Goal: Transaction & Acquisition: Purchase product/service

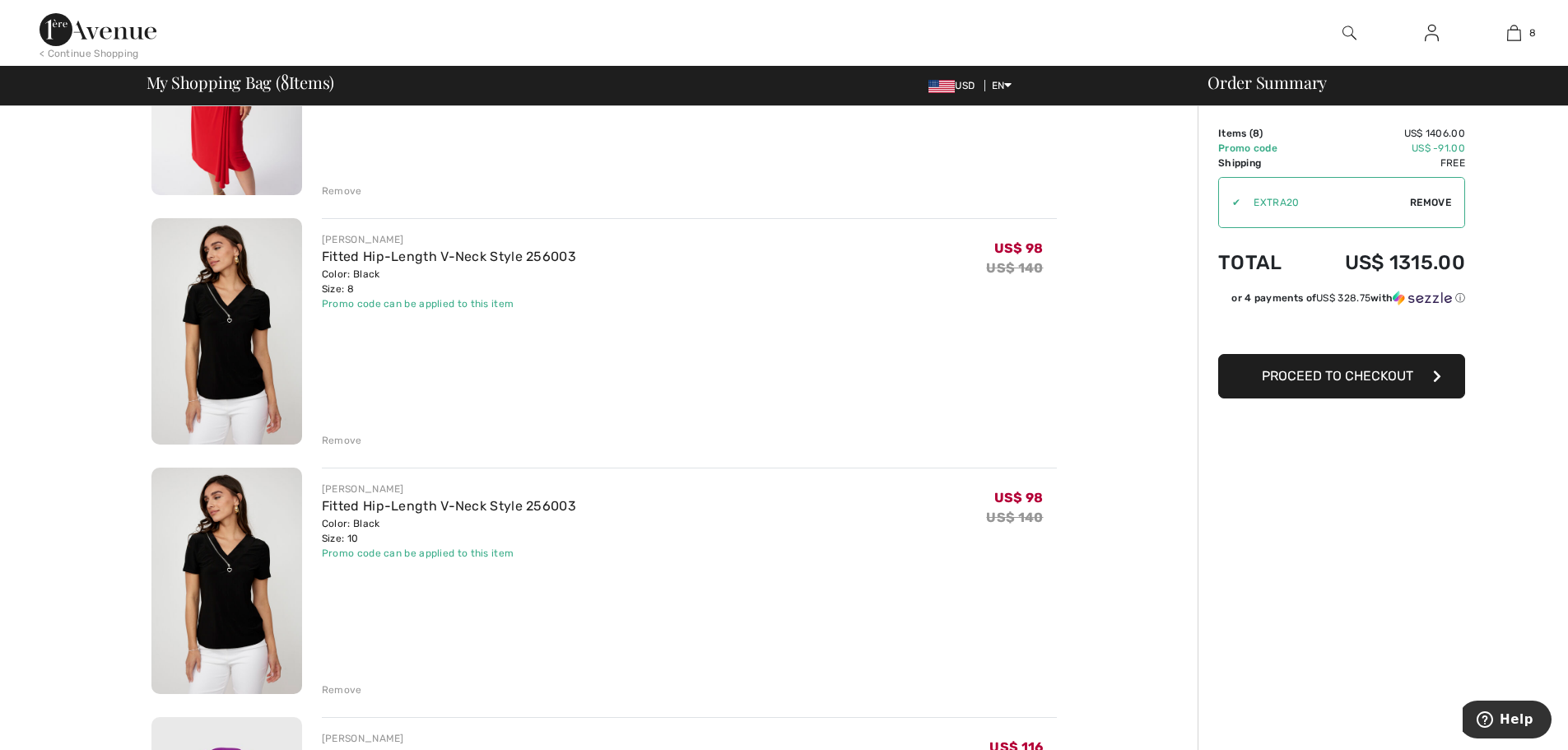
scroll to position [247, 0]
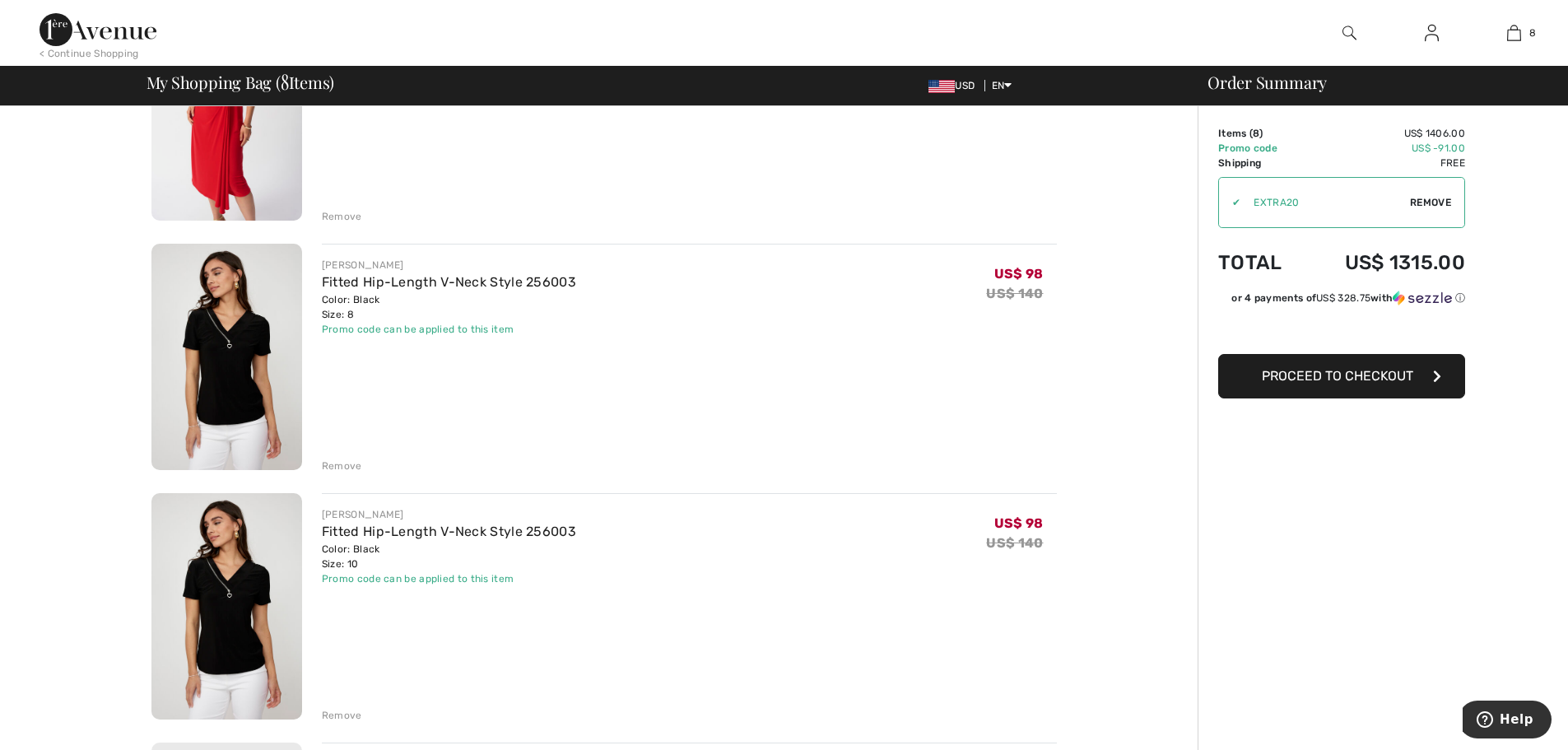
click at [344, 461] on div "Remove" at bounding box center [342, 465] width 40 height 15
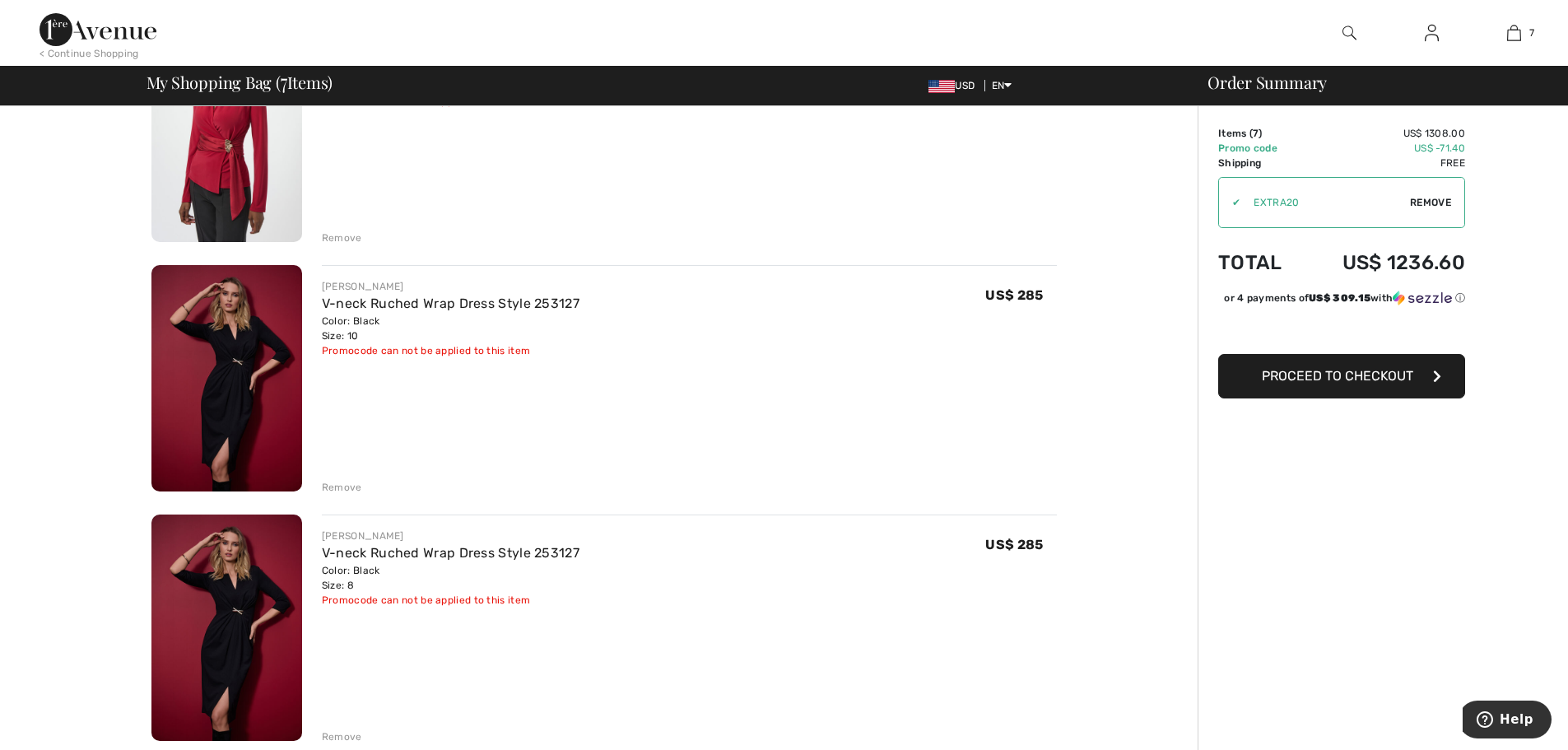
scroll to position [988, 0]
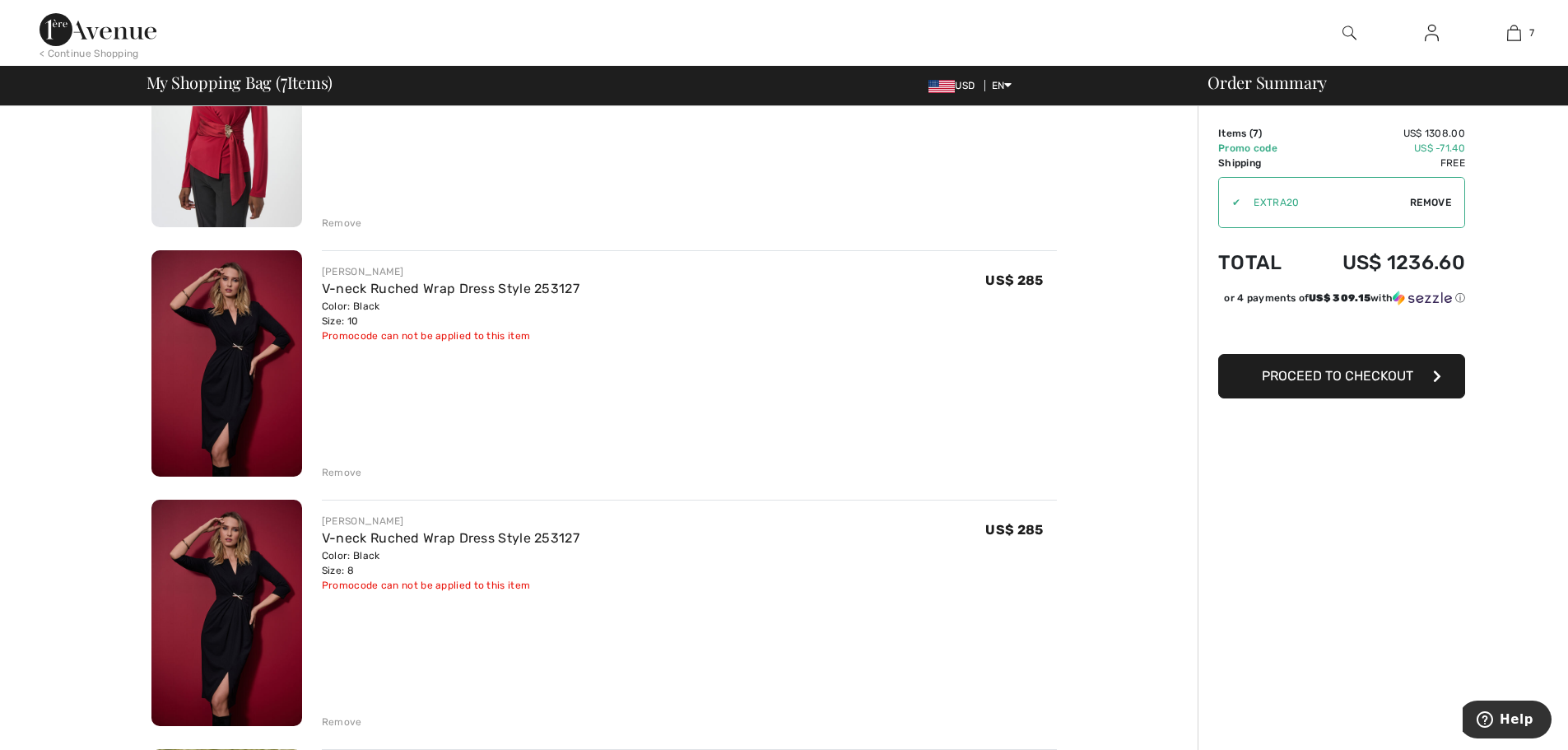
click at [345, 472] on div "Remove" at bounding box center [342, 472] width 40 height 15
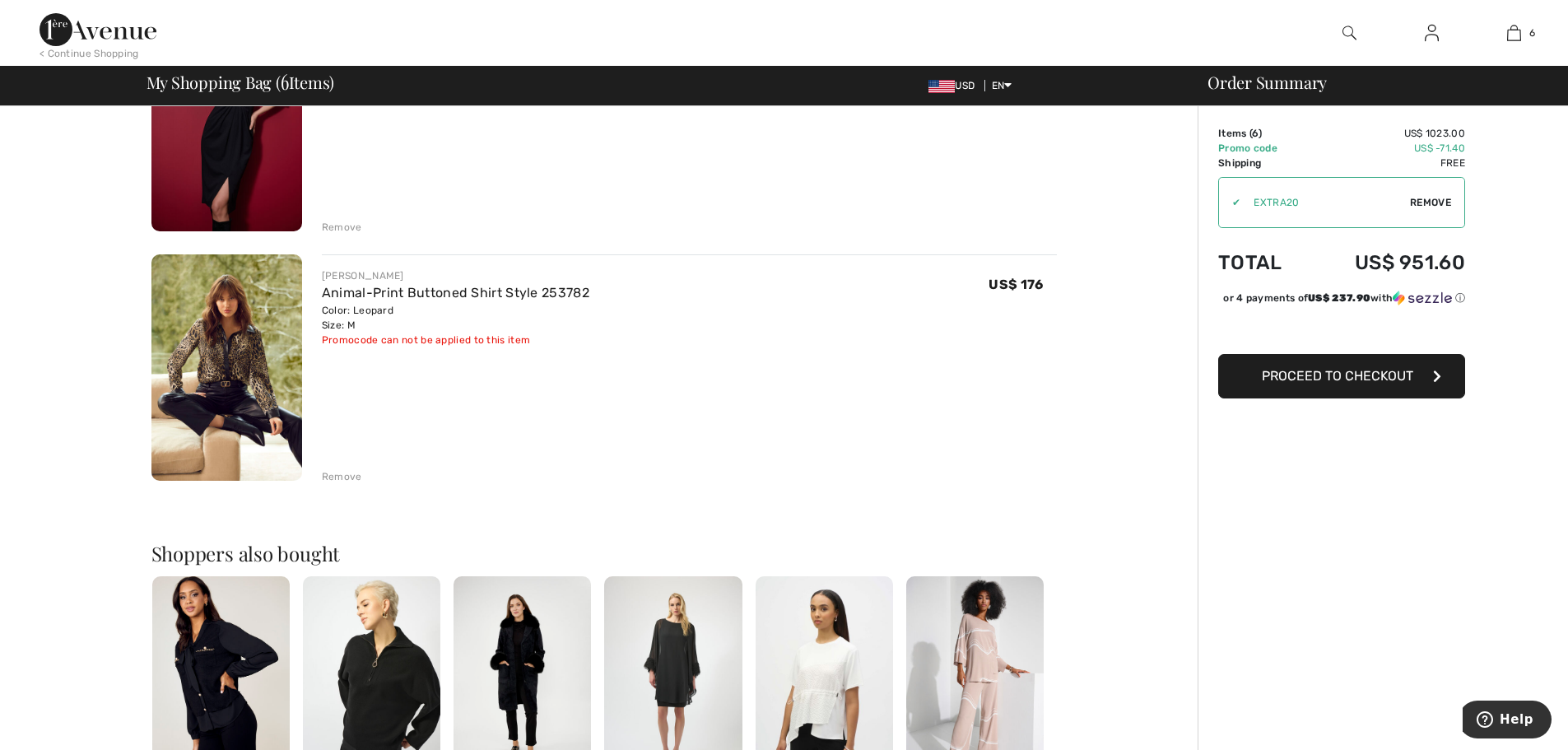
scroll to position [1318, 0]
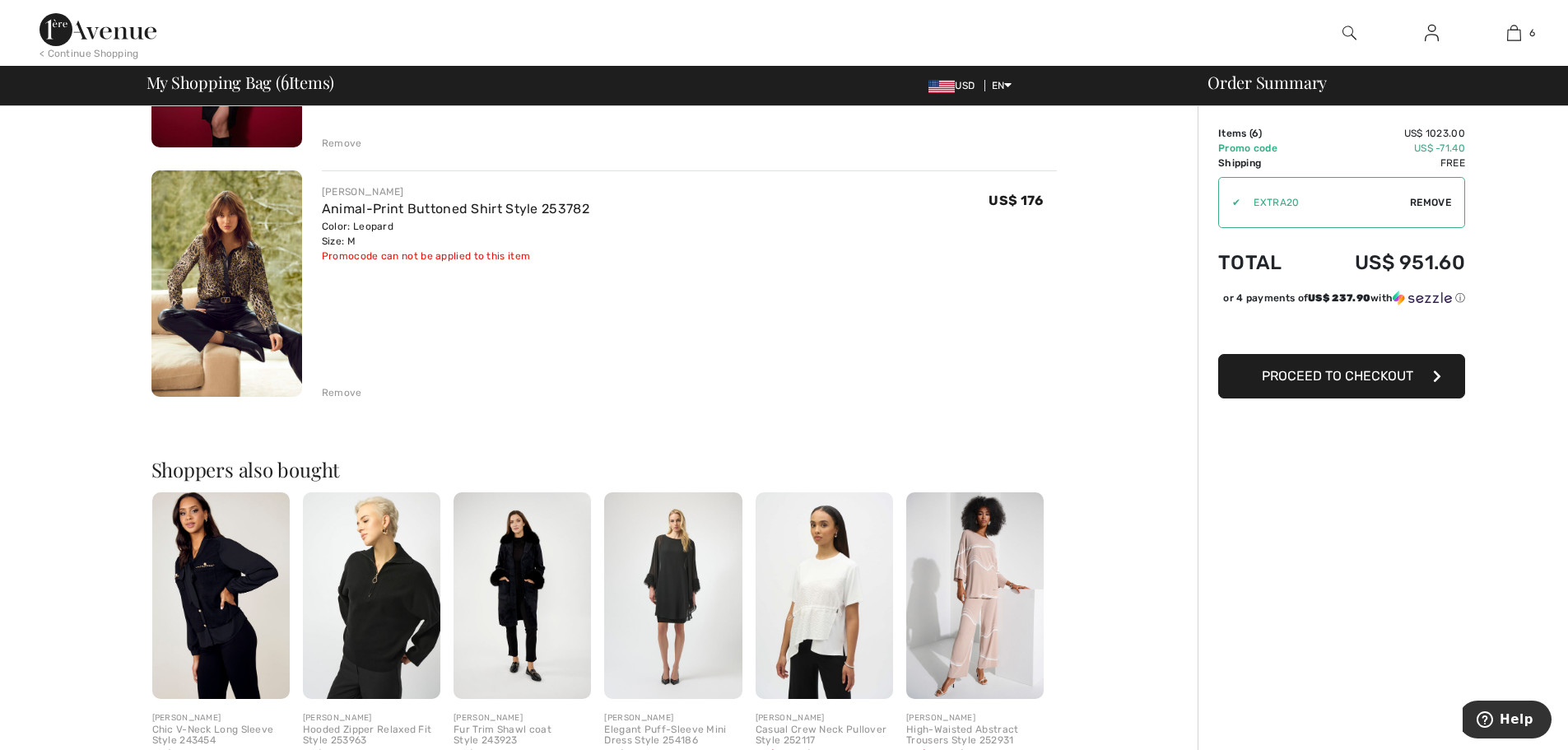
click at [240, 581] on img at bounding box center [221, 595] width 137 height 207
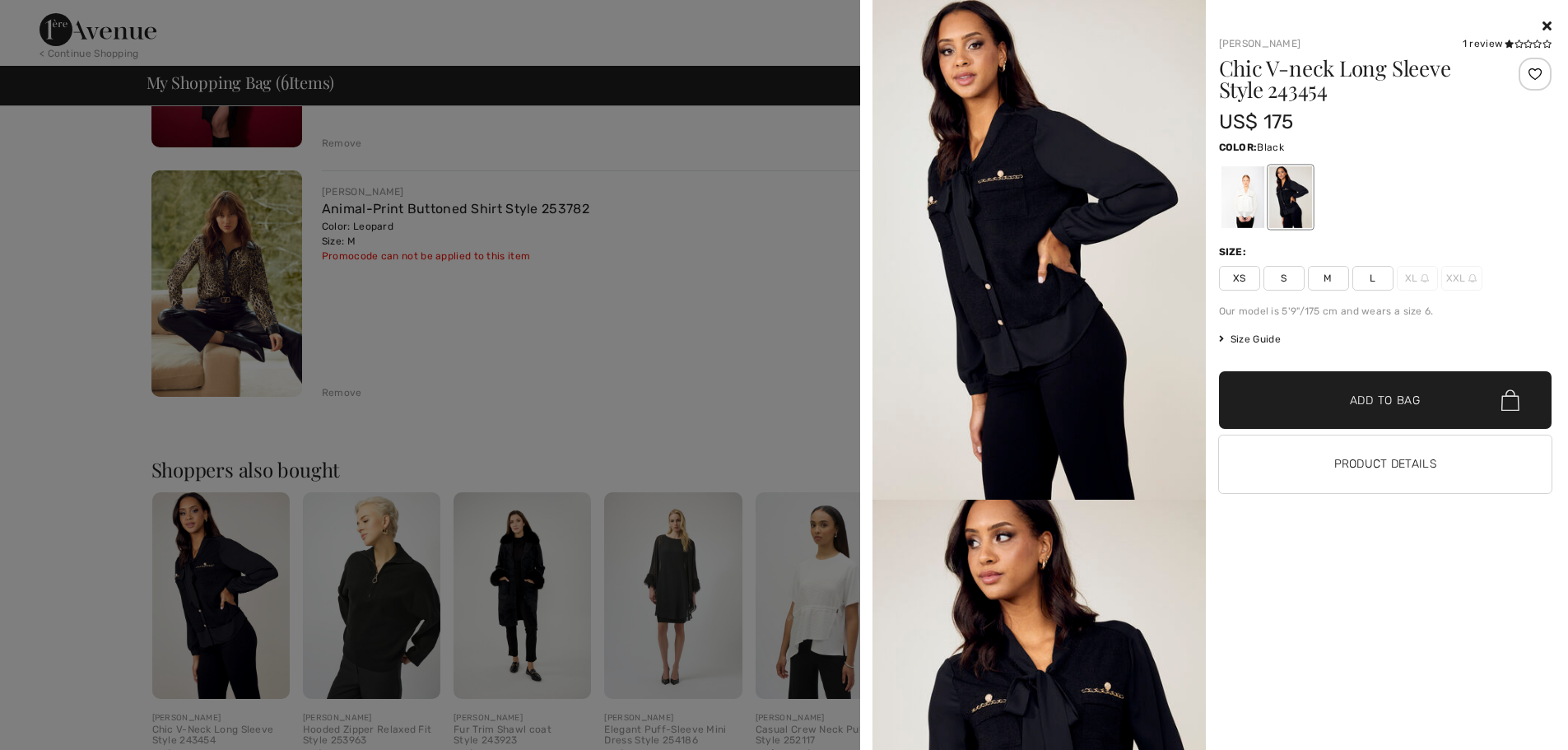
click at [593, 321] on div at bounding box center [784, 375] width 1568 height 750
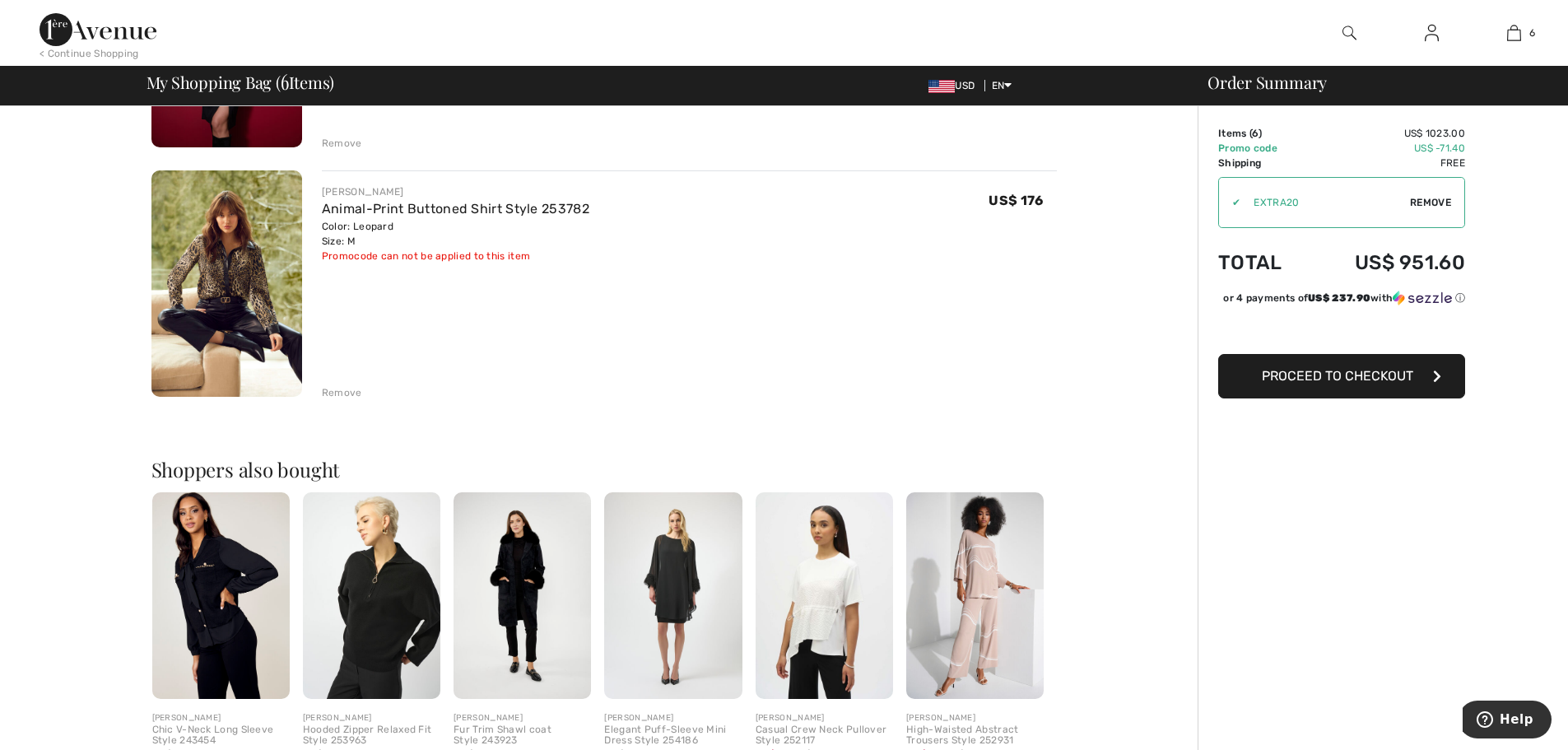
click at [680, 589] on img at bounding box center [672, 595] width 137 height 207
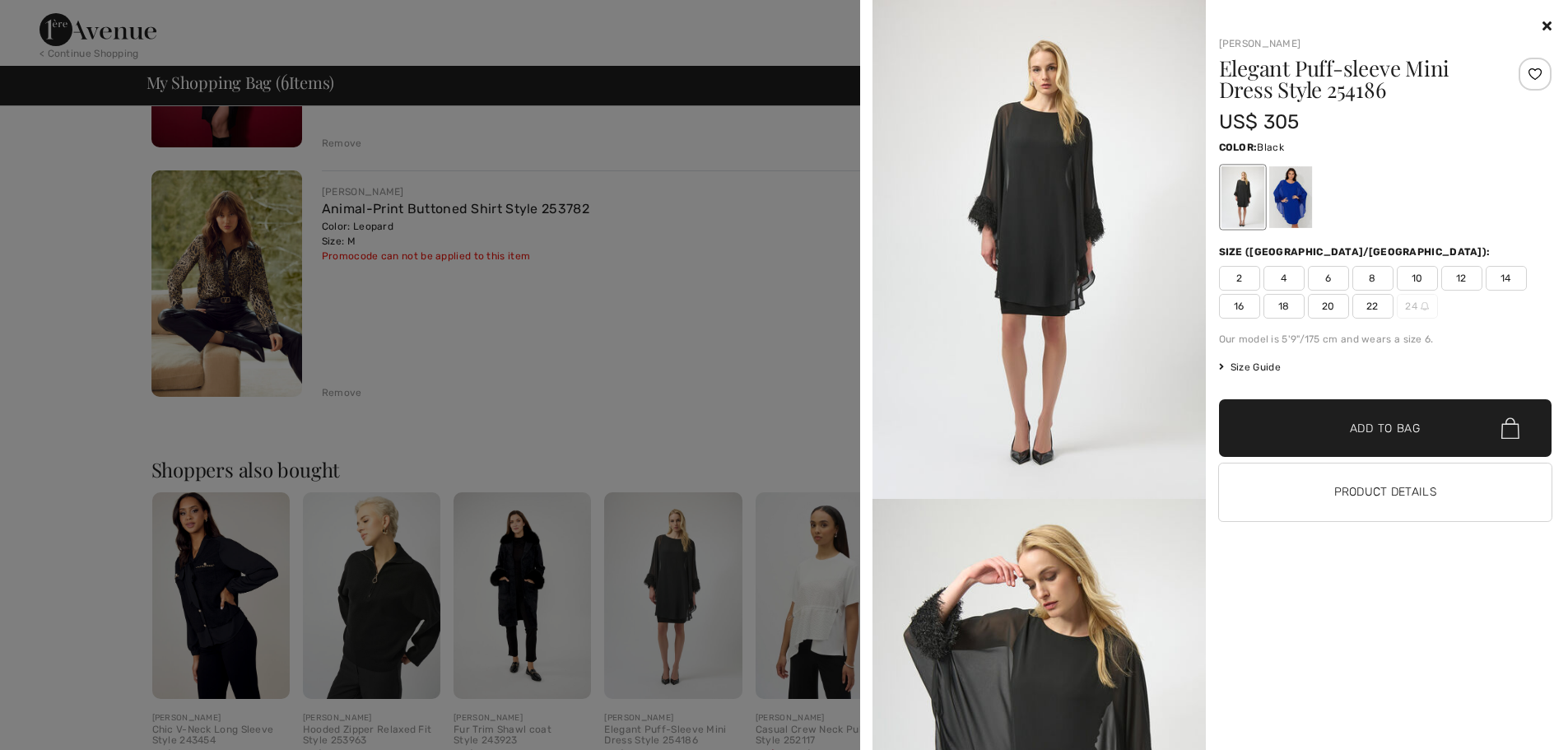
click at [725, 402] on div at bounding box center [784, 375] width 1568 height 750
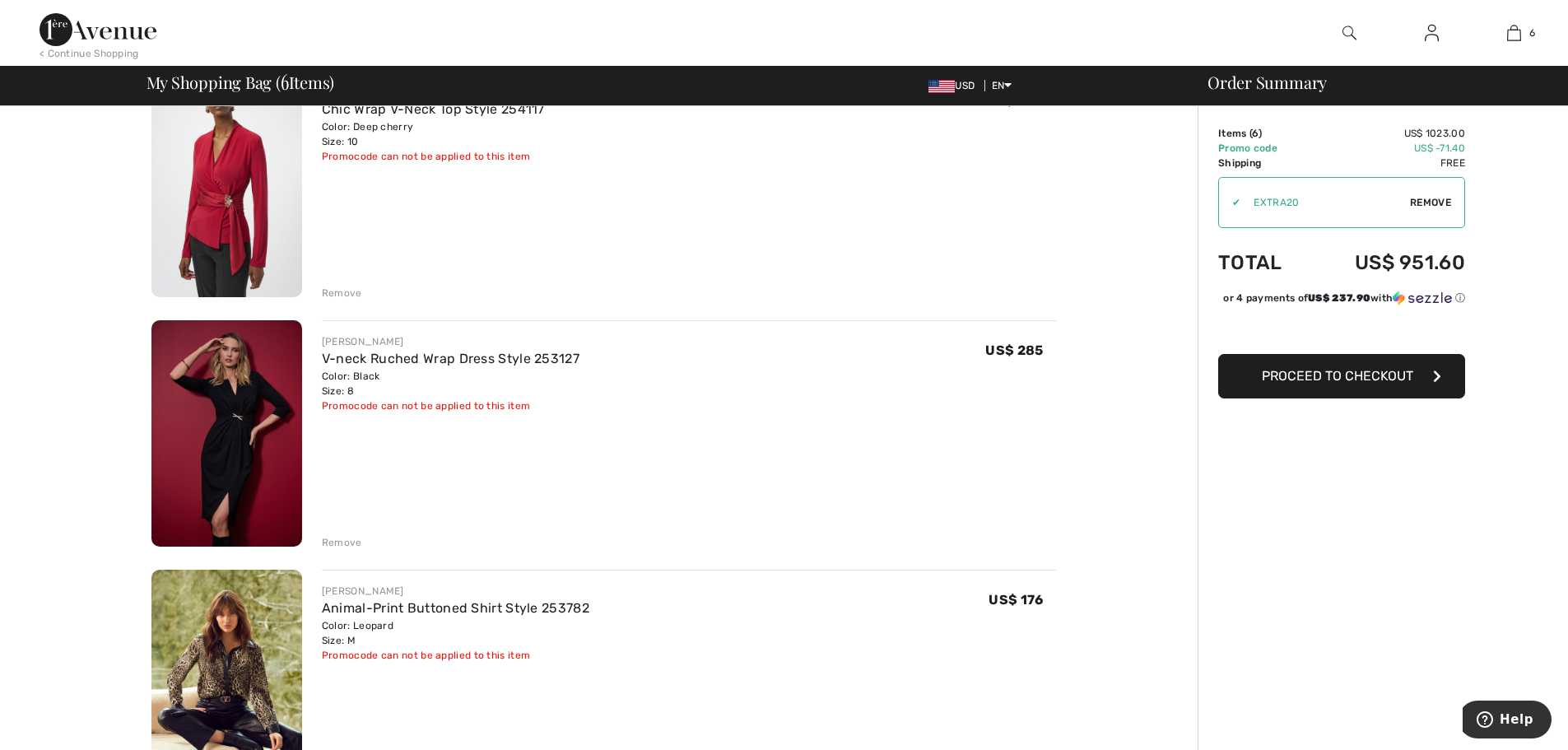
scroll to position [741, 0]
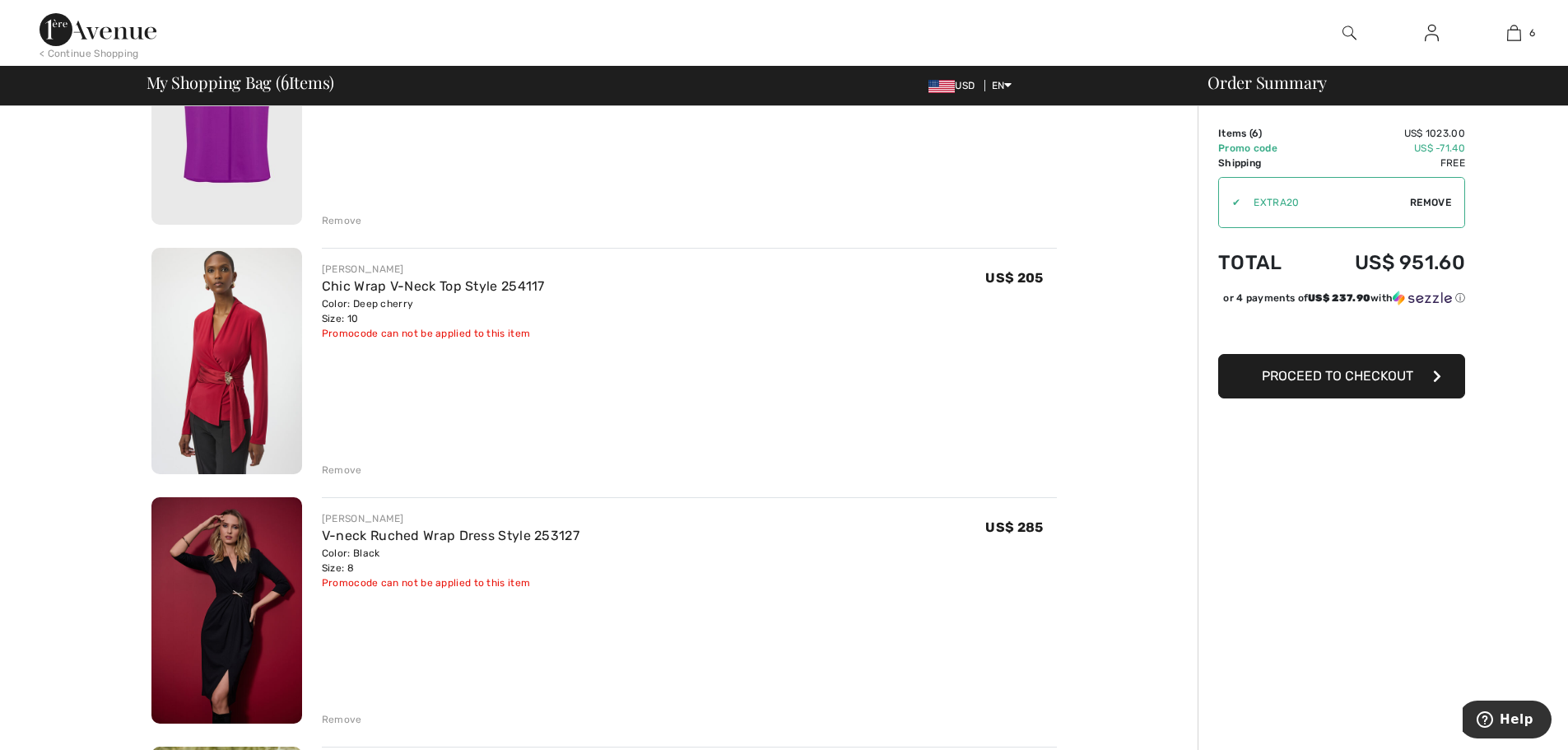
click at [242, 377] on img at bounding box center [227, 361] width 151 height 227
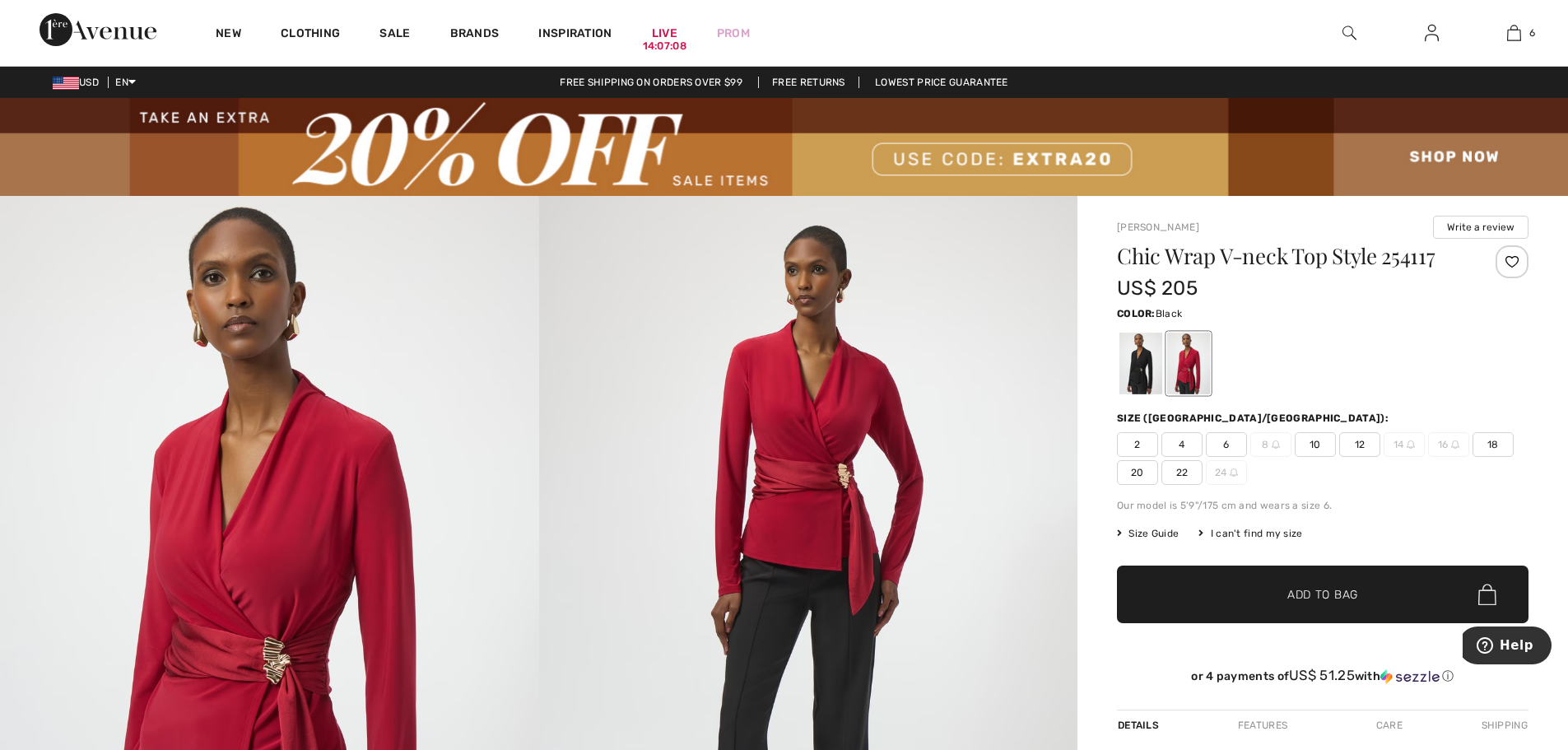
click at [1144, 360] on div at bounding box center [1140, 363] width 43 height 62
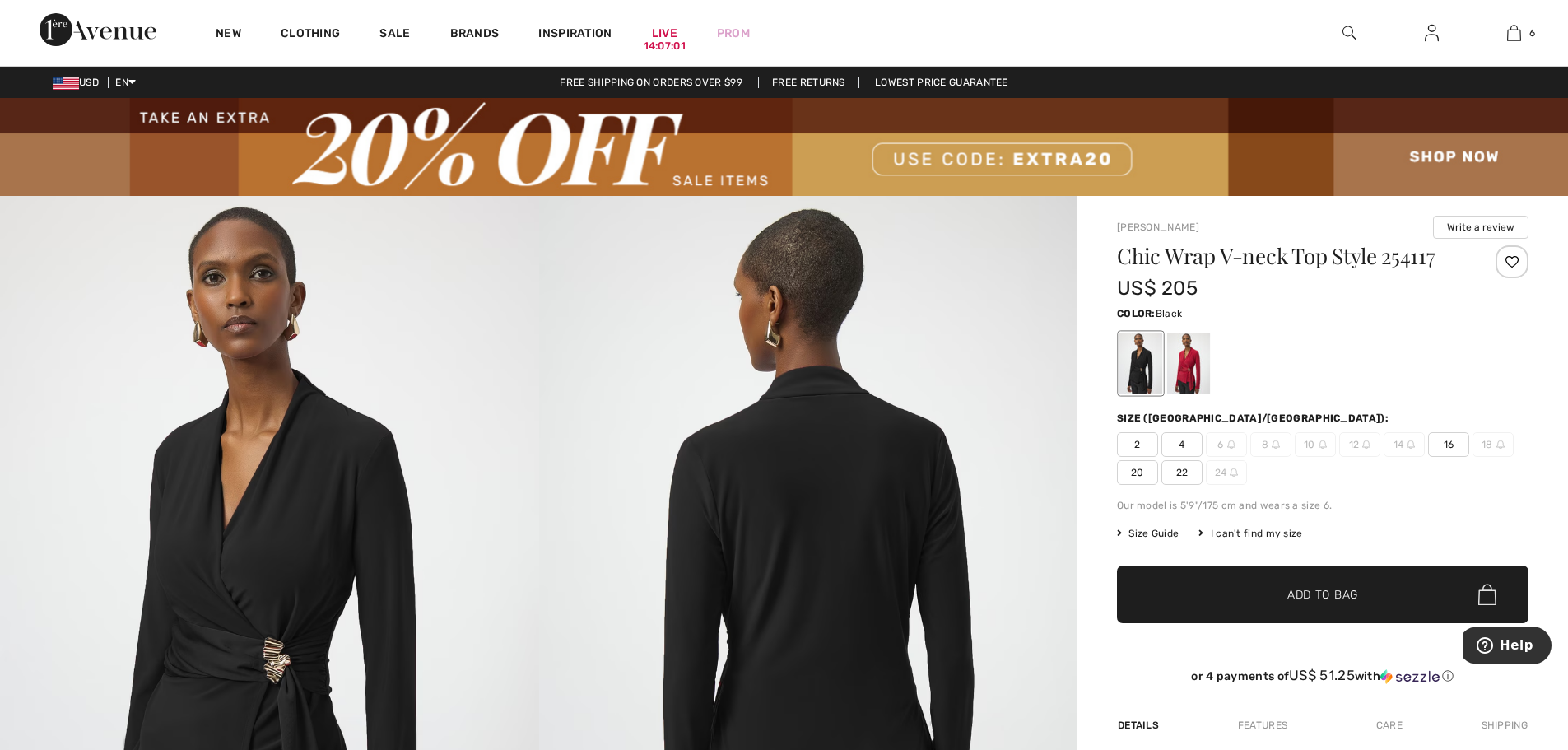
click at [1269, 450] on span "8" at bounding box center [1270, 444] width 41 height 24
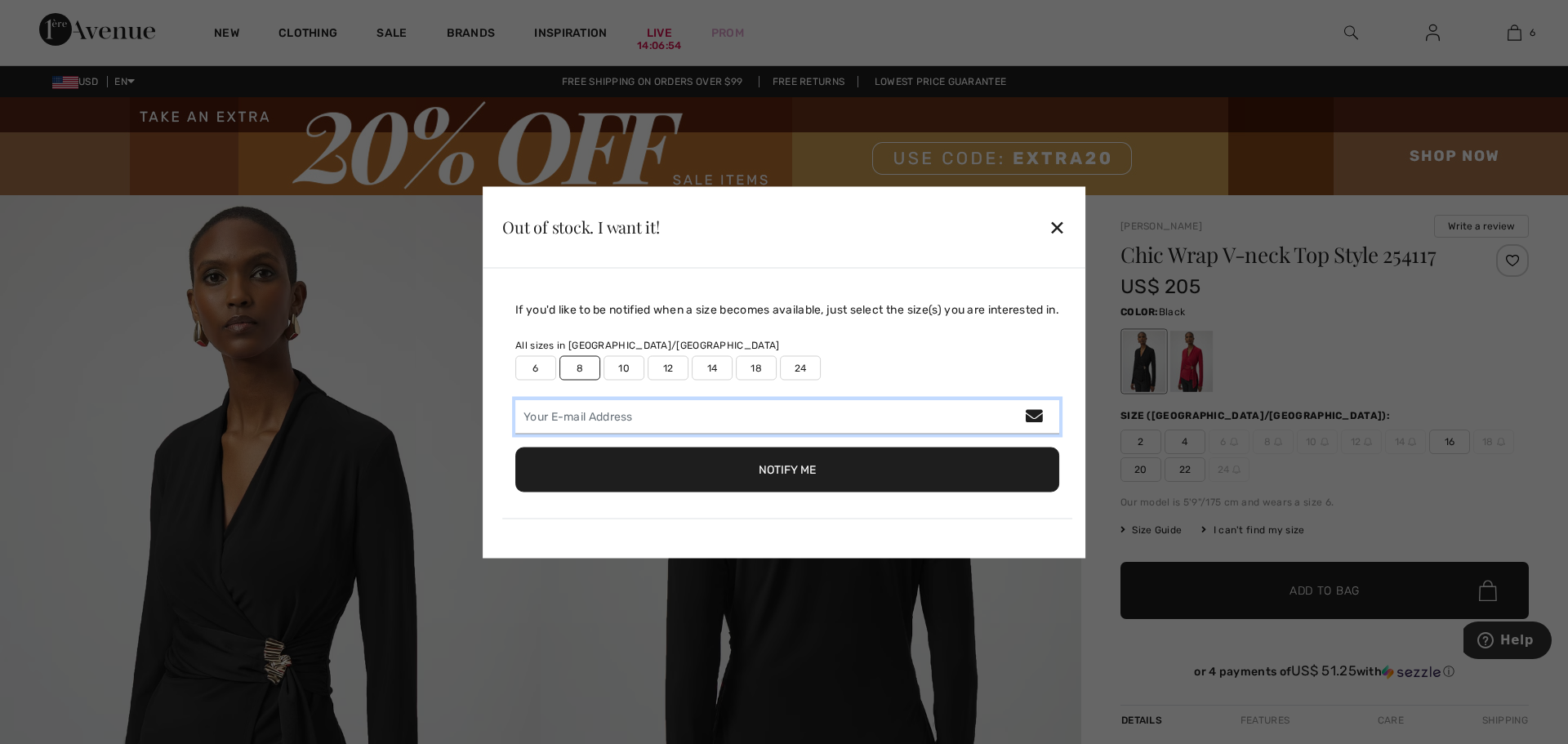
click at [573, 413] on input "email" at bounding box center [788, 417] width 544 height 34
type input "rwinstonbaer@yahoo.com"
click at [747, 478] on button "Notify Me" at bounding box center [788, 469] width 544 height 45
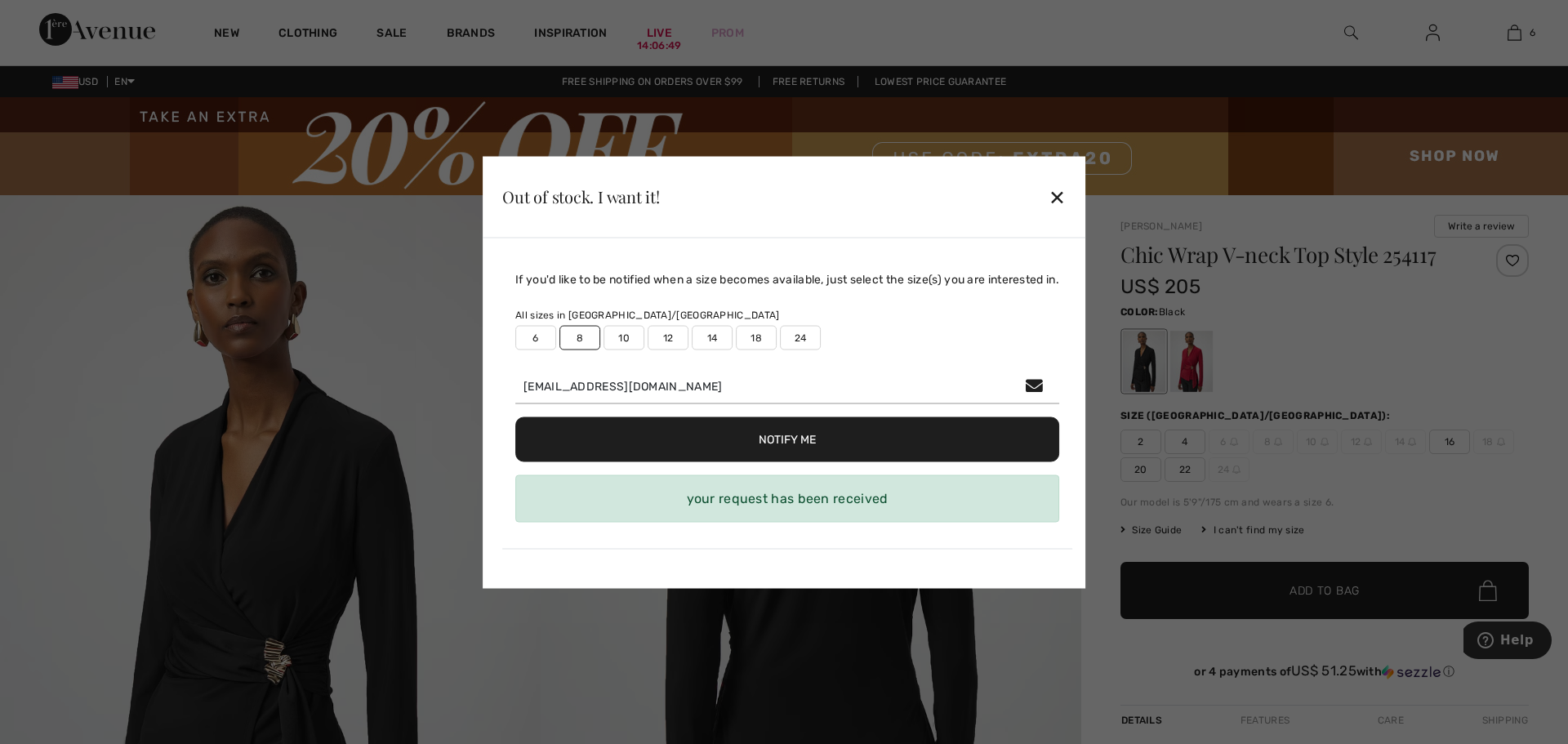
click at [1057, 195] on div "✕" at bounding box center [1057, 197] width 17 height 34
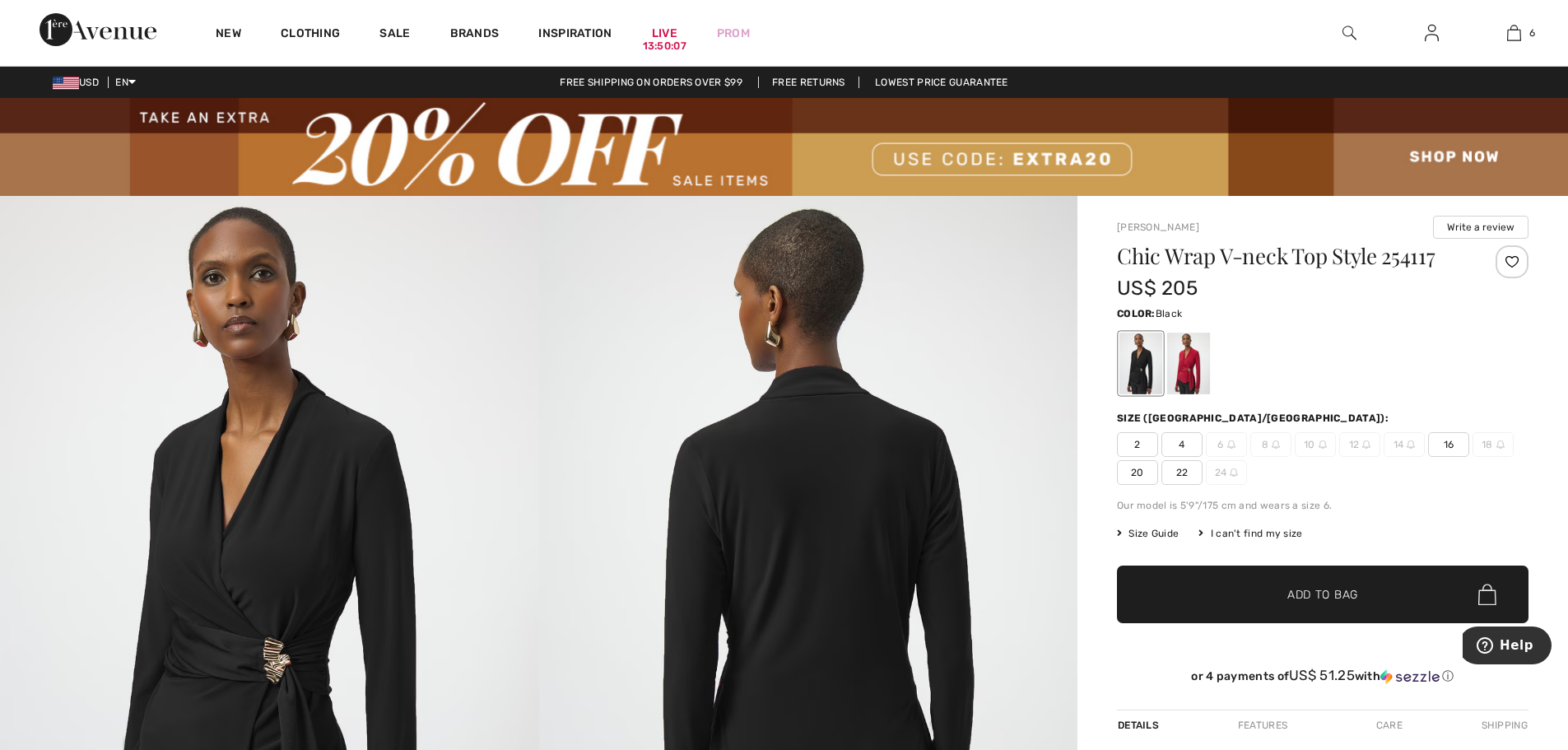
click at [1436, 30] on img at bounding box center [1432, 33] width 14 height 20
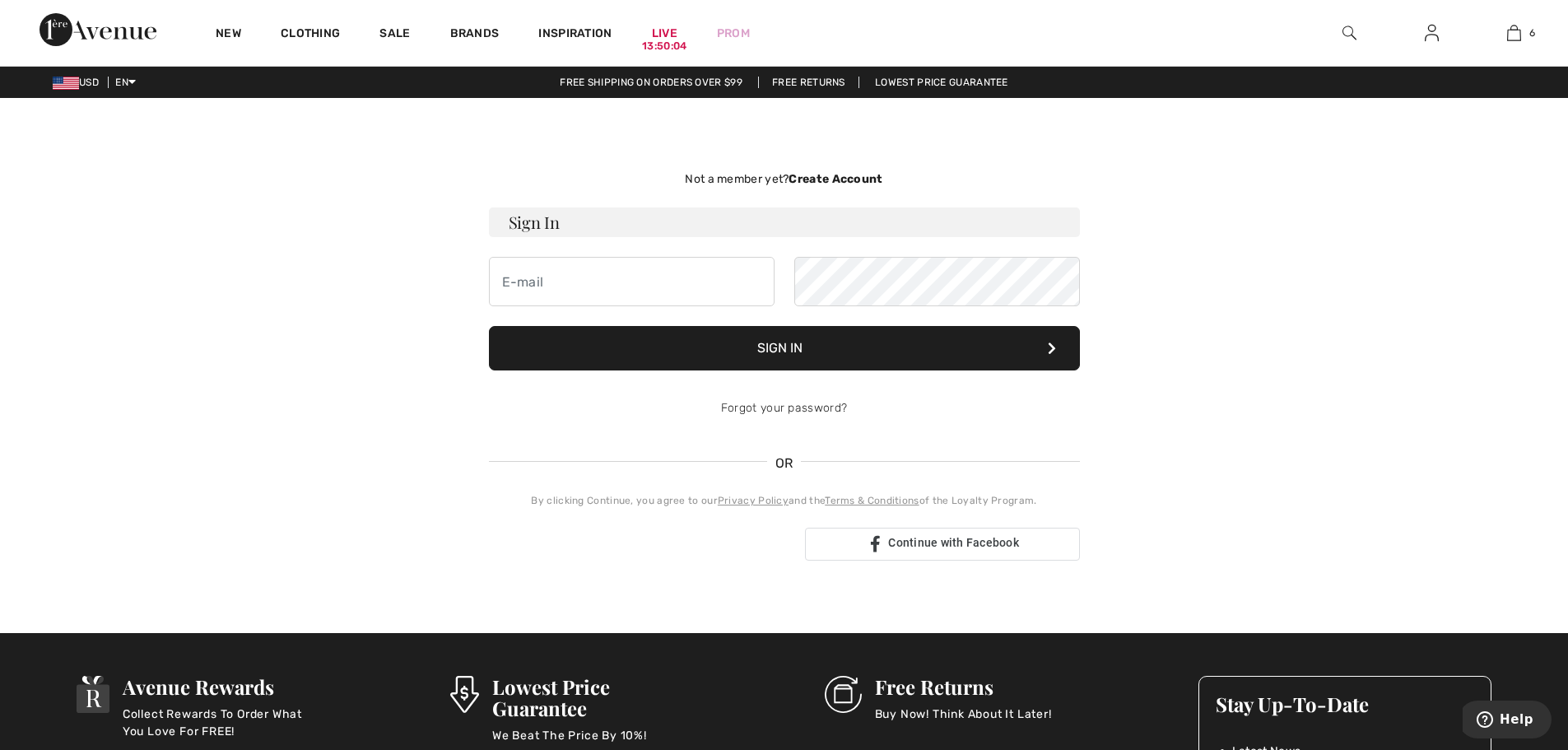
click at [843, 175] on strong "Create Account" at bounding box center [836, 179] width 94 height 14
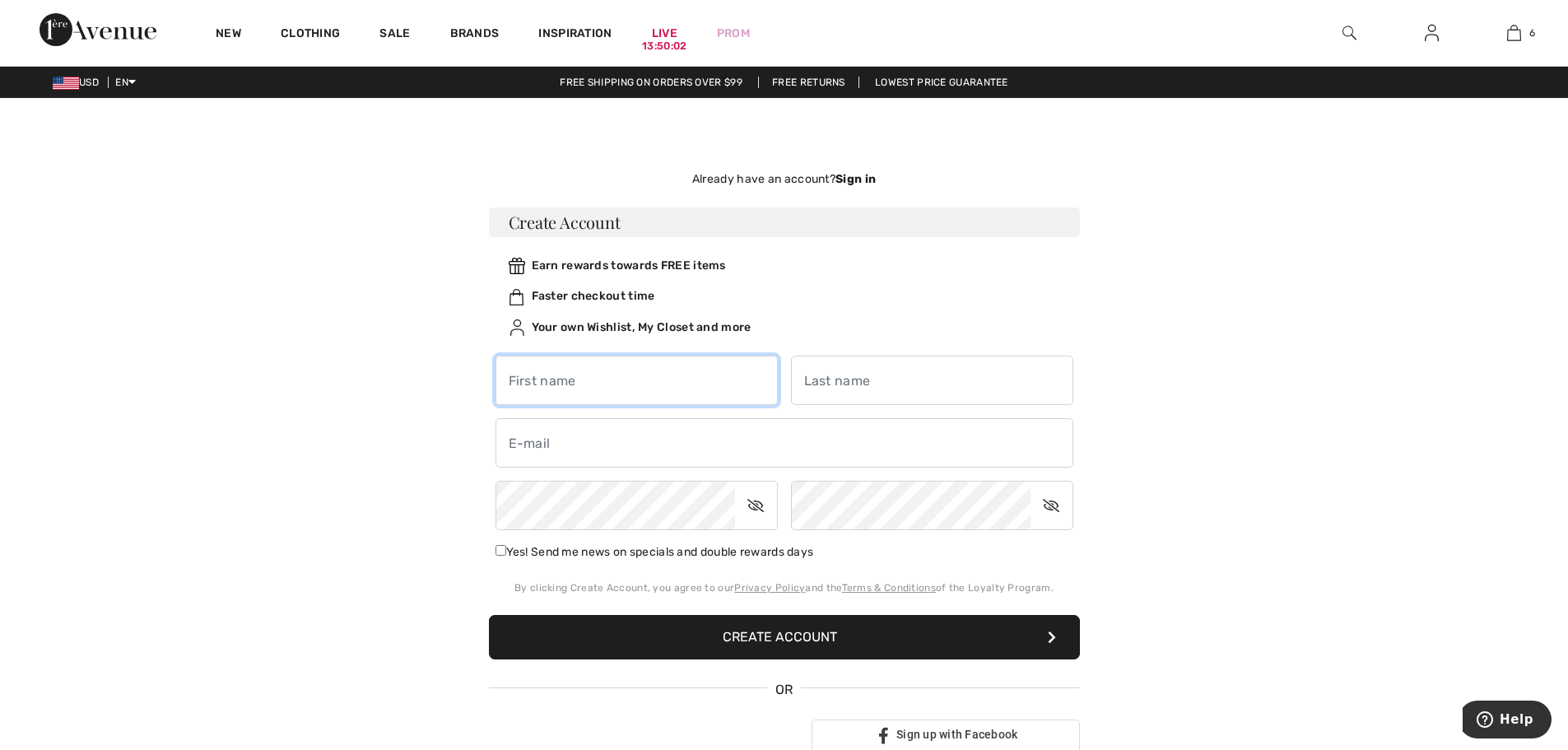
click at [652, 374] on input "text" at bounding box center [636, 380] width 282 height 49
type input "robin"
type input "baer"
type input "[EMAIL_ADDRESS][DOMAIN_NAME]"
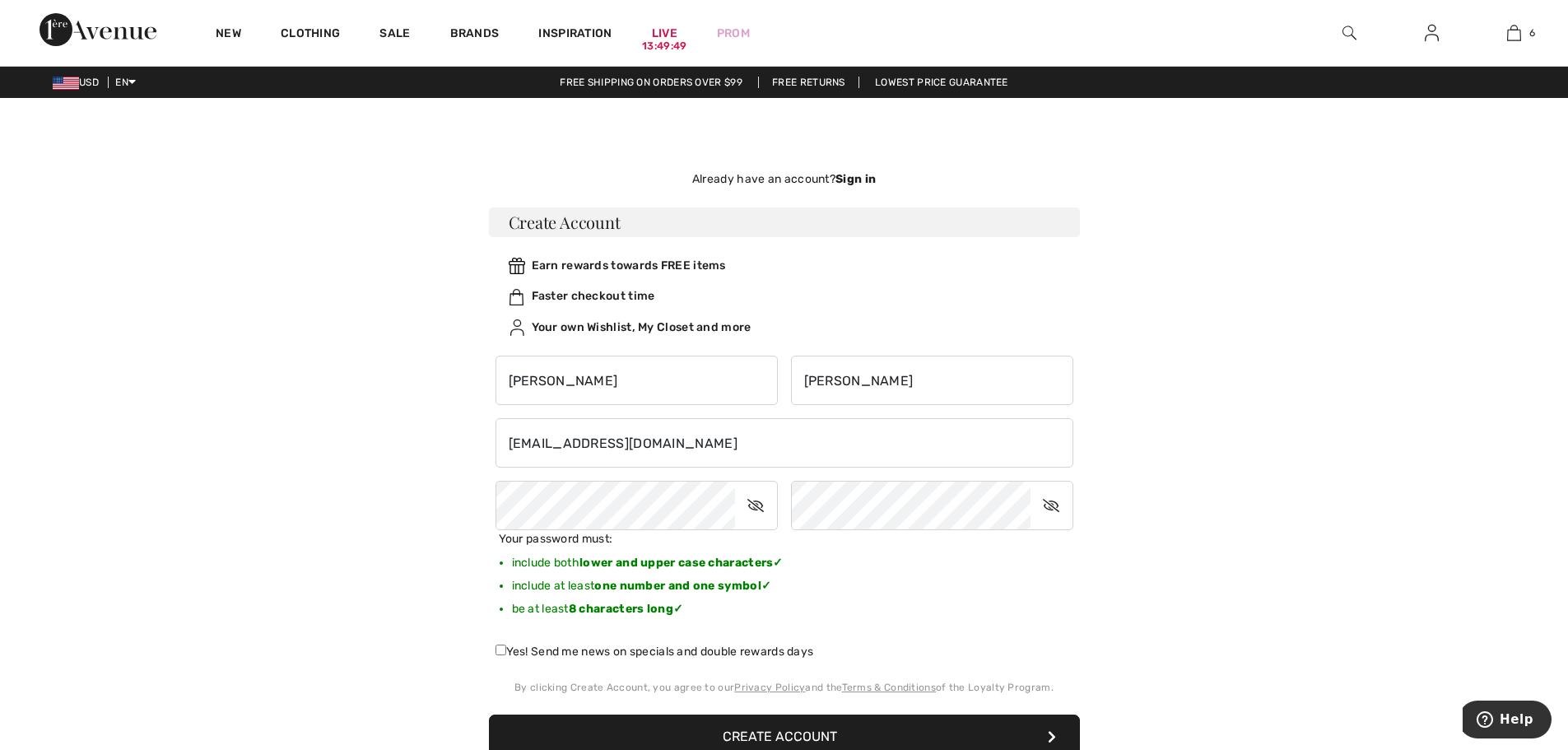
click at [756, 508] on icon at bounding box center [755, 506] width 41 height 38
click at [407, 509] on div "Not a member yet? Create Account Sign In Sign In Forgot your password? OR" at bounding box center [784, 510] width 1132 height 747
click at [503, 652] on input "Yes! Send me news on specials and double rewards days" at bounding box center [501, 650] width 10 height 10
checkbox input "true"
click at [743, 730] on button "Create Account" at bounding box center [784, 736] width 591 height 44
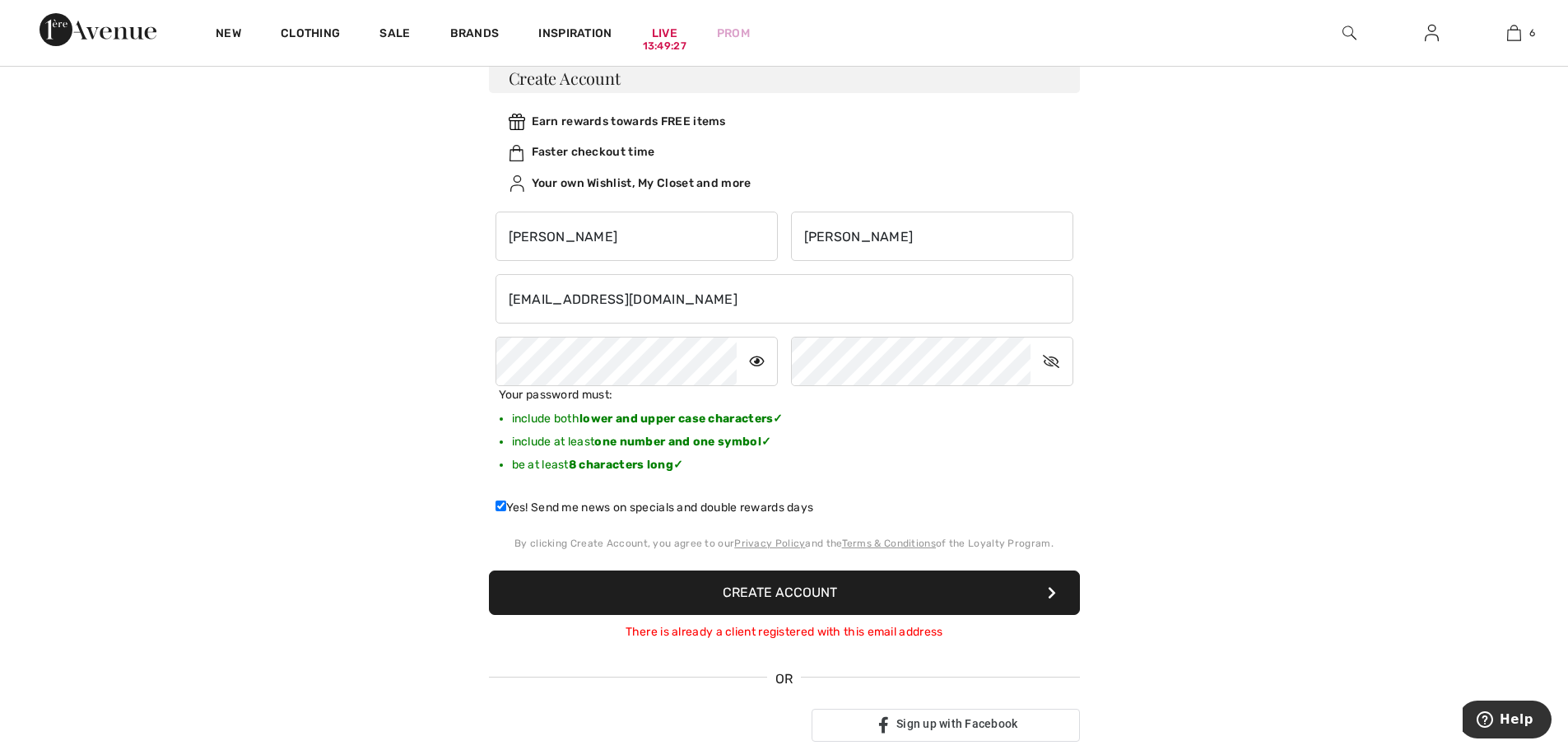
scroll to position [165, 0]
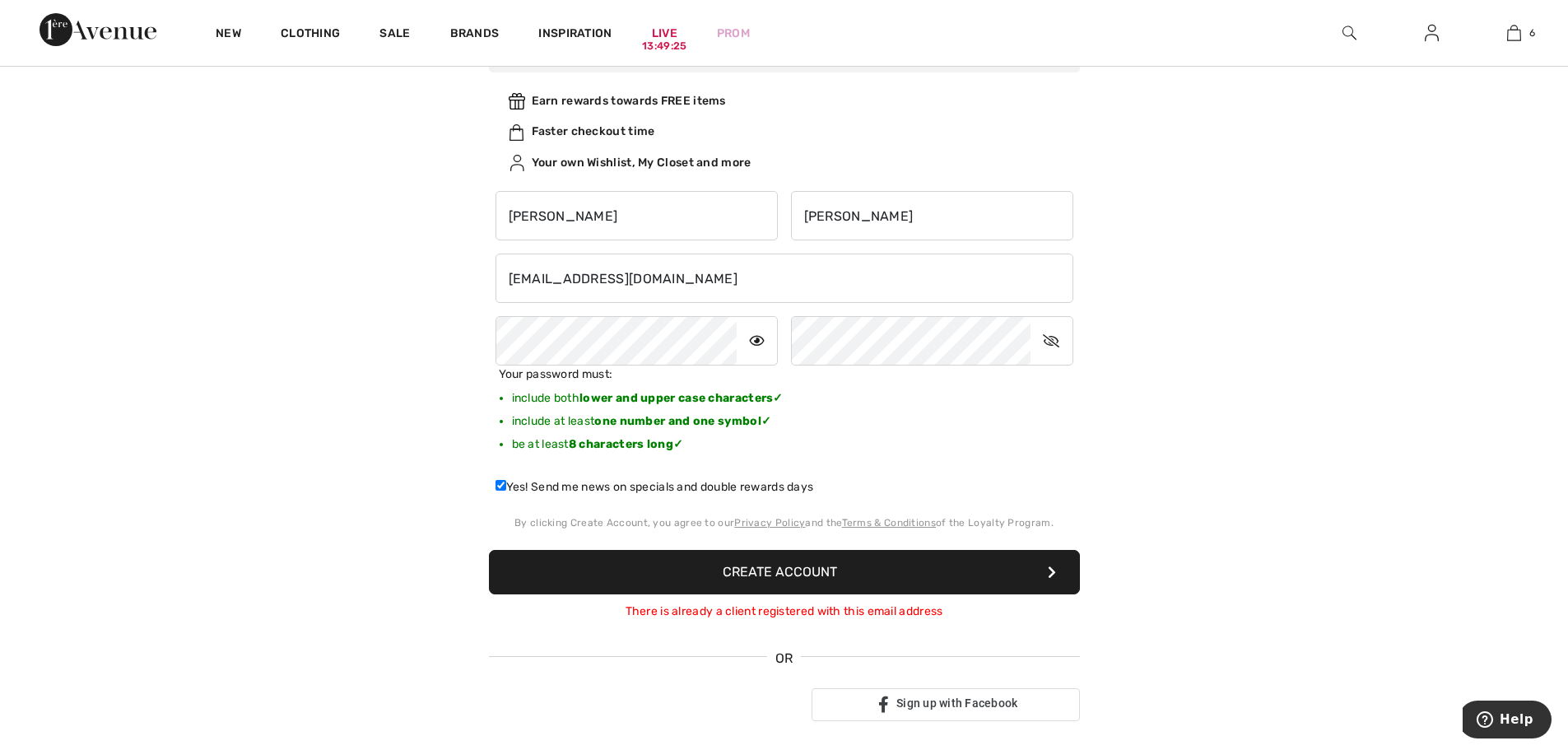
click at [822, 558] on button "Create Account" at bounding box center [784, 572] width 591 height 44
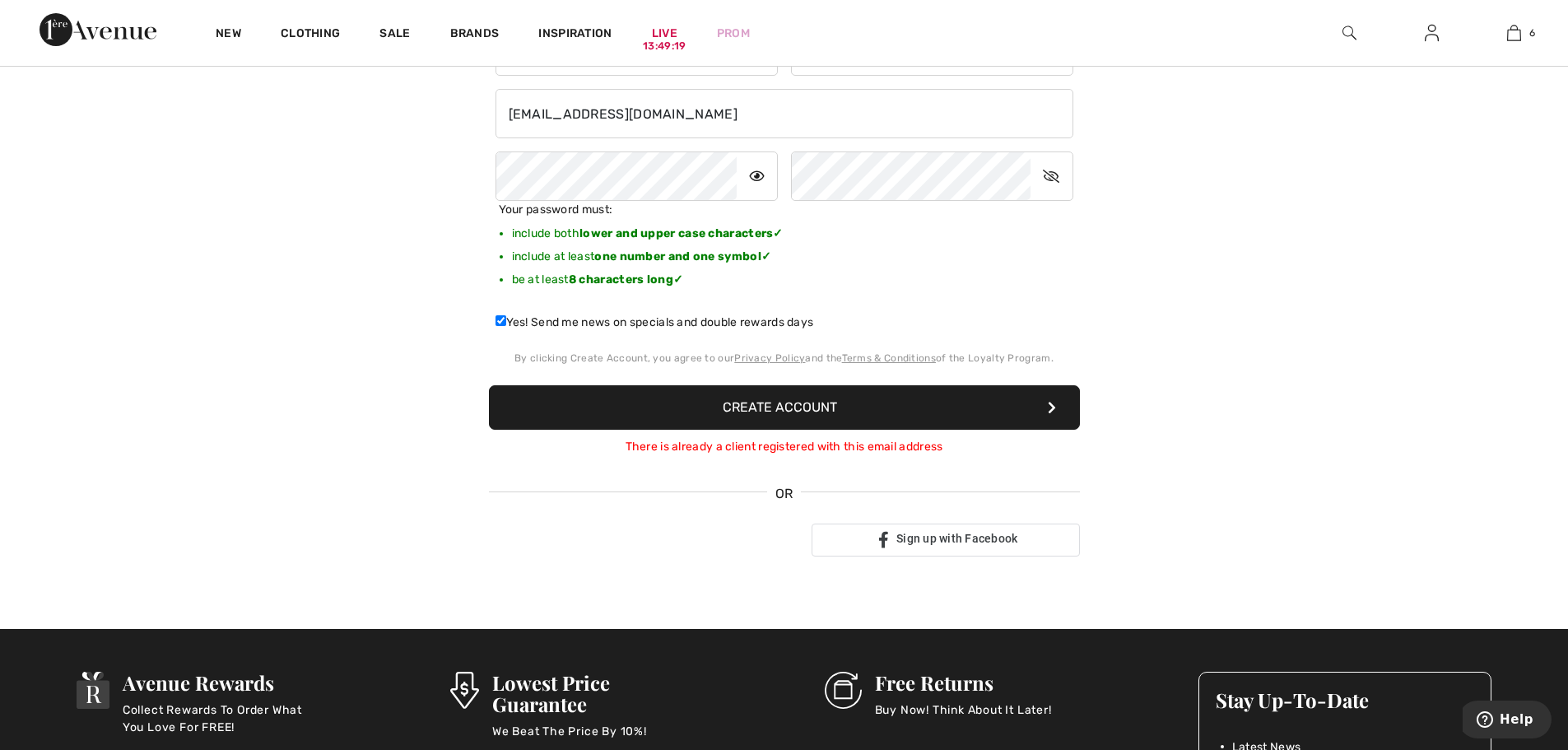
scroll to position [0, 0]
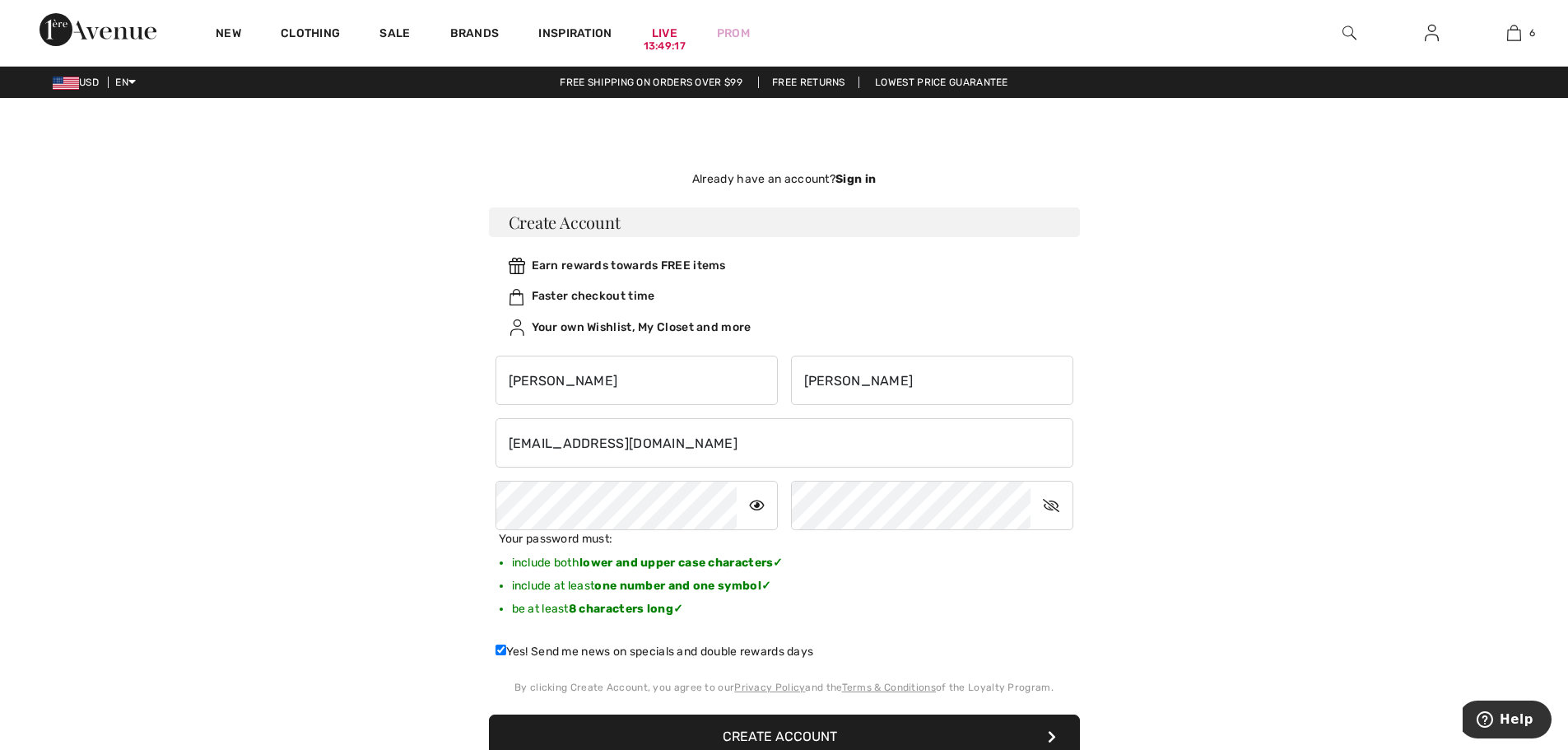
click at [874, 178] on strong "Sign in" at bounding box center [856, 179] width 40 height 14
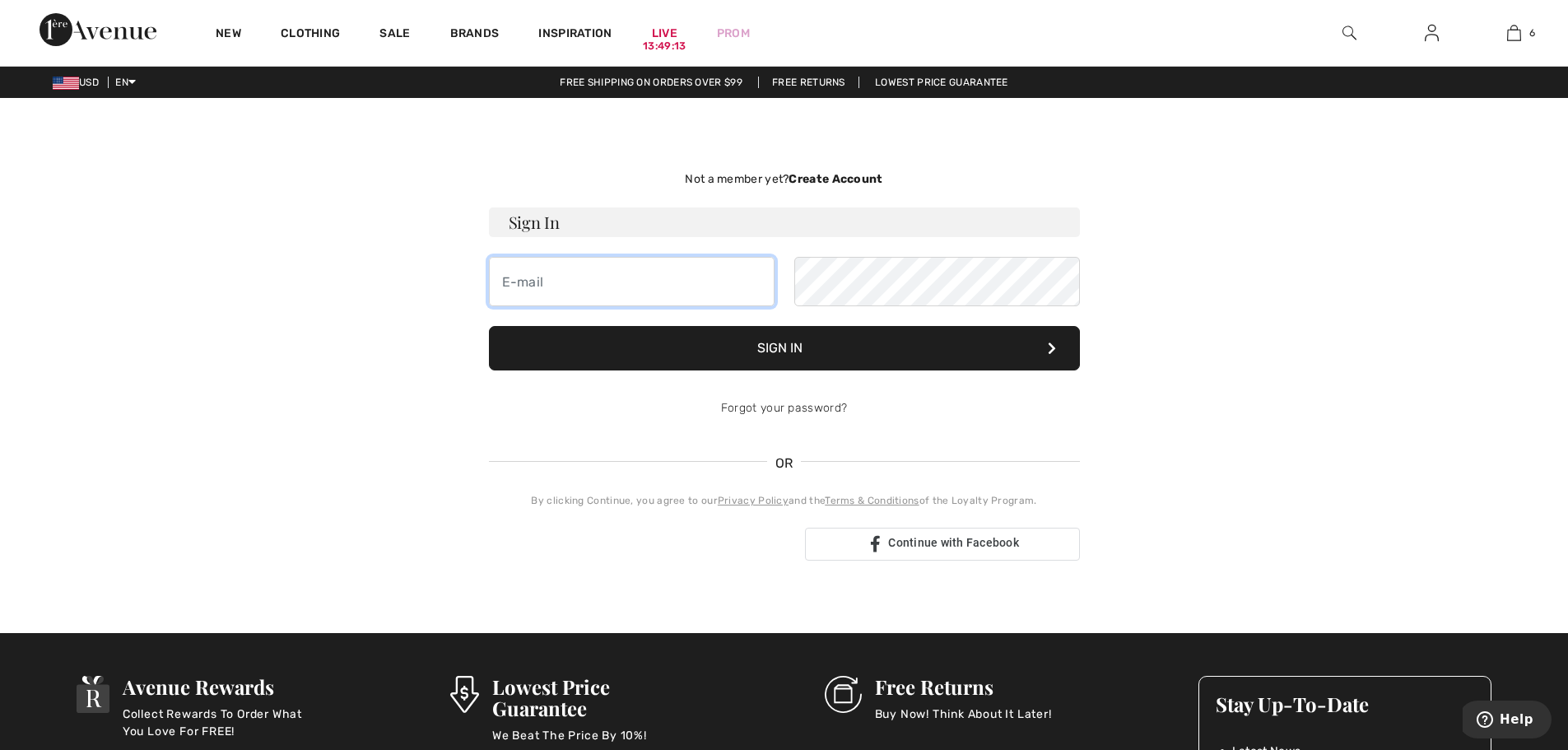
click at [662, 277] on input "email" at bounding box center [632, 281] width 285 height 49
type input "rwinstonbaer@yahoo.com"
click at [777, 351] on button "Sign In" at bounding box center [784, 348] width 591 height 44
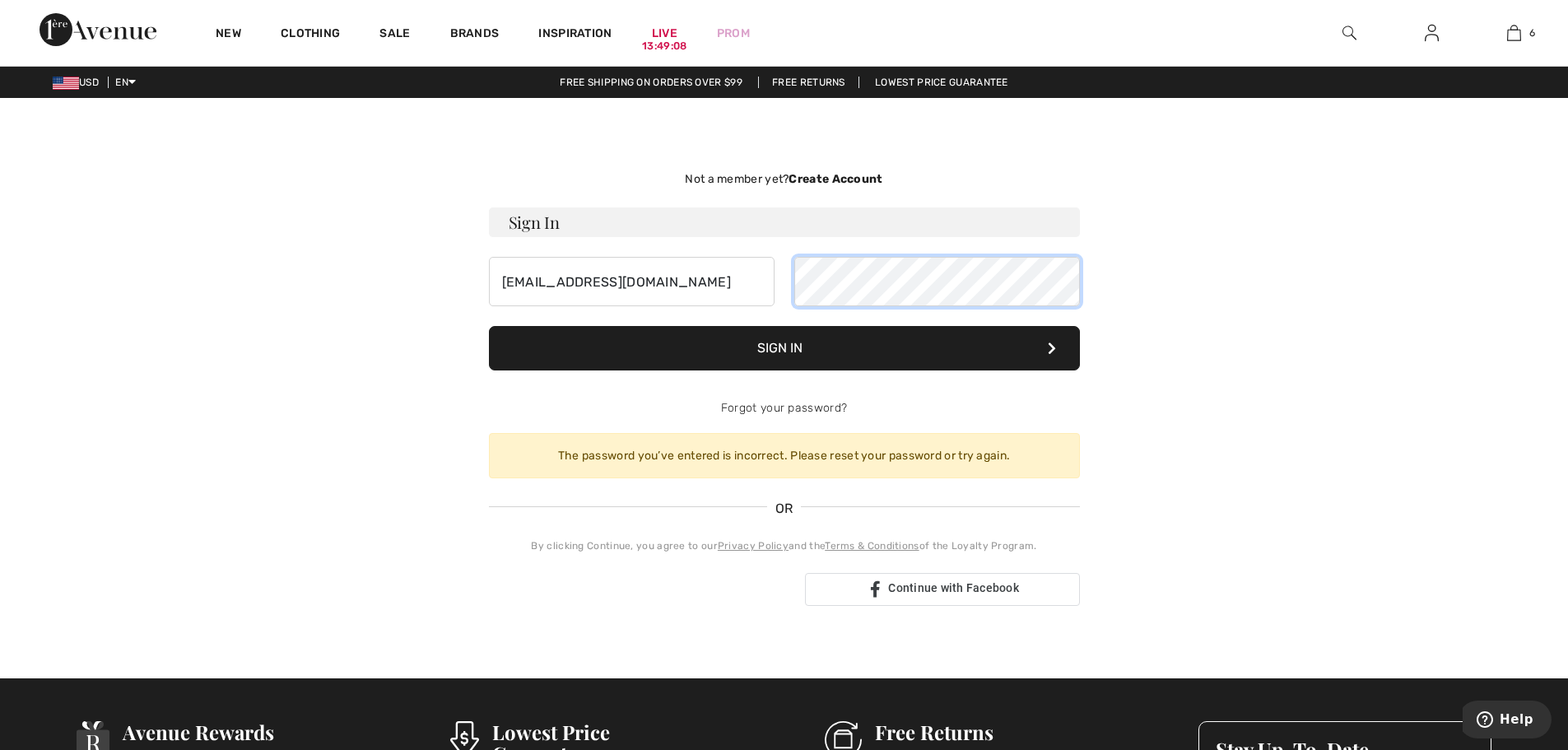
click at [785, 275] on div "rwinstonbaer@yahoo.com" at bounding box center [784, 281] width 591 height 49
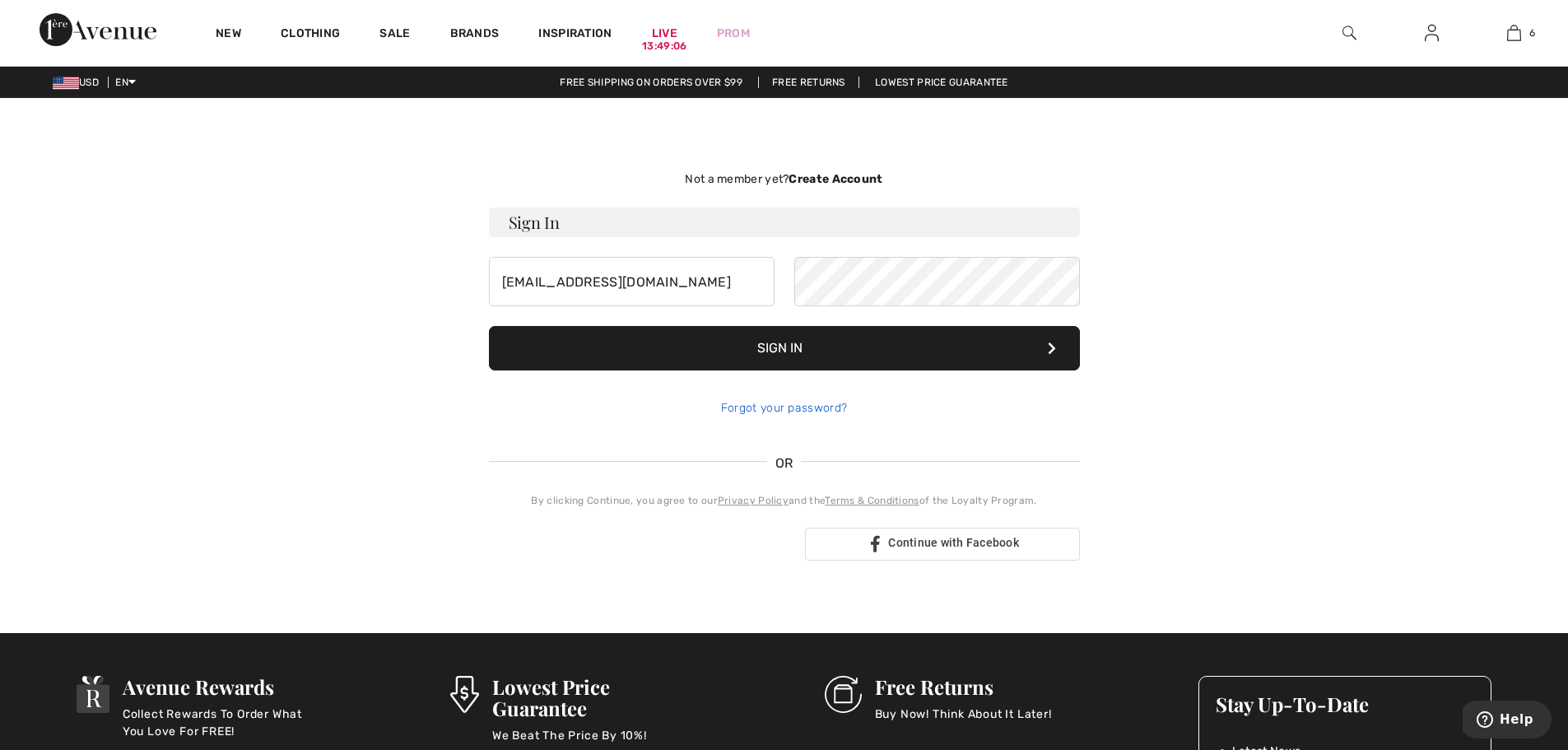
click at [761, 403] on link "Forgot your password?" at bounding box center [784, 408] width 126 height 14
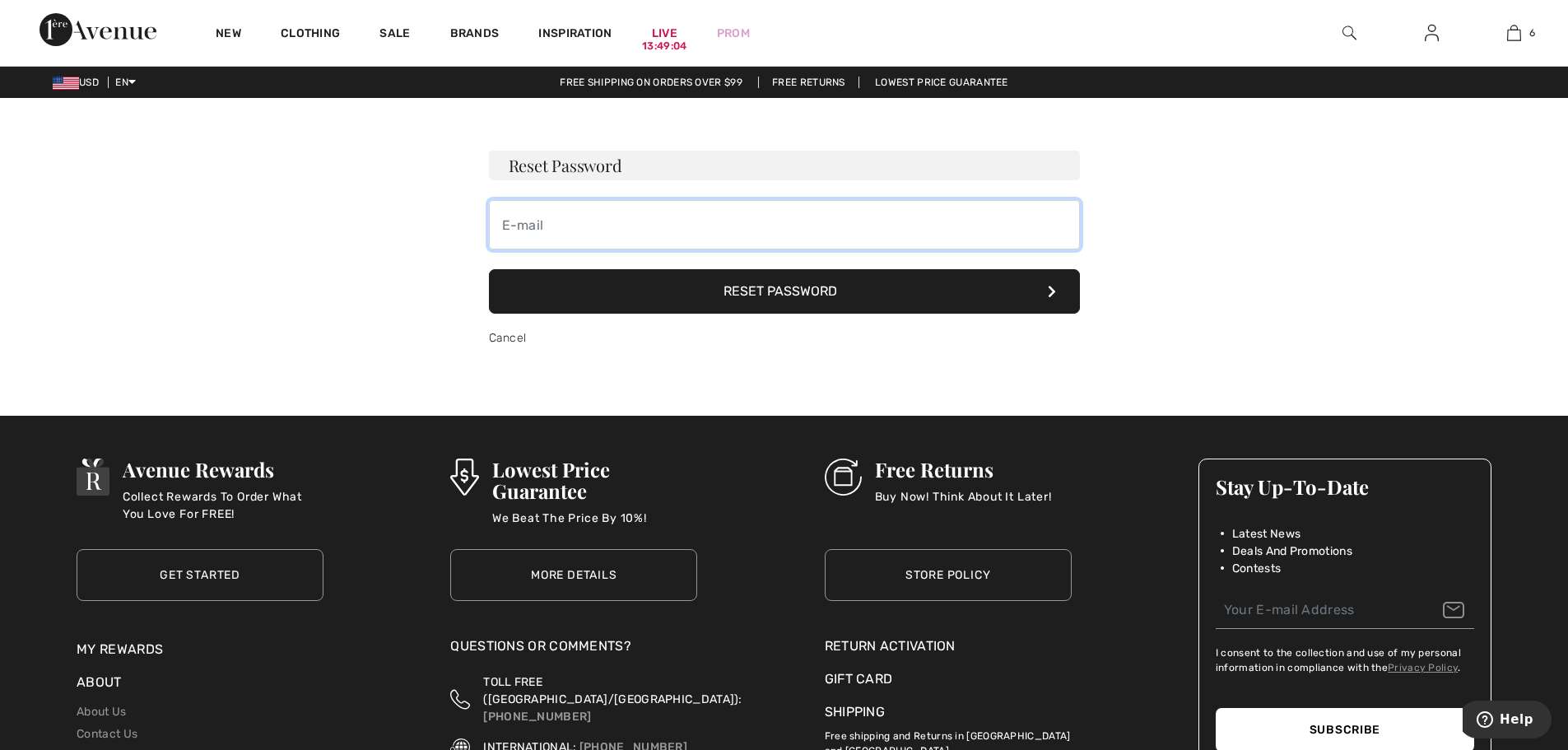
click at [772, 244] on input "email" at bounding box center [784, 225] width 591 height 49
type input "rwinstonbaer@yahoo.com"
click at [769, 287] on button "Reset Password" at bounding box center [784, 291] width 591 height 44
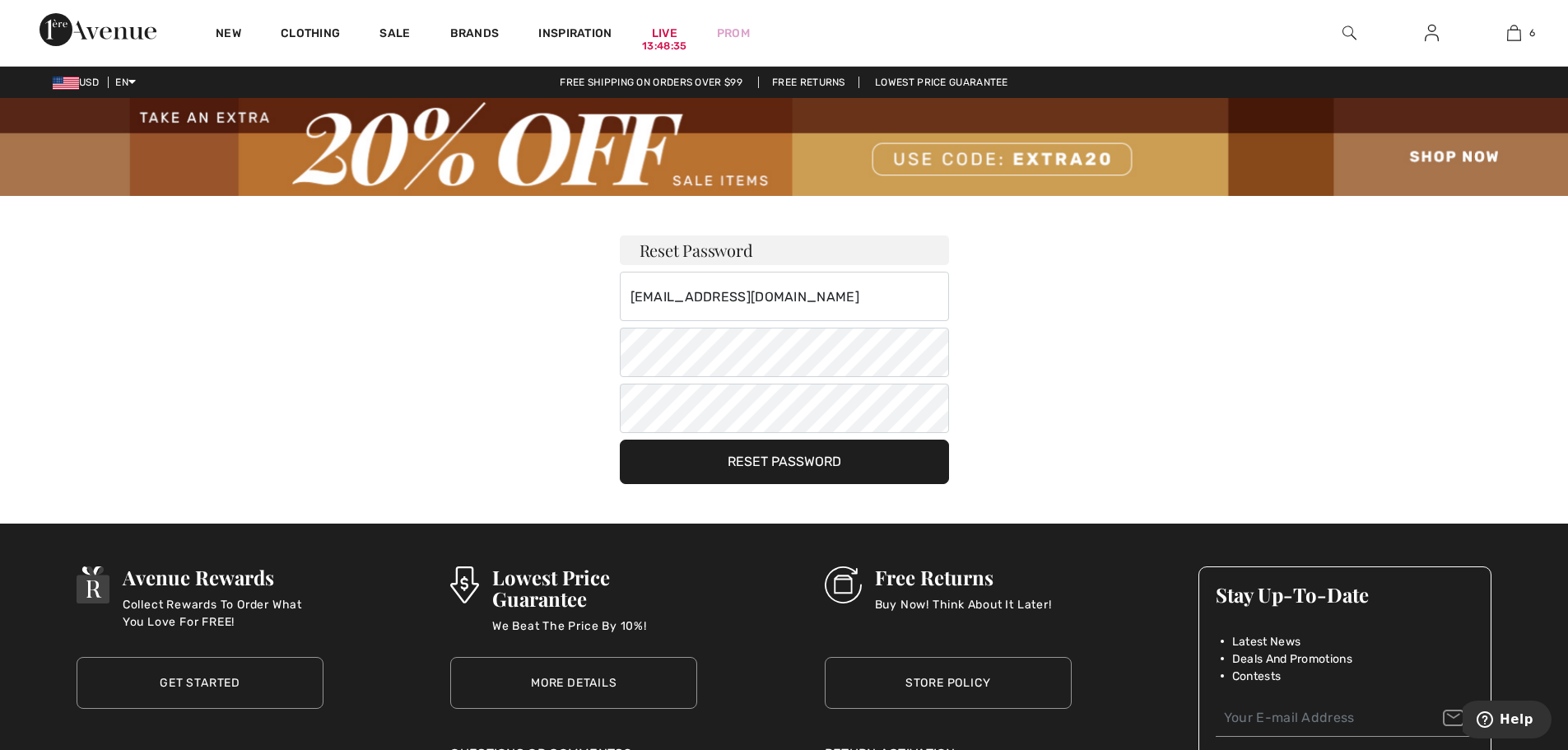
click at [672, 458] on button "Reset Password" at bounding box center [784, 462] width 329 height 44
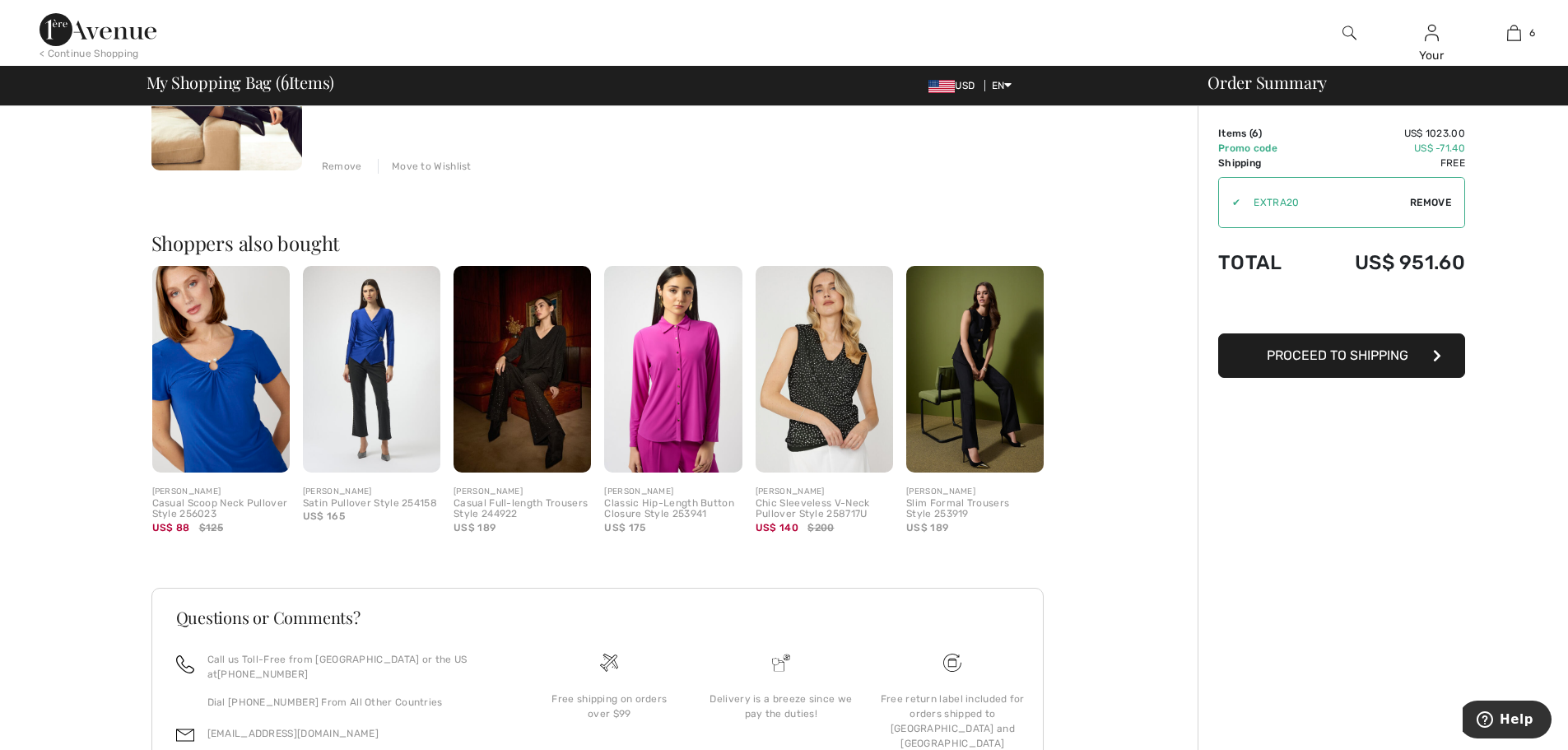
scroll to position [1564, 0]
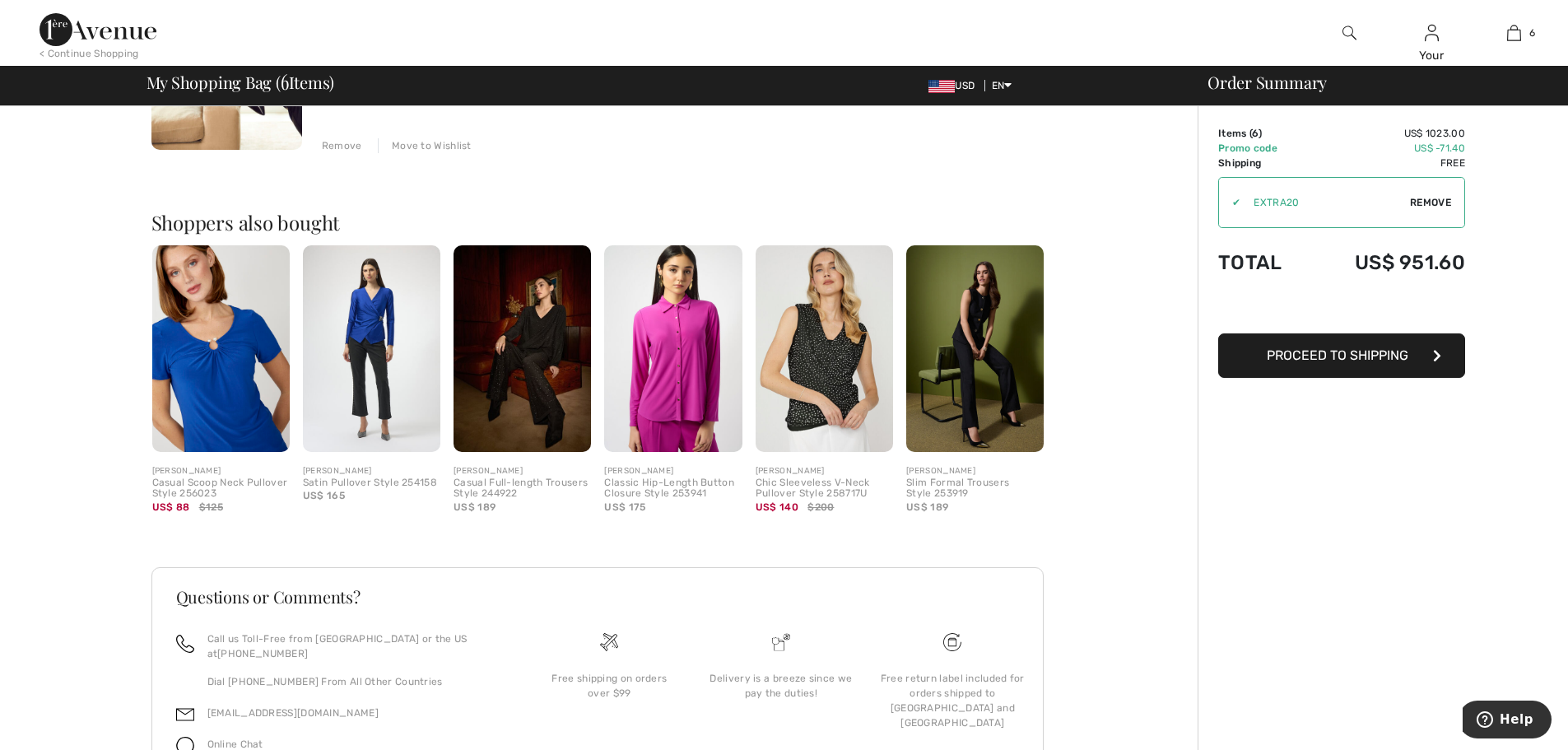
click at [231, 365] on img at bounding box center [221, 349] width 137 height 207
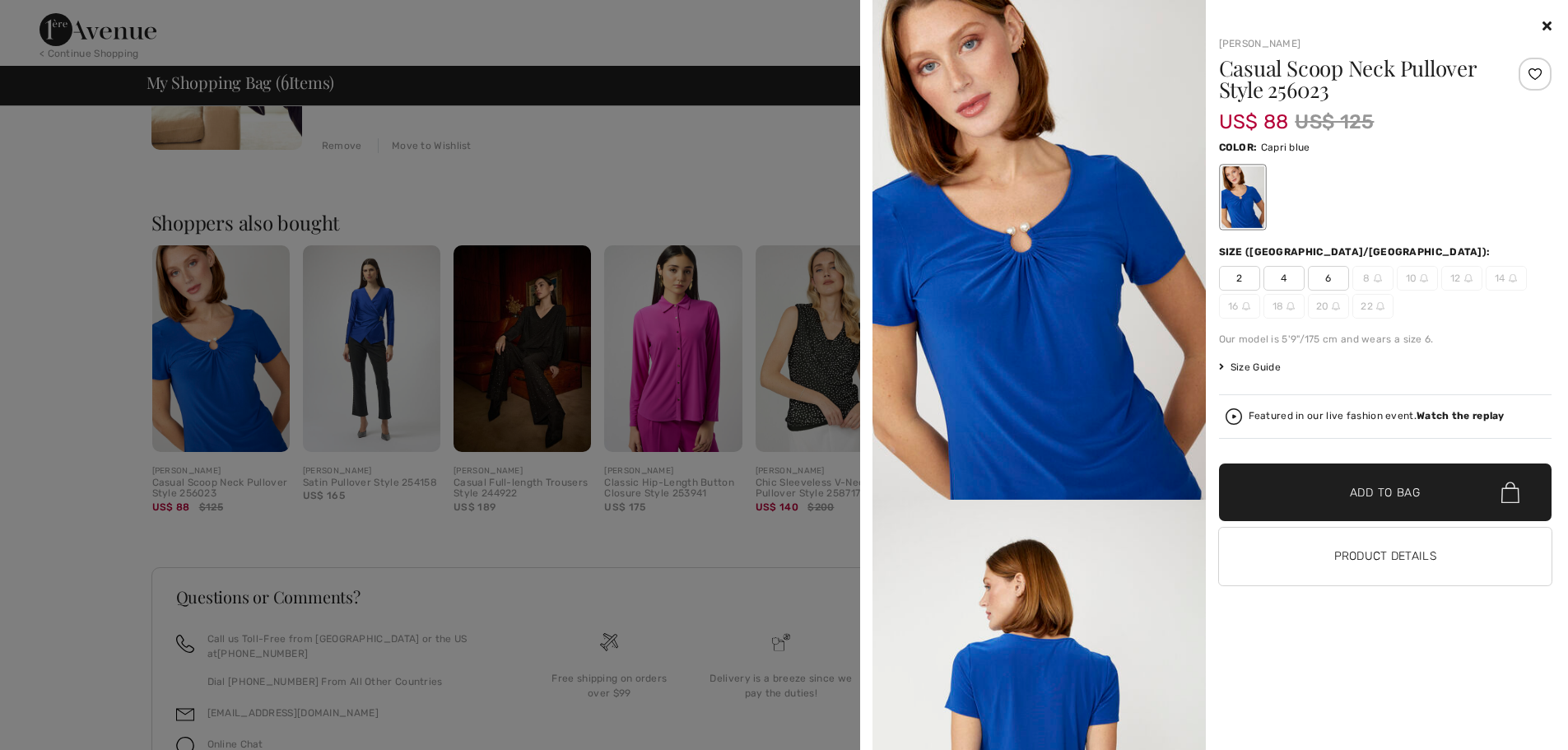
click at [1317, 278] on span "6" at bounding box center [1328, 278] width 41 height 24
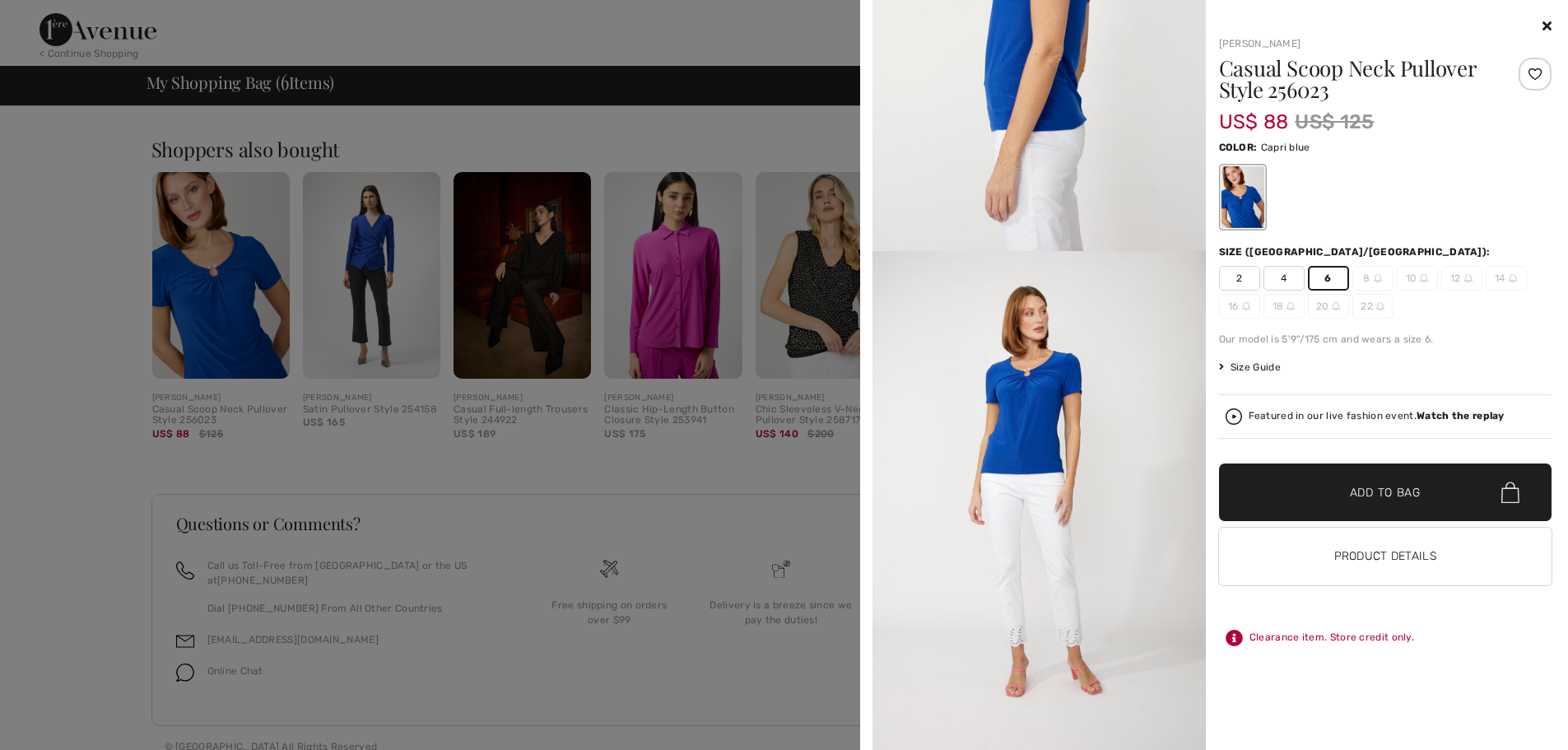
scroll to position [1641, 0]
click at [1292, 80] on h1 "Casual Scoop Neck Pullover Style 256023" at bounding box center [1358, 78] width 278 height 43
click at [1243, 364] on span "Size Guide" at bounding box center [1250, 367] width 62 height 15
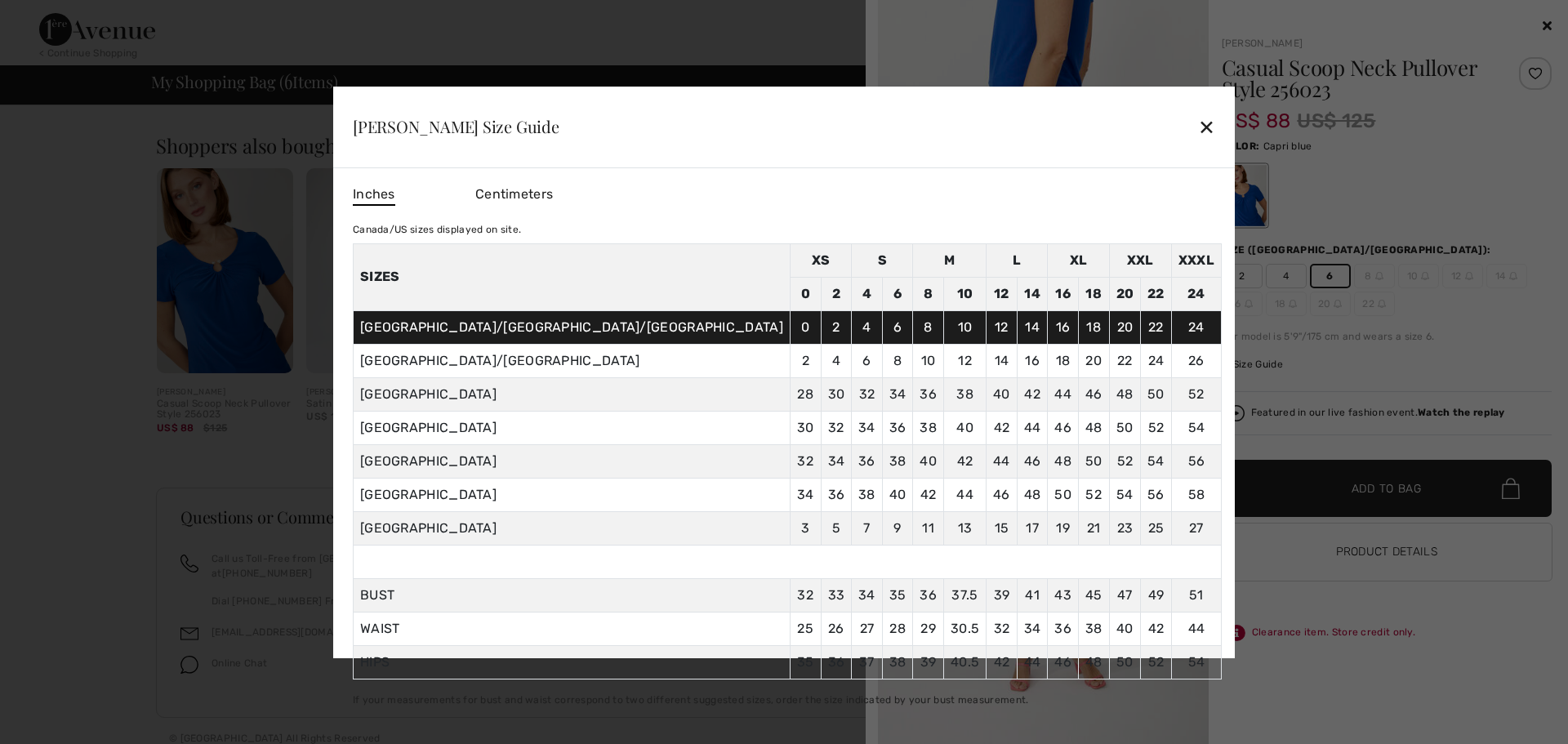
click at [1199, 127] on div "✕" at bounding box center [1207, 127] width 17 height 34
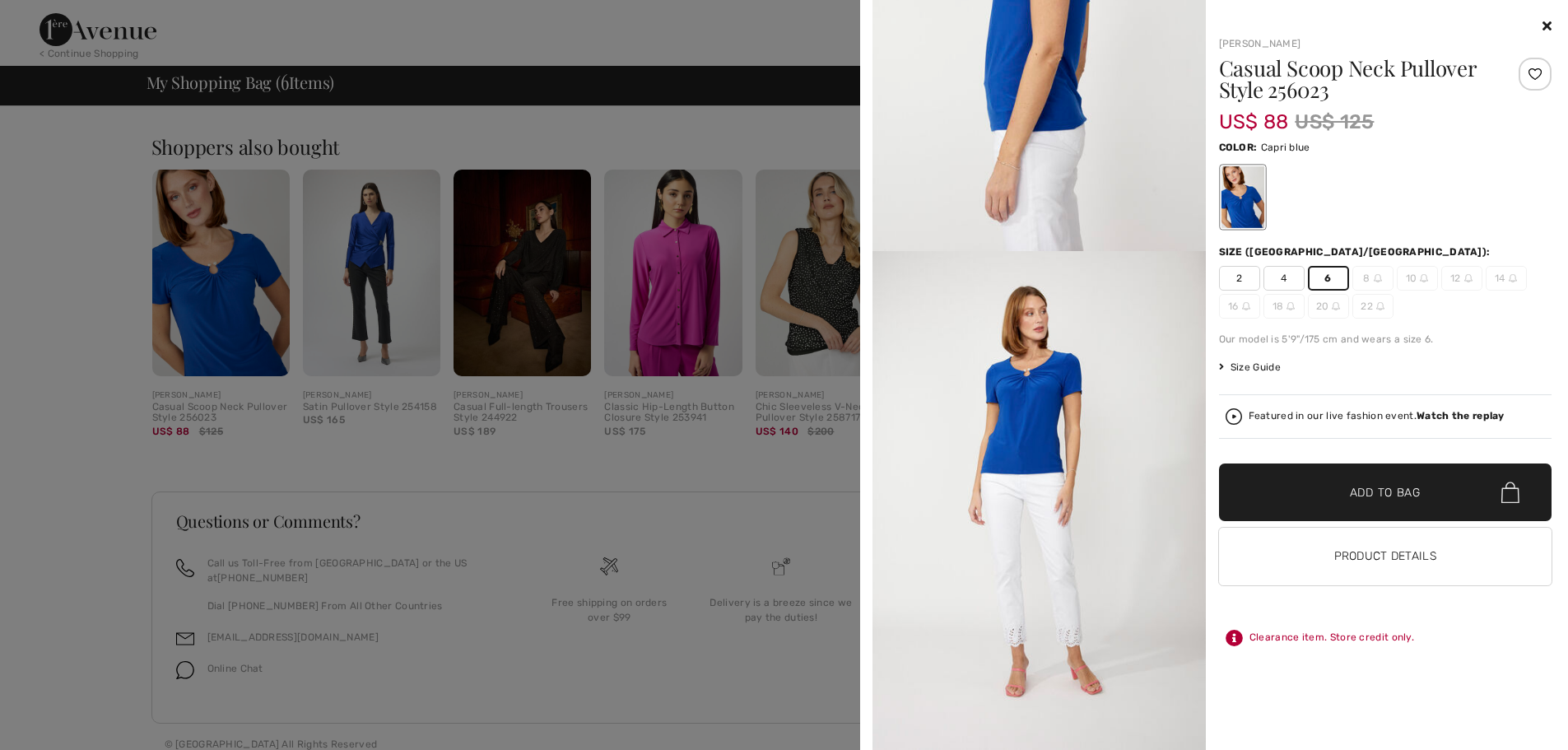
click at [1287, 68] on h1 "Casual Scoop Neck Pullover Style 256023" at bounding box center [1358, 78] width 278 height 43
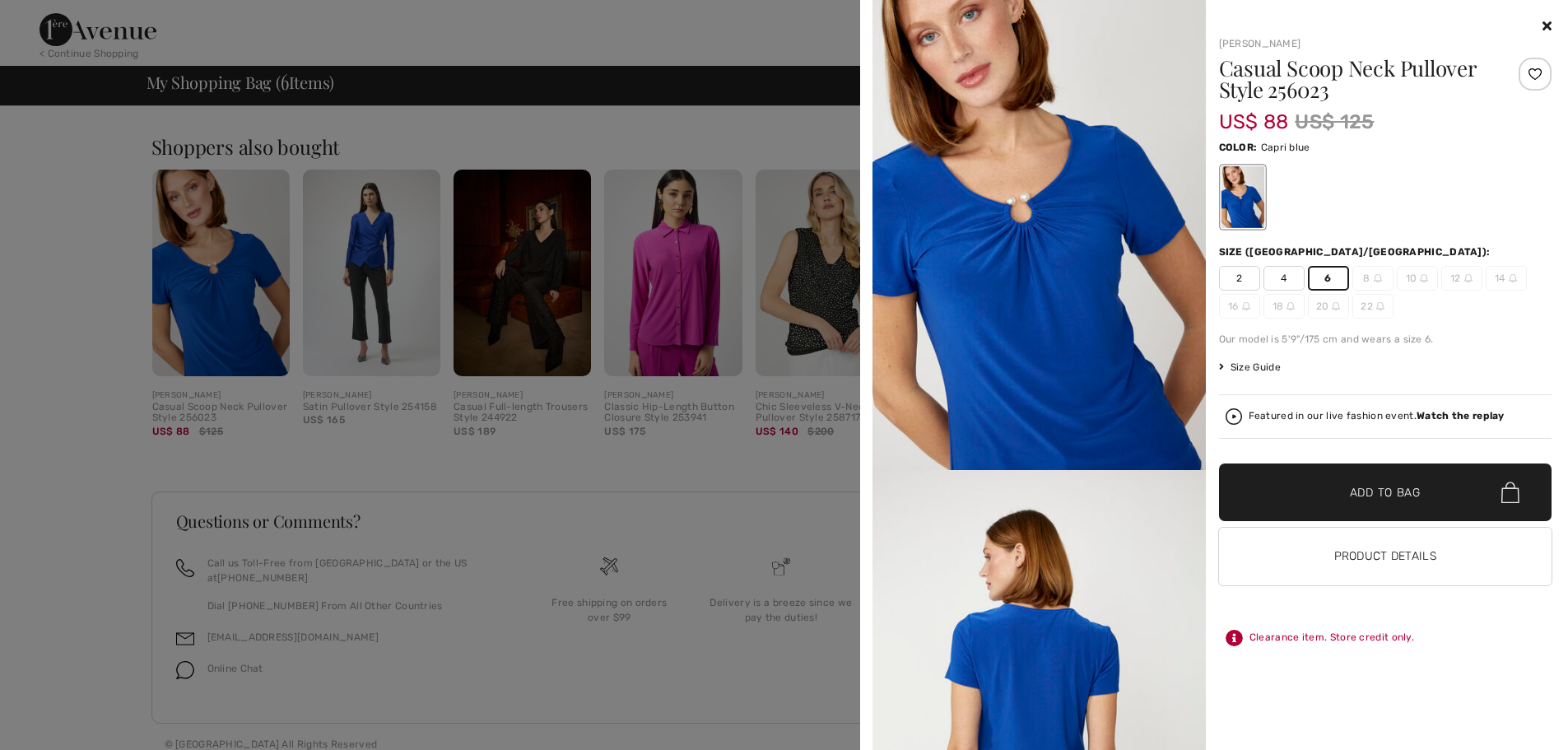
scroll to position [0, 0]
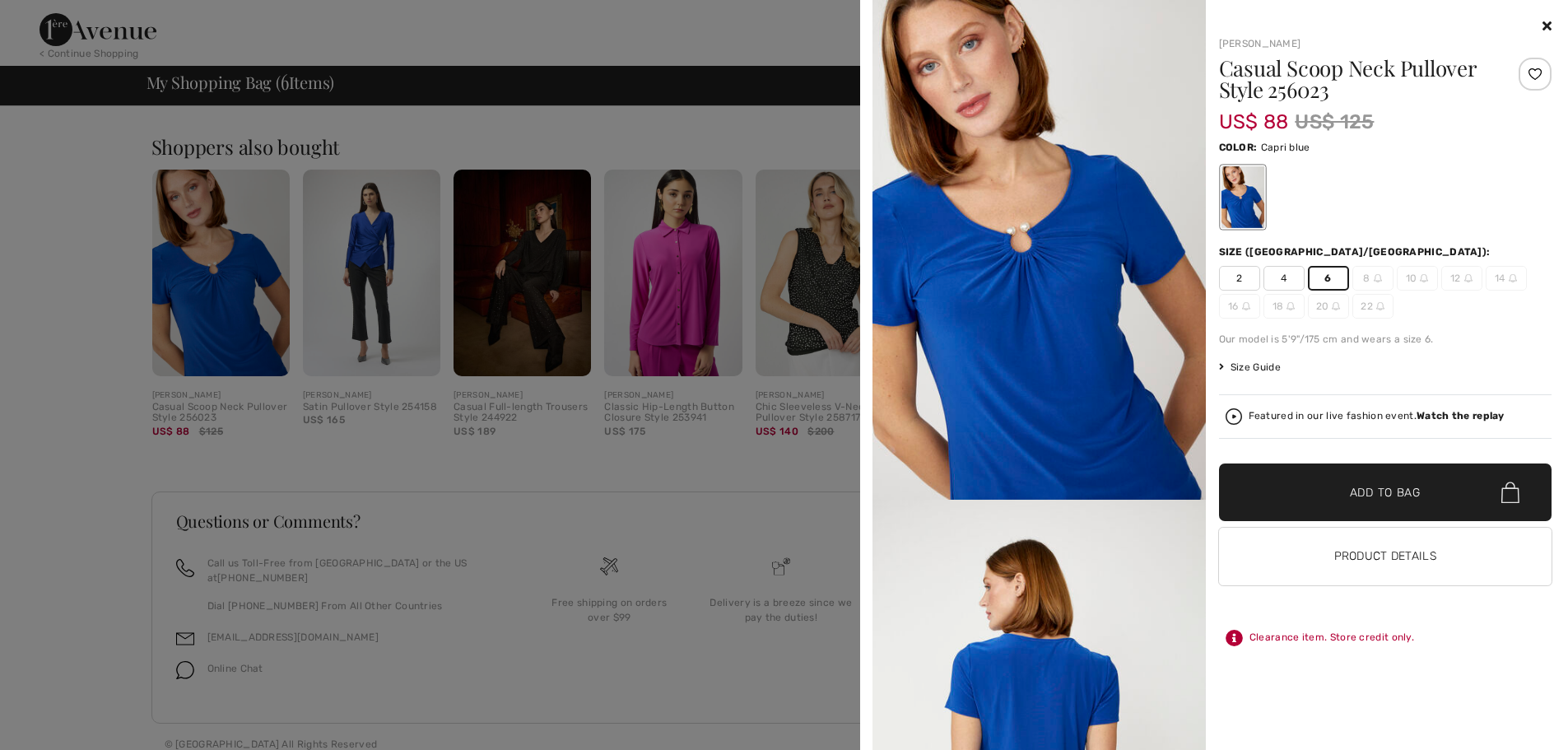
click at [1545, 27] on icon at bounding box center [1547, 25] width 9 height 13
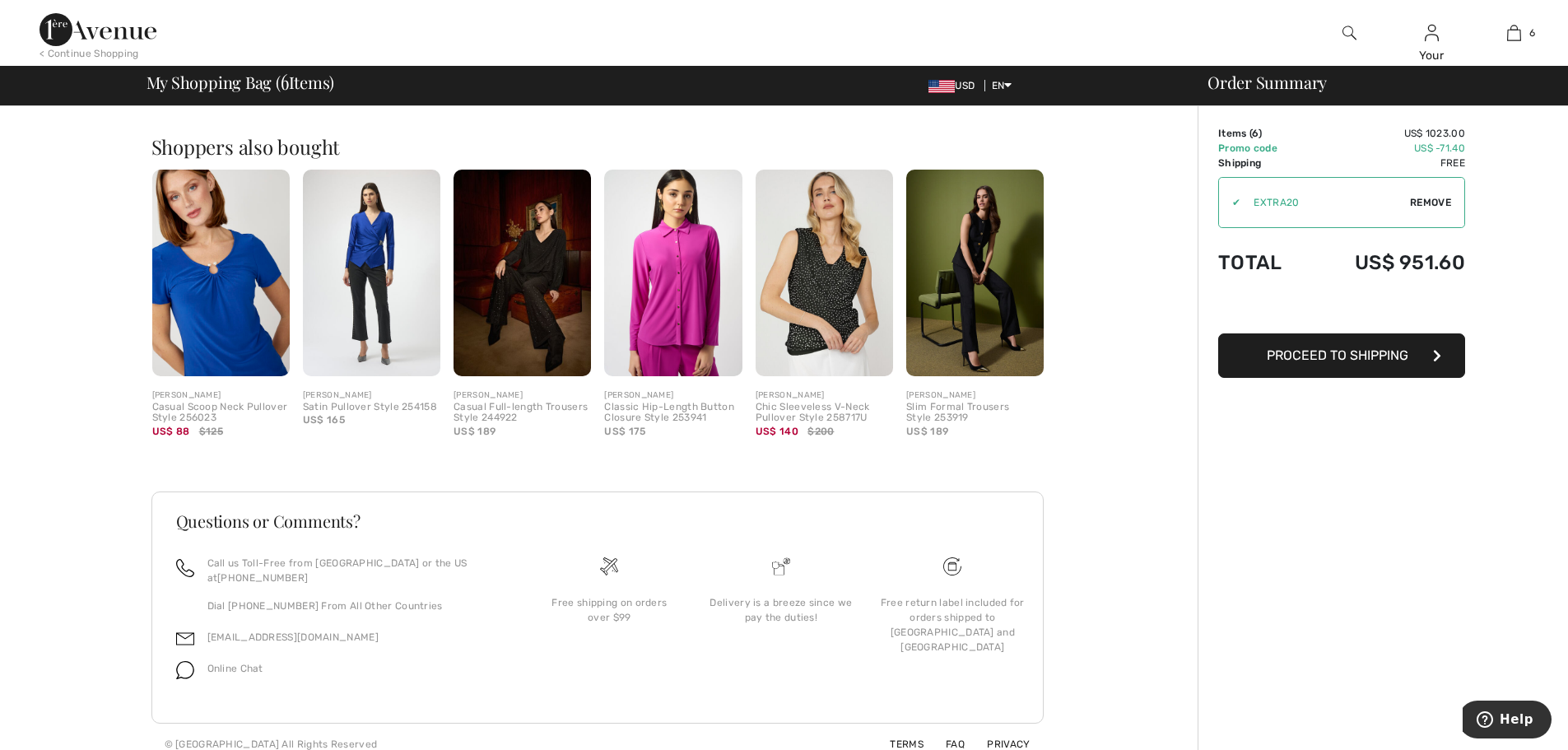
click at [364, 262] on img at bounding box center [371, 273] width 137 height 207
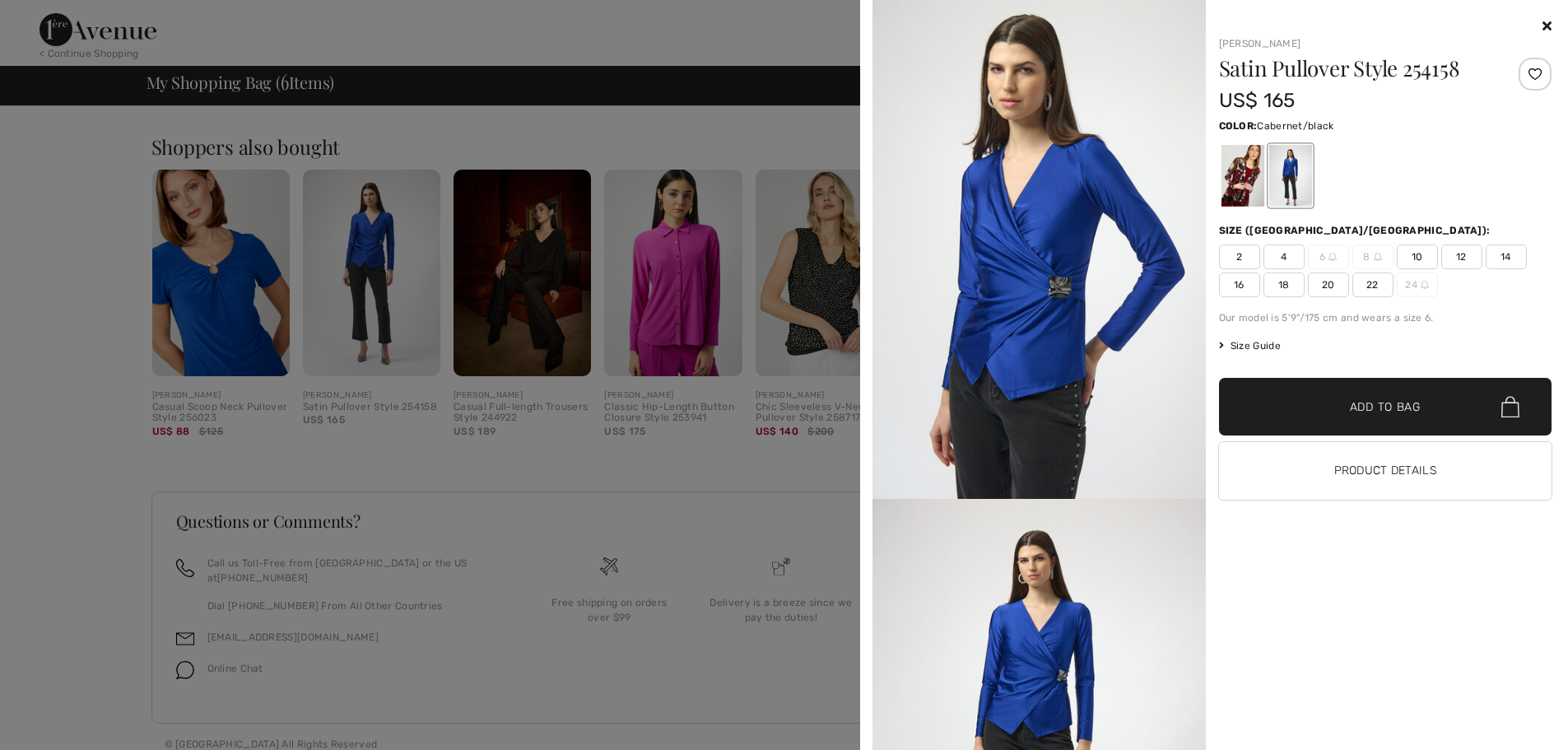
click at [1243, 178] on div at bounding box center [1242, 175] width 43 height 62
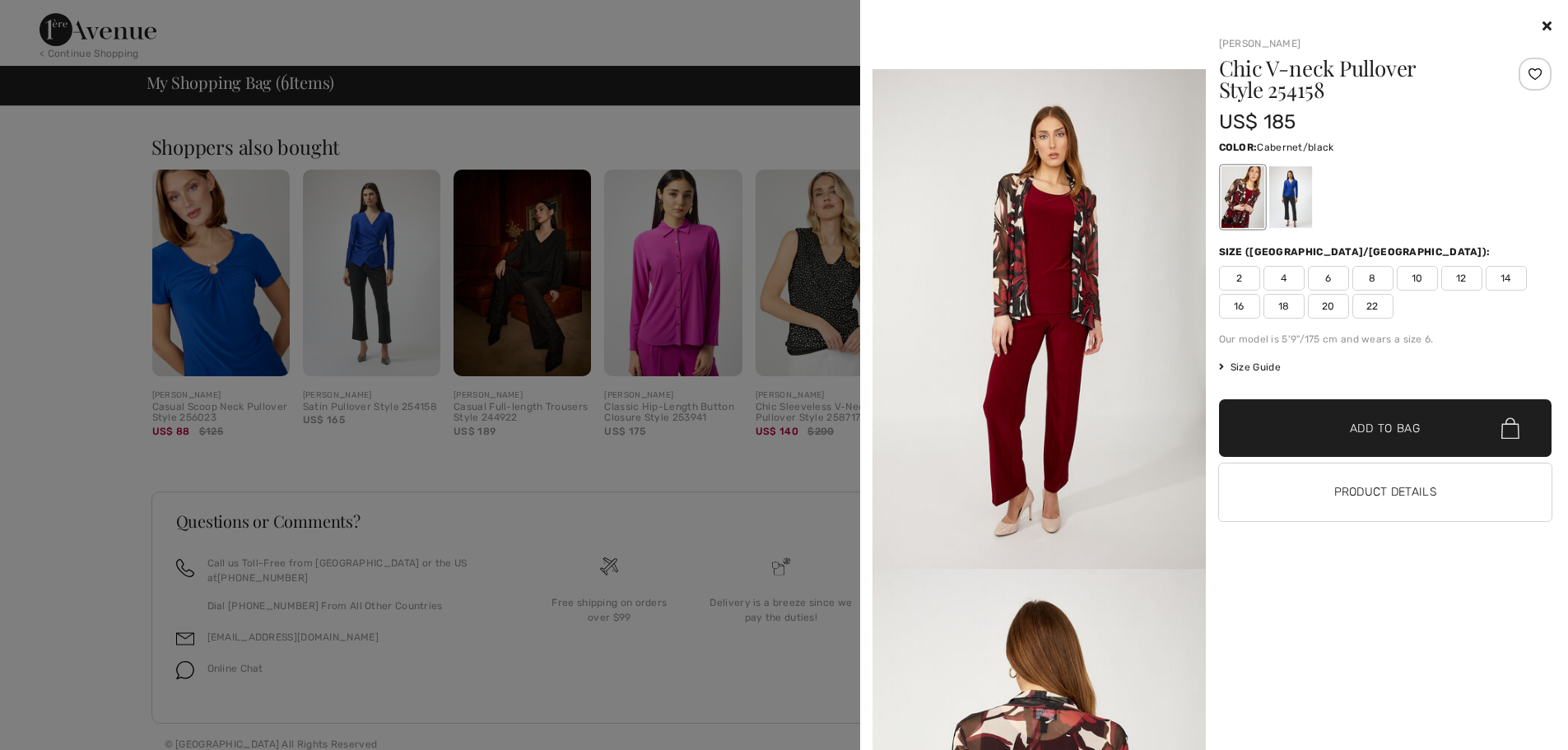
scroll to position [1153, 0]
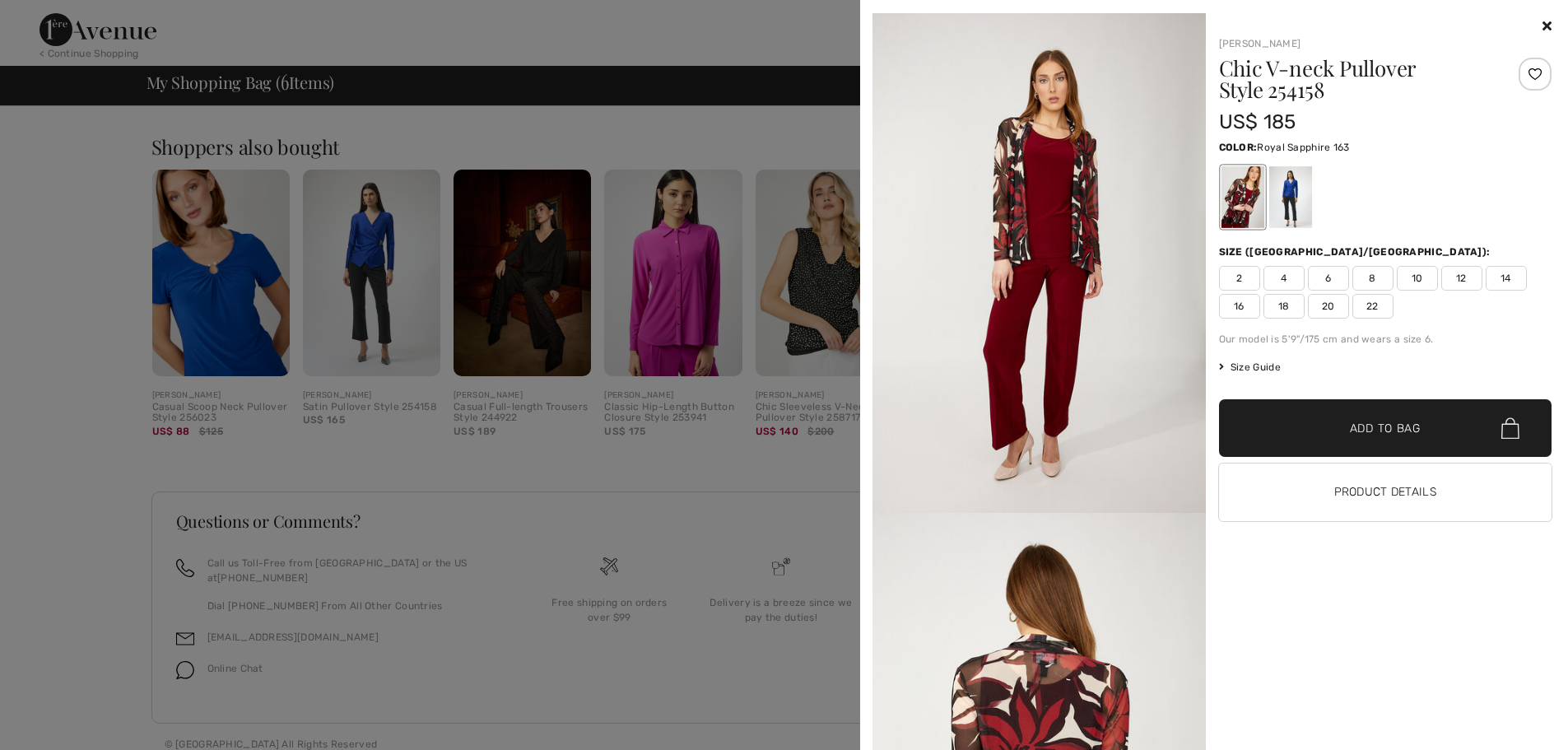
click at [1275, 187] on div at bounding box center [1289, 197] width 43 height 62
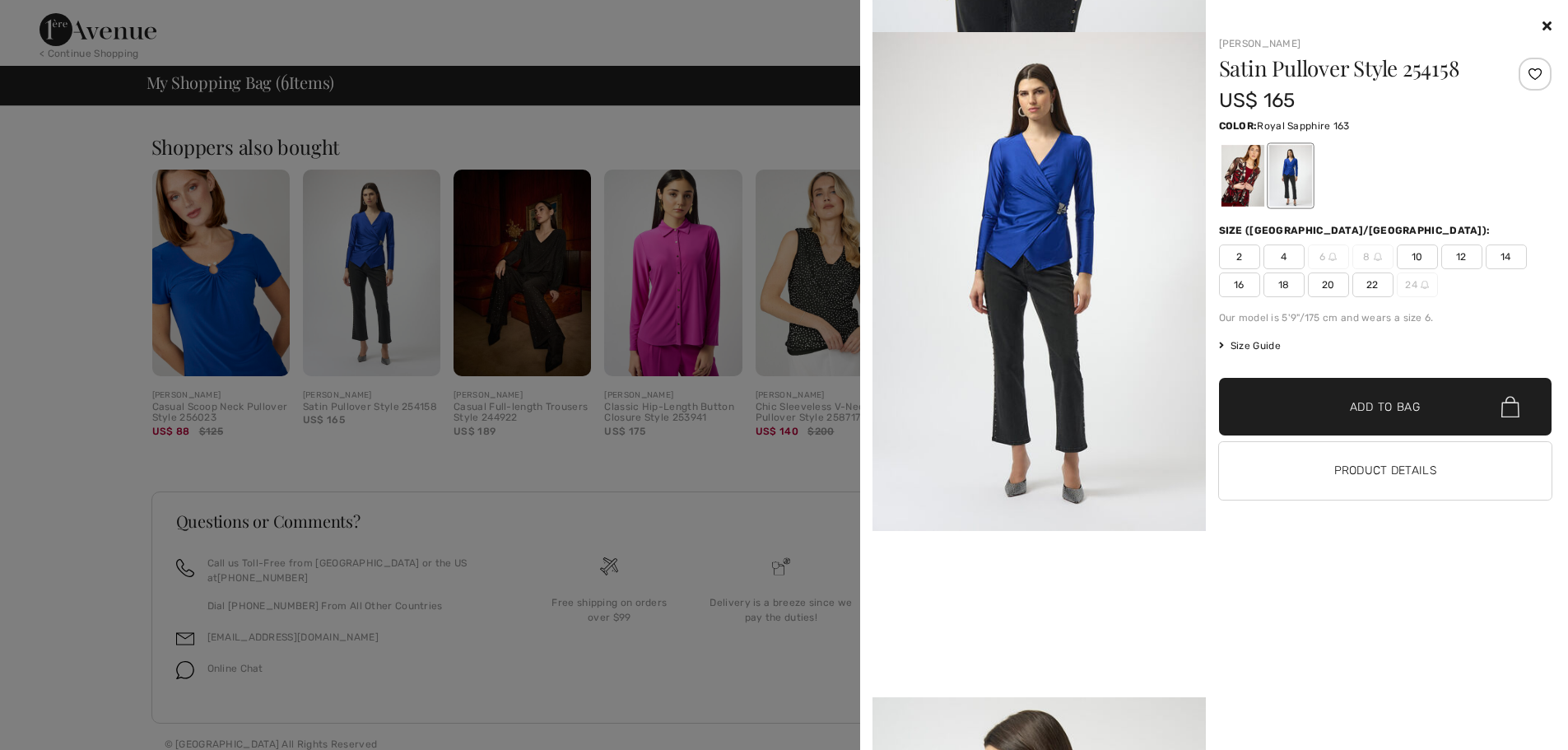
scroll to position [494, 0]
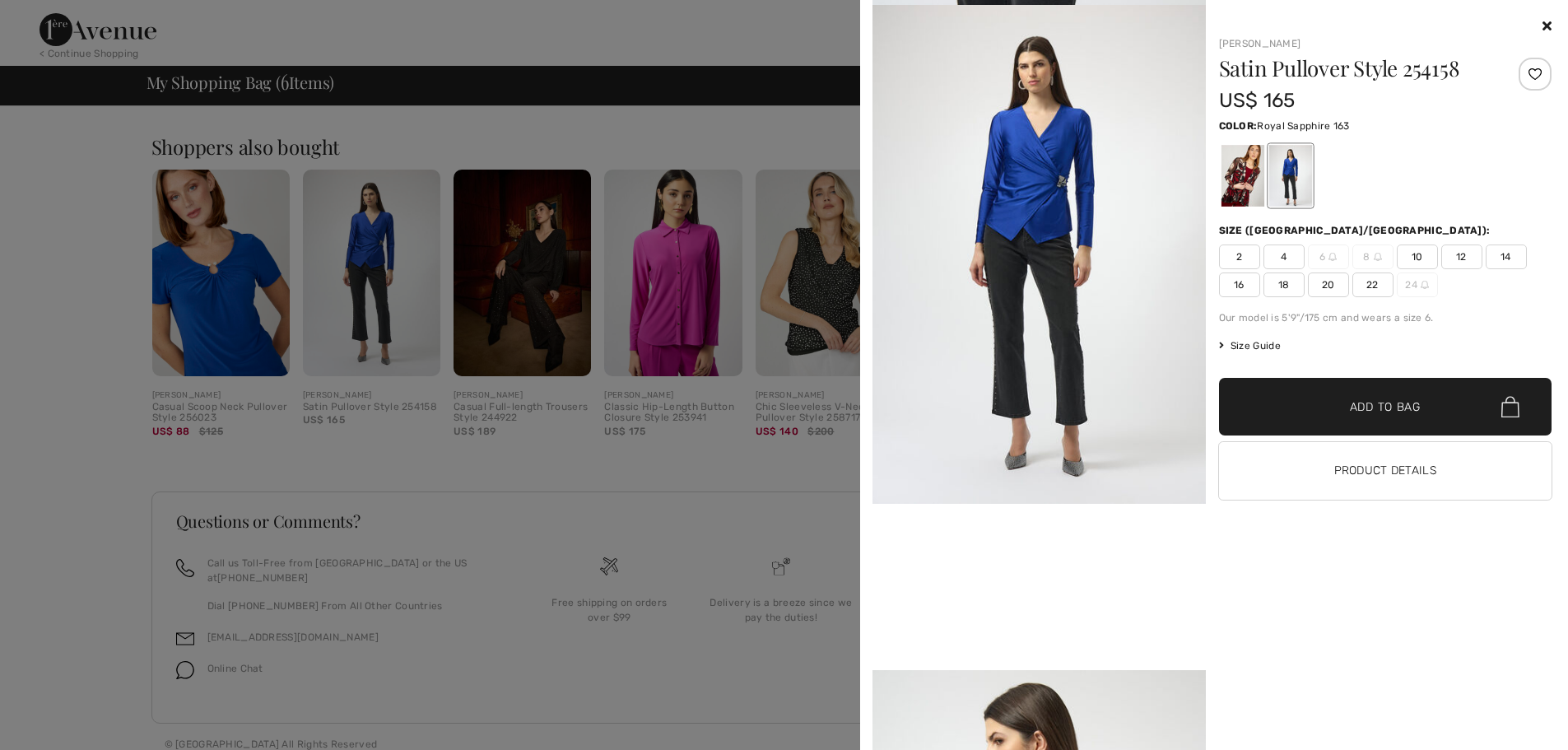
click at [1424, 256] on span "10" at bounding box center [1417, 257] width 41 height 24
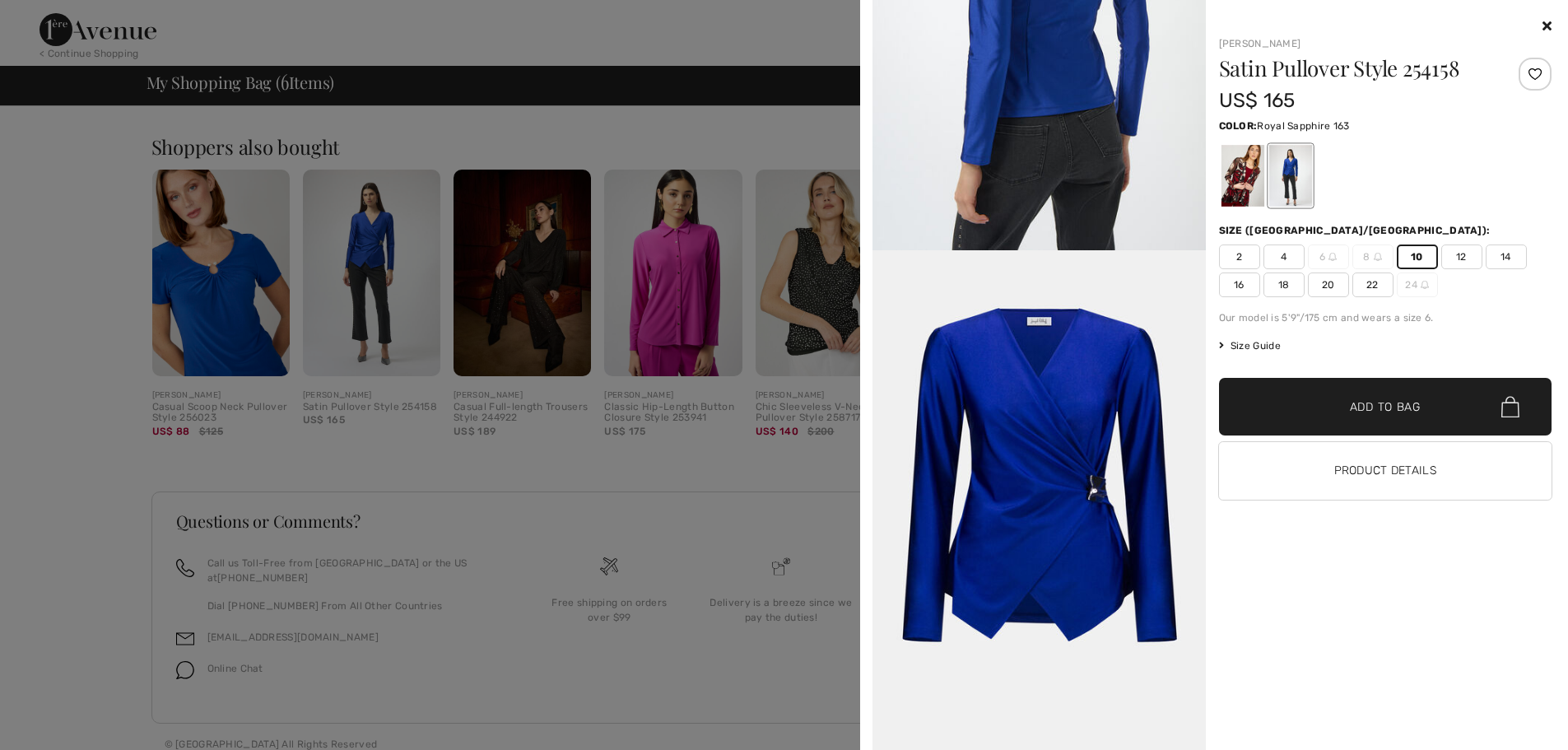
scroll to position [1483, 0]
click at [1376, 405] on span "Add to Bag" at bounding box center [1386, 407] width 71 height 17
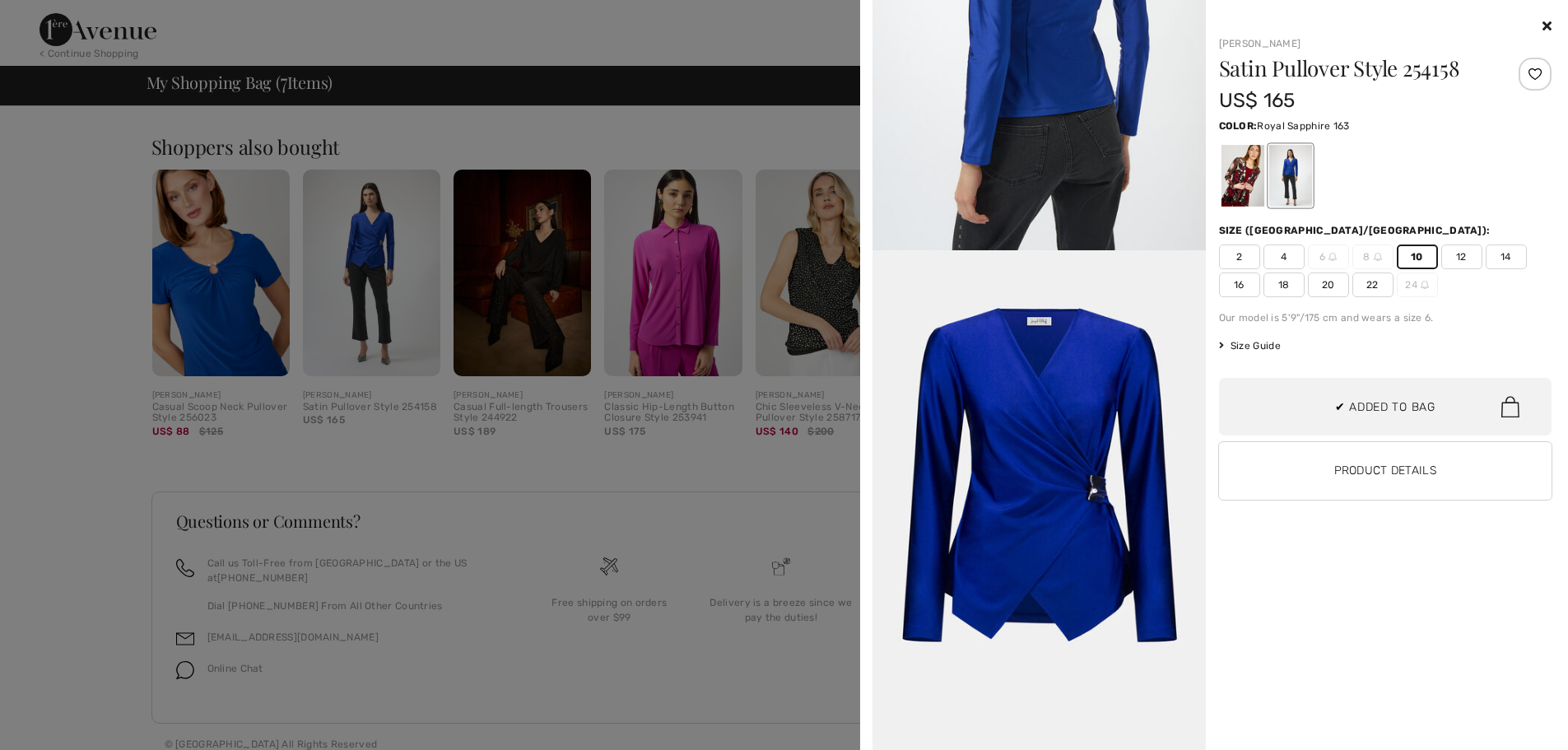
scroll to position [694, 0]
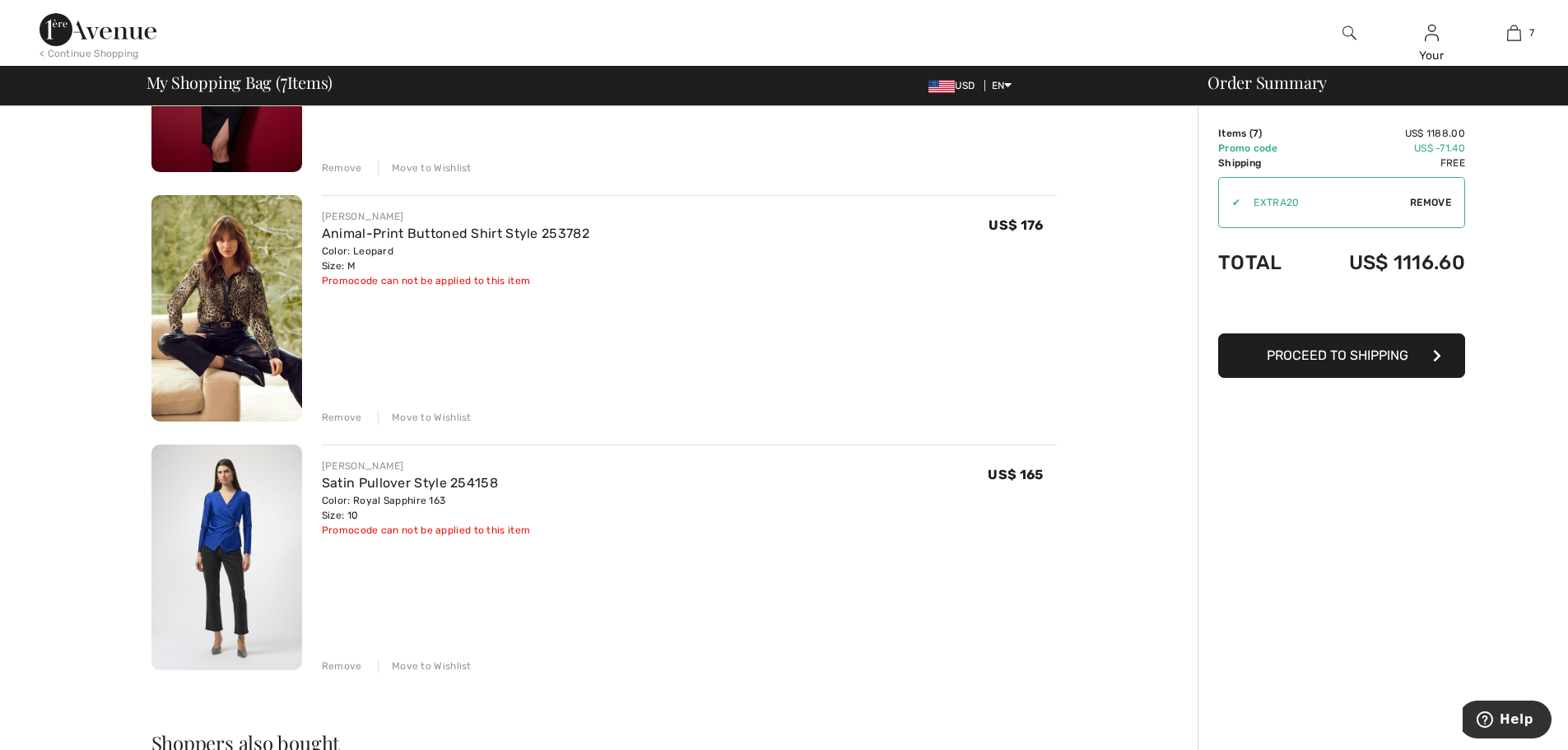
scroll to position [1490, 0]
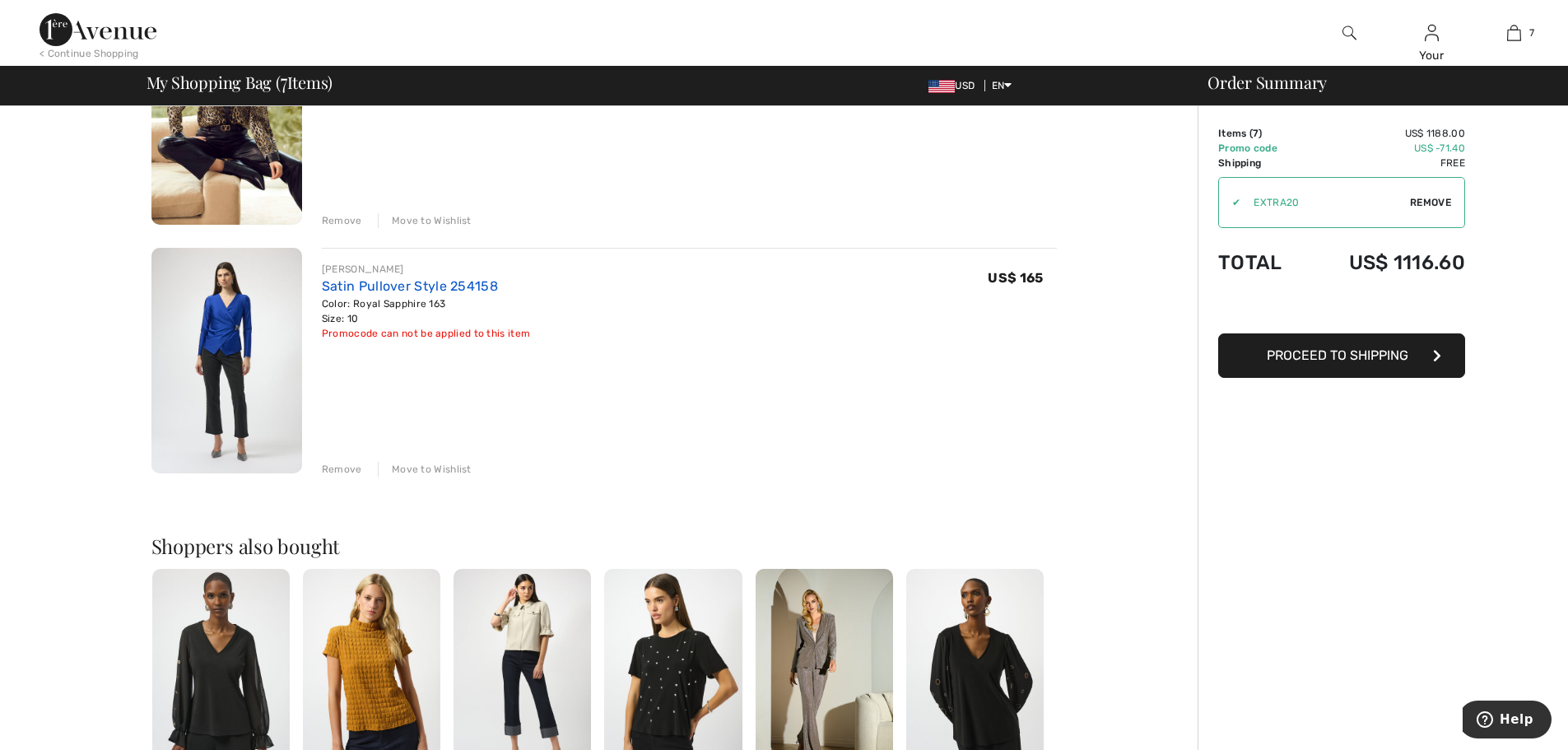
click at [377, 292] on link "Satin Pullover Style 254158" at bounding box center [410, 286] width 176 height 16
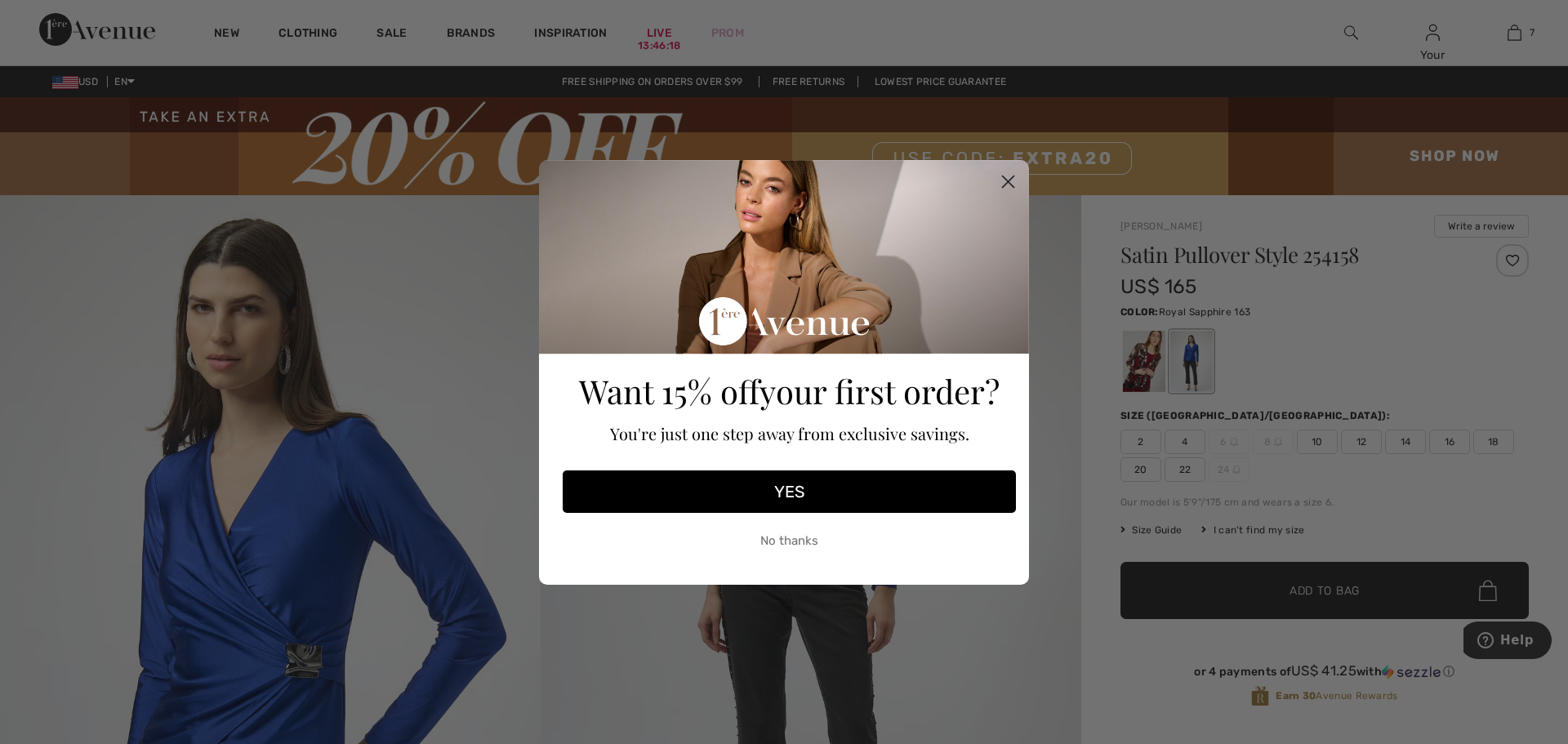
click at [779, 483] on button "YES" at bounding box center [790, 491] width 454 height 42
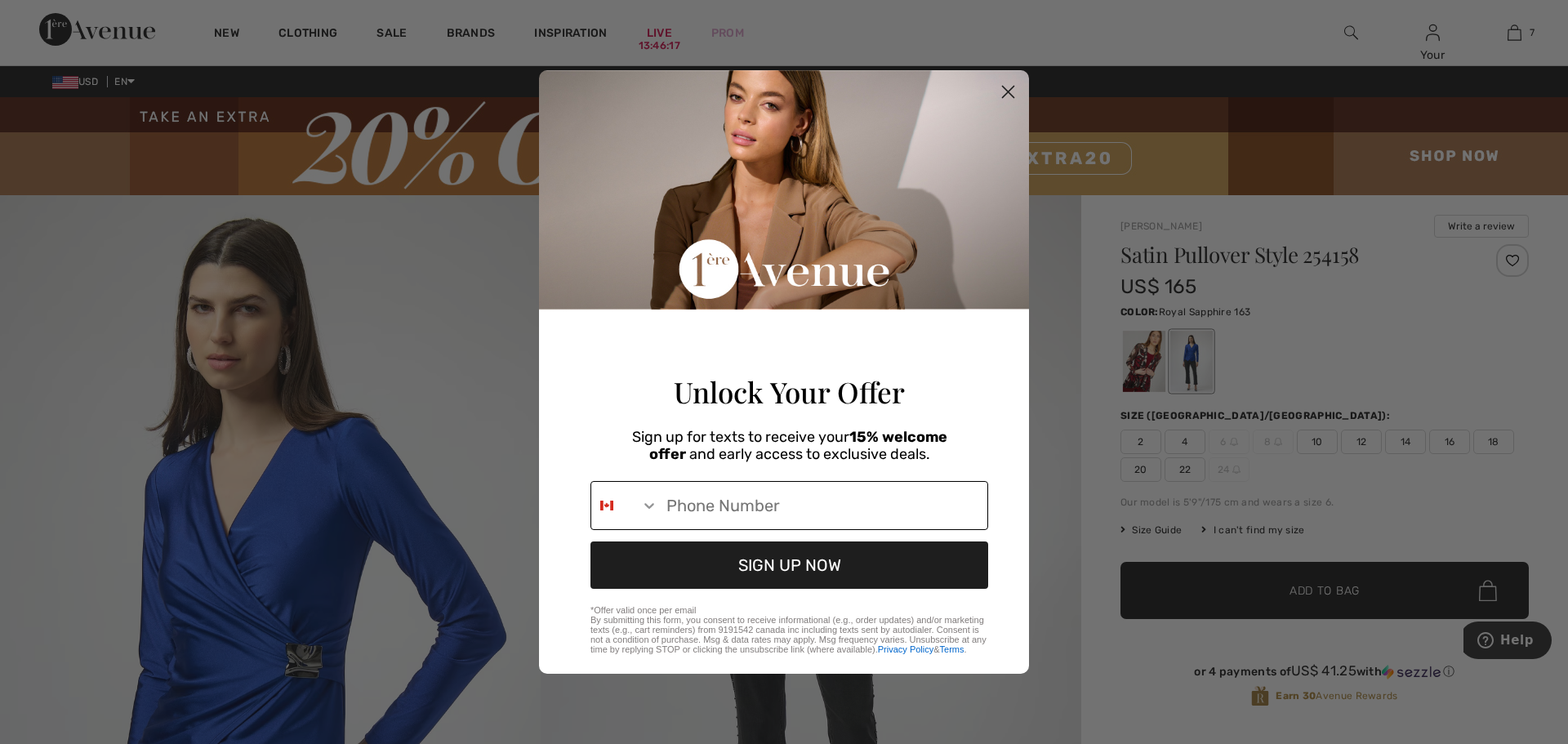
click at [785, 511] on input "Phone Number" at bounding box center [823, 505] width 329 height 47
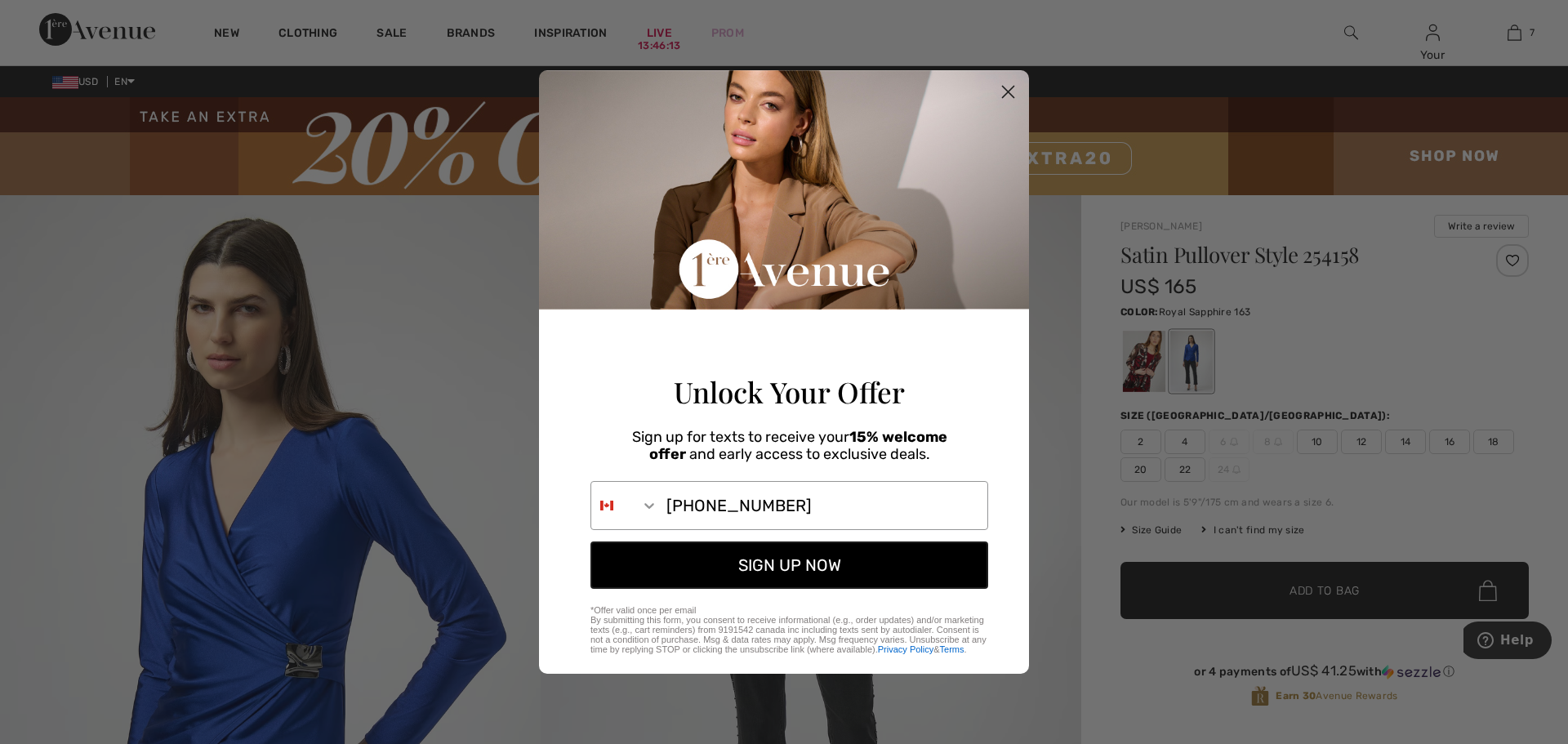
click at [798, 584] on button "SIGN UP NOW" at bounding box center [790, 565] width 398 height 47
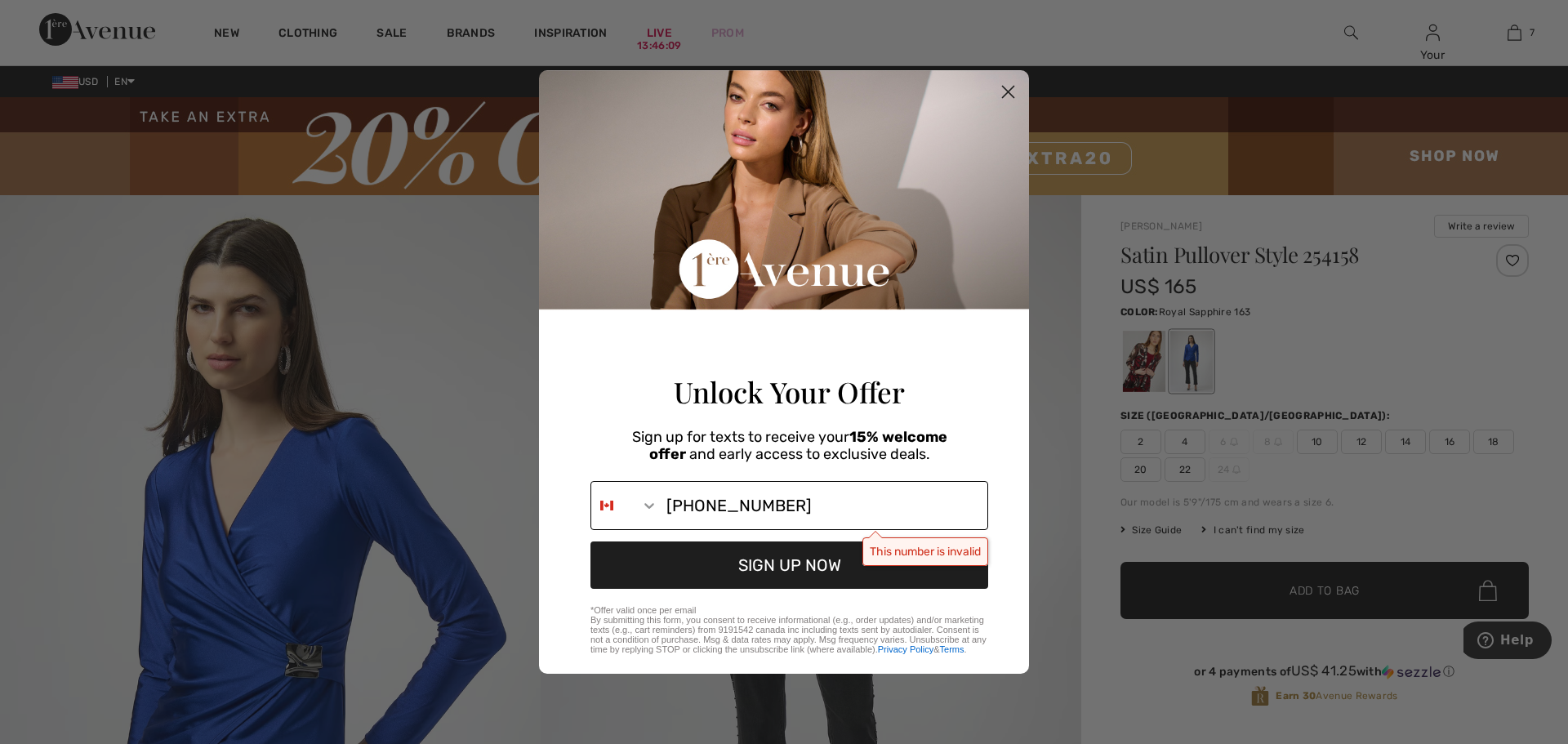
drag, startPoint x: 667, startPoint y: 513, endPoint x: 829, endPoint y: 510, distance: 162.0
click at [829, 510] on input "1-617-680-3128" at bounding box center [823, 505] width 329 height 47
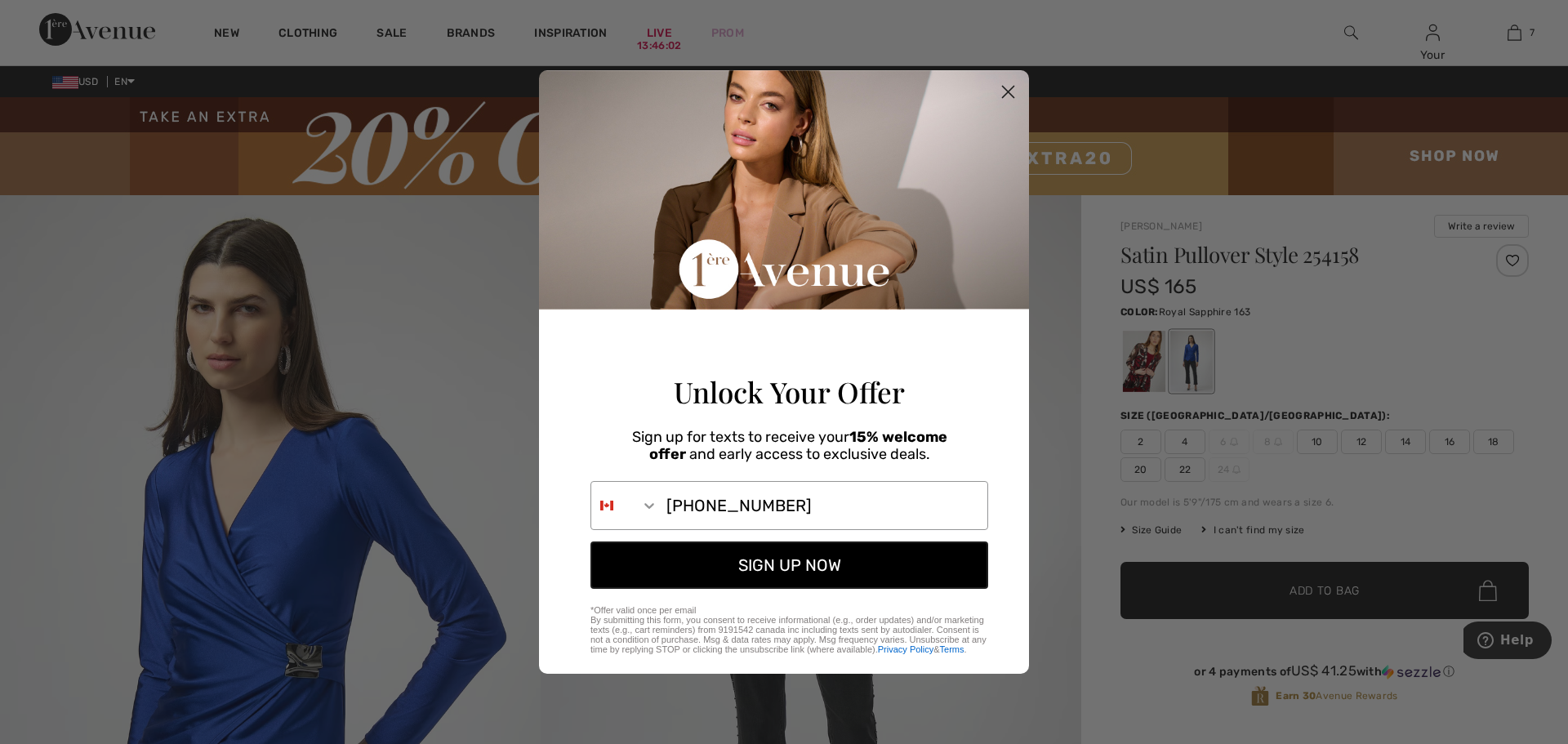
type input "617-680-3128"
click at [802, 574] on button "SIGN UP NOW" at bounding box center [790, 565] width 398 height 47
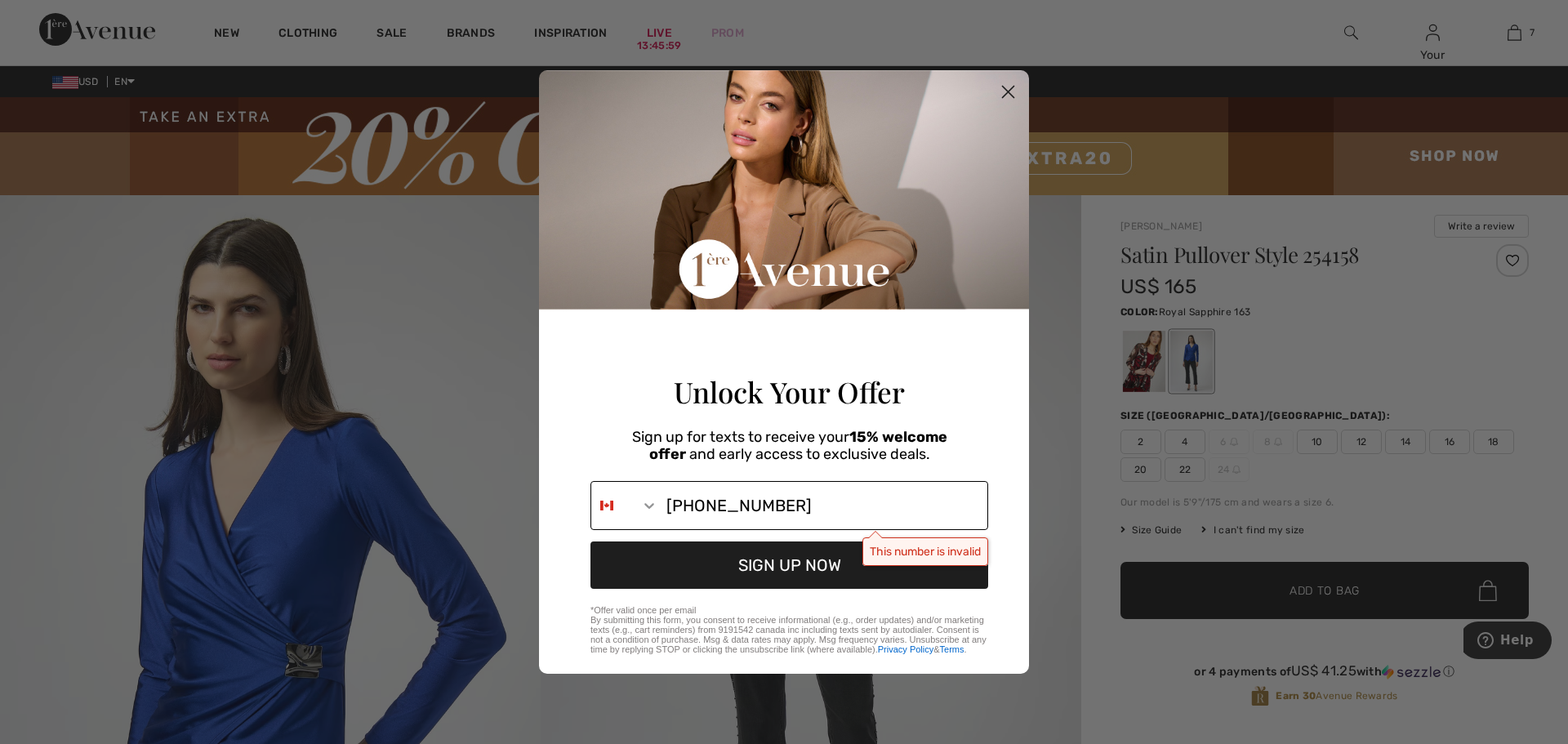
click at [648, 514] on icon "Search Countries" at bounding box center [649, 505] width 16 height 16
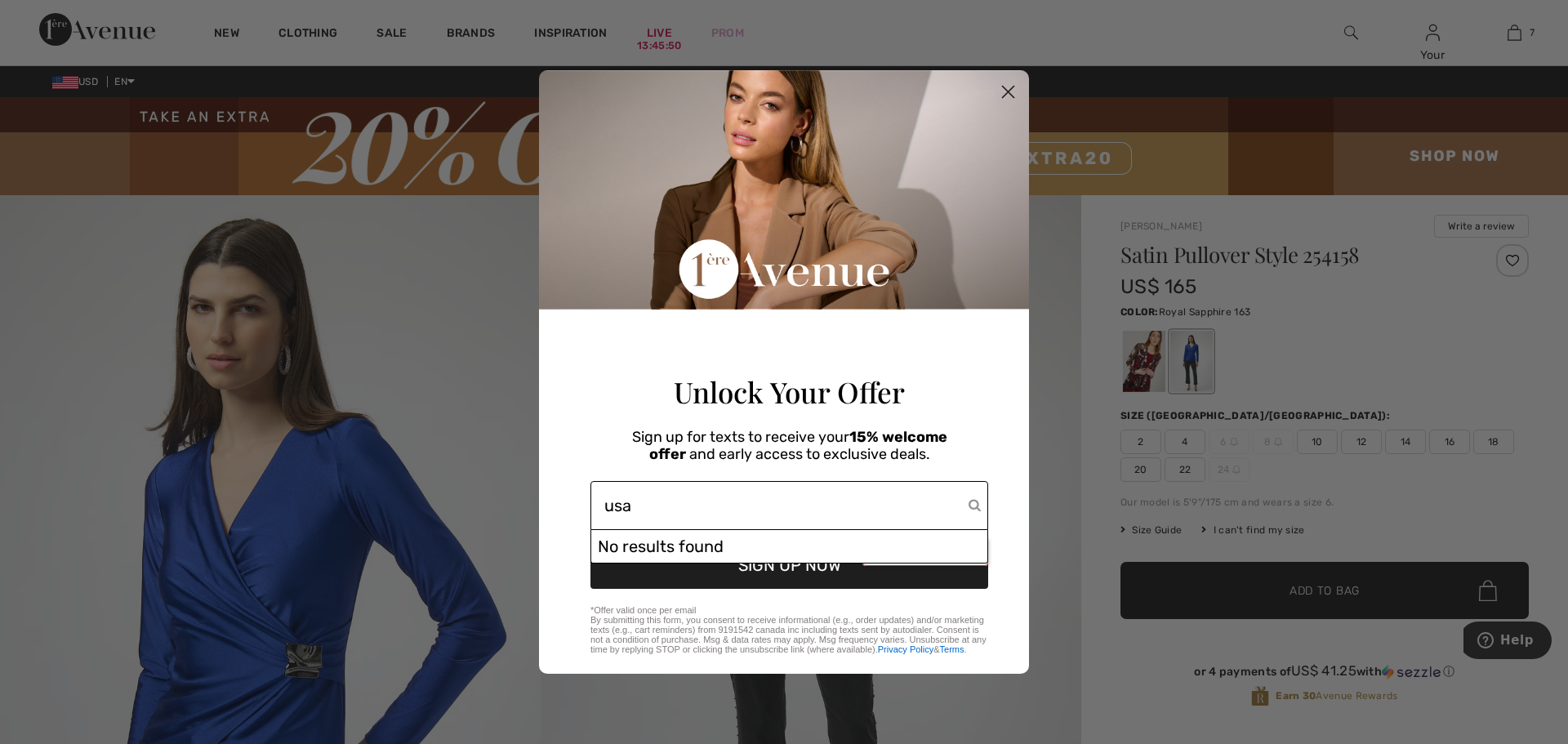
click at [788, 524] on input "usa" at bounding box center [786, 505] width 364 height 47
type input "usa"
click at [971, 512] on icon "POPUP Form" at bounding box center [975, 503] width 12 height 16
drag, startPoint x: 750, startPoint y: 508, endPoint x: 690, endPoint y: 502, distance: 60.3
click at [735, 507] on input "usa" at bounding box center [786, 505] width 364 height 47
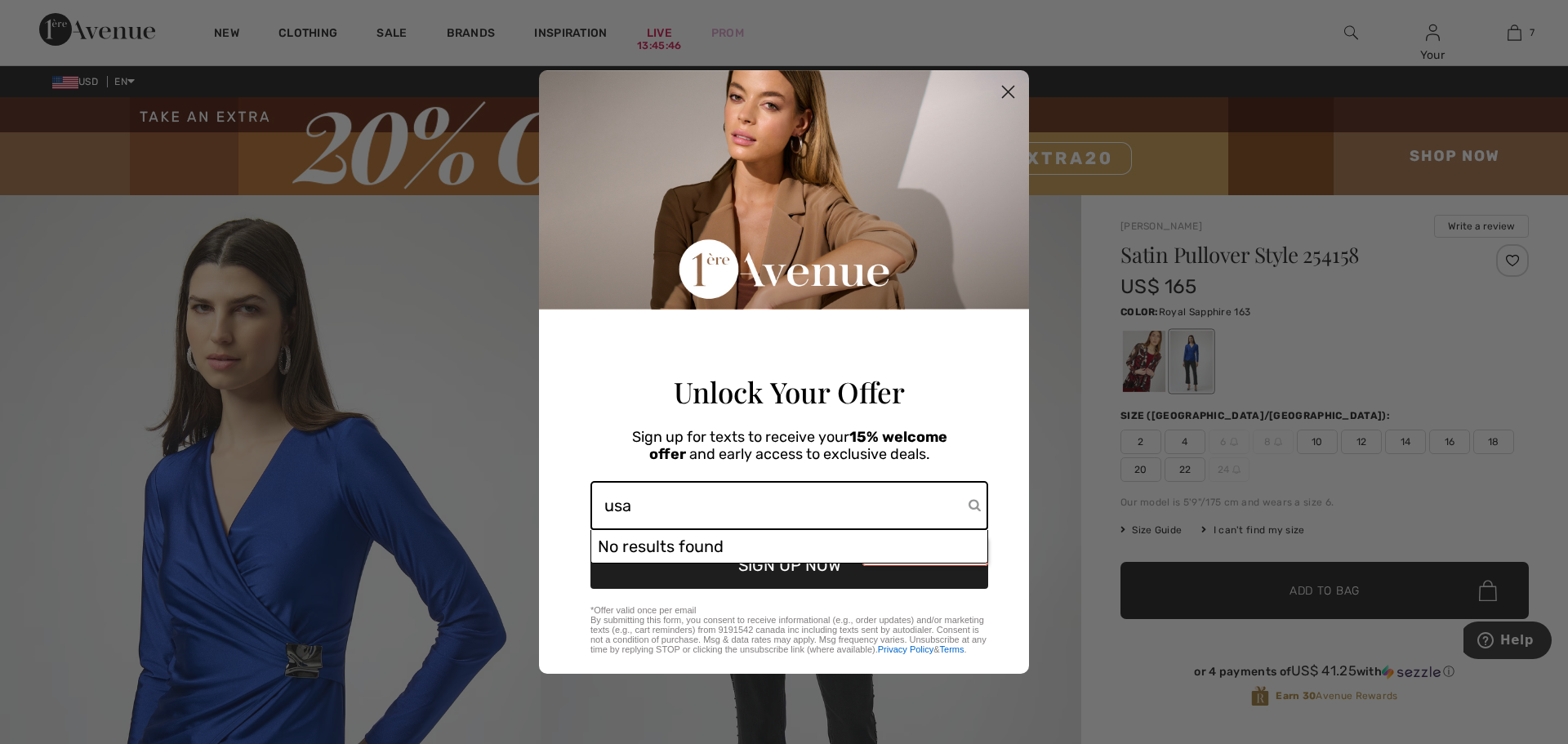
drag, startPoint x: 686, startPoint y: 503, endPoint x: 538, endPoint y: 504, distance: 148.0
click at [539, 504] on form "Unlock Your Offer Sign up for texts to receive your 15% welcome offer and early…" at bounding box center [784, 372] width 490 height 603
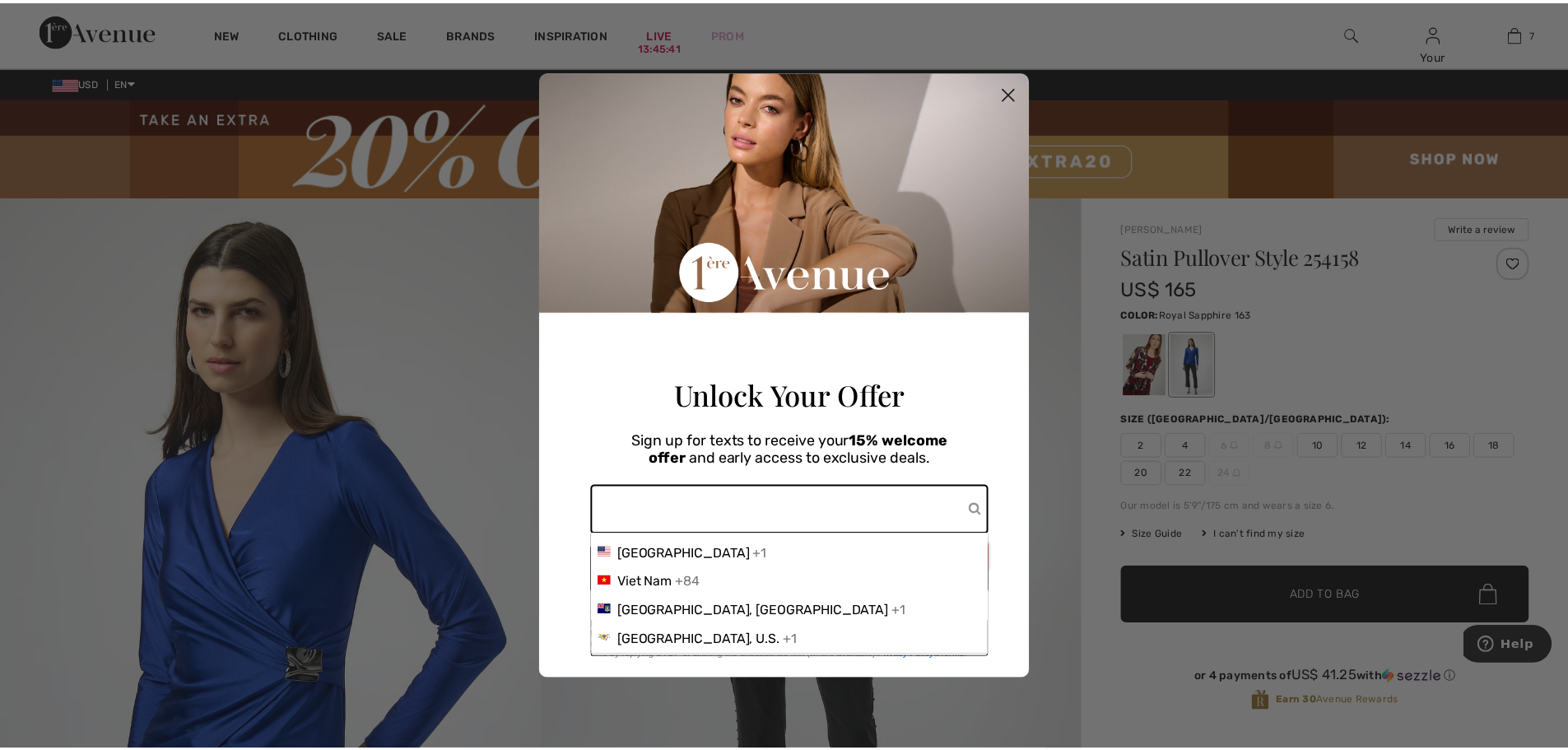
scroll to position [1784, 0]
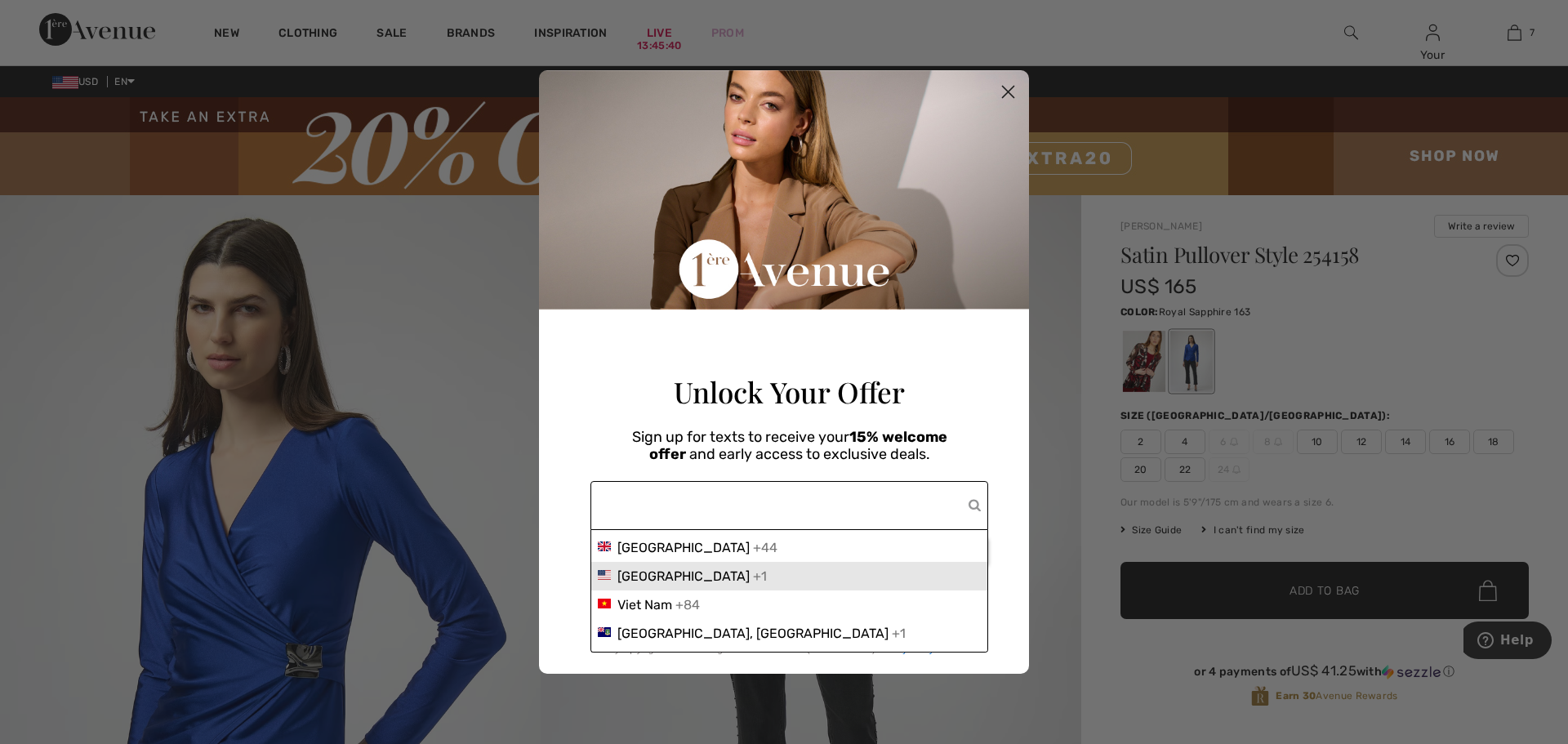
click at [684, 579] on span "United States" at bounding box center [684, 576] width 133 height 16
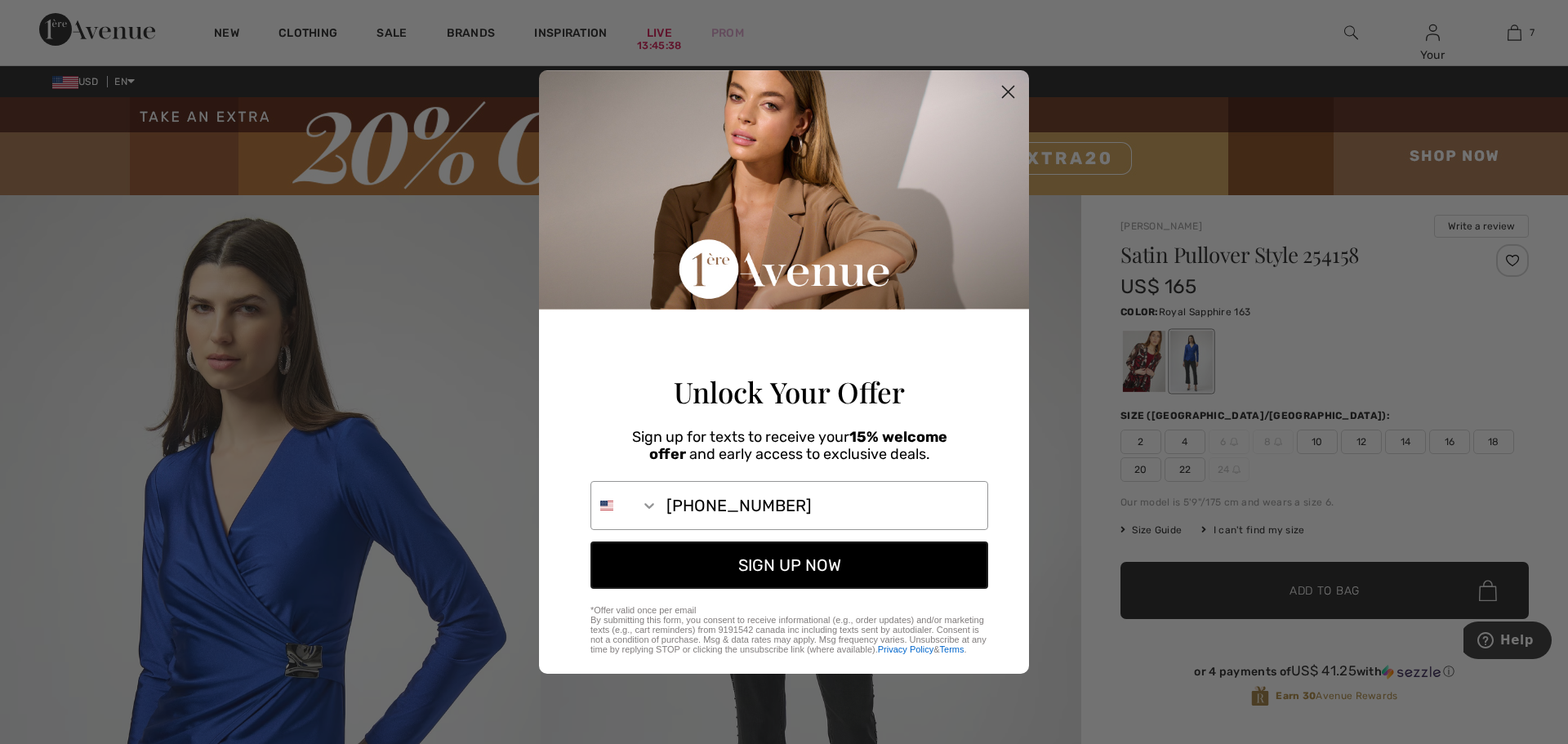
click at [757, 568] on button "SIGN UP NOW" at bounding box center [790, 565] width 398 height 47
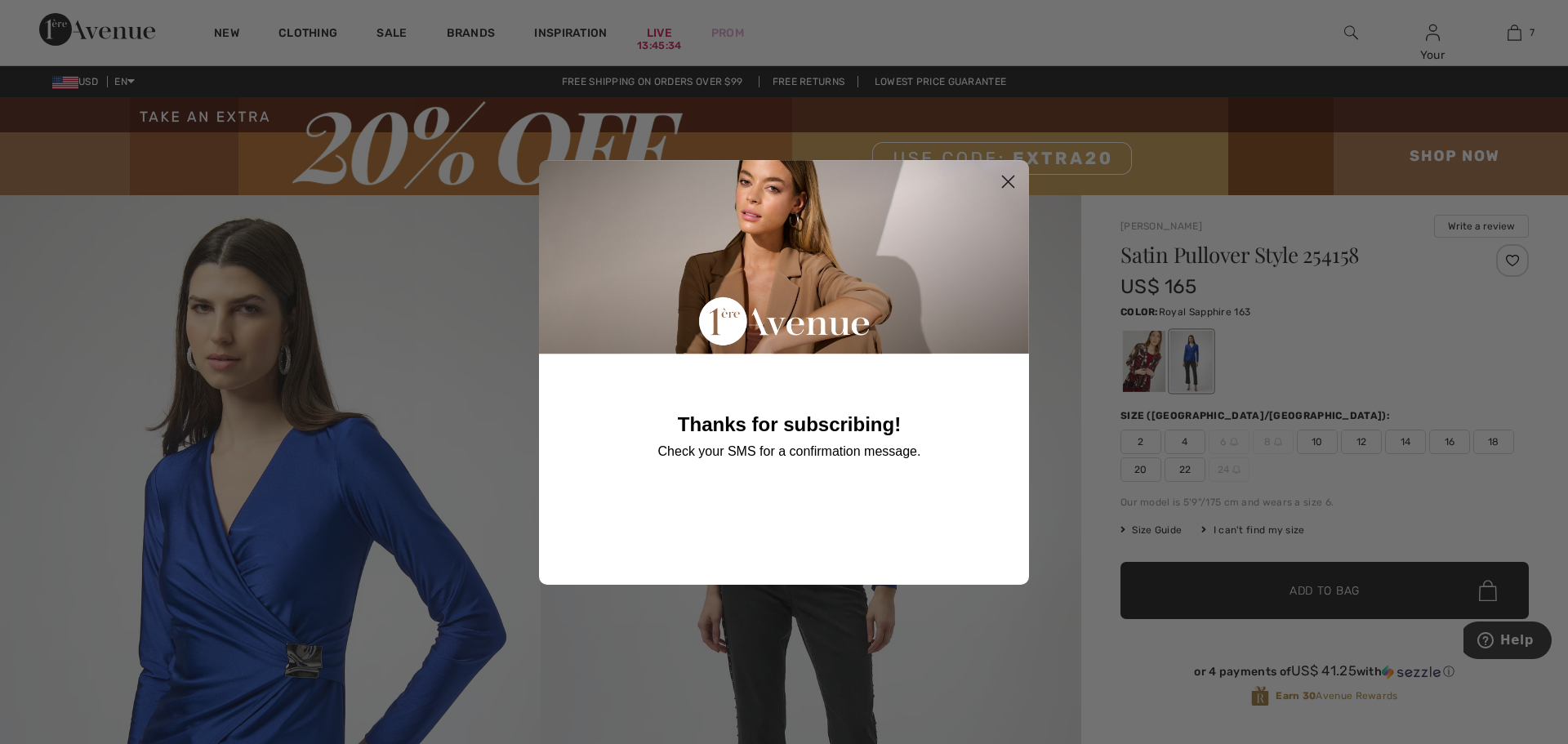
click at [1008, 176] on circle "Close dialog" at bounding box center [1007, 180] width 27 height 27
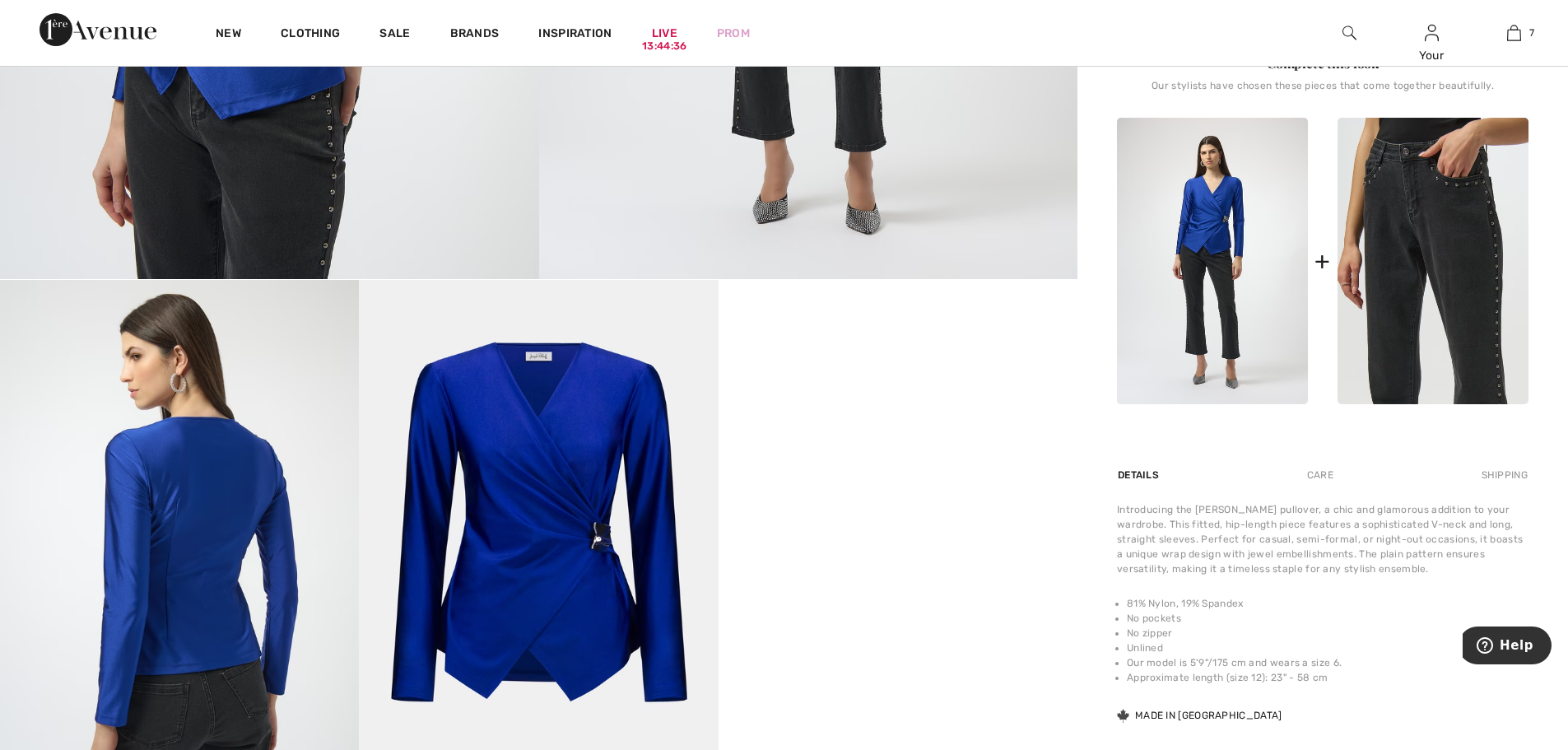
scroll to position [741, 0]
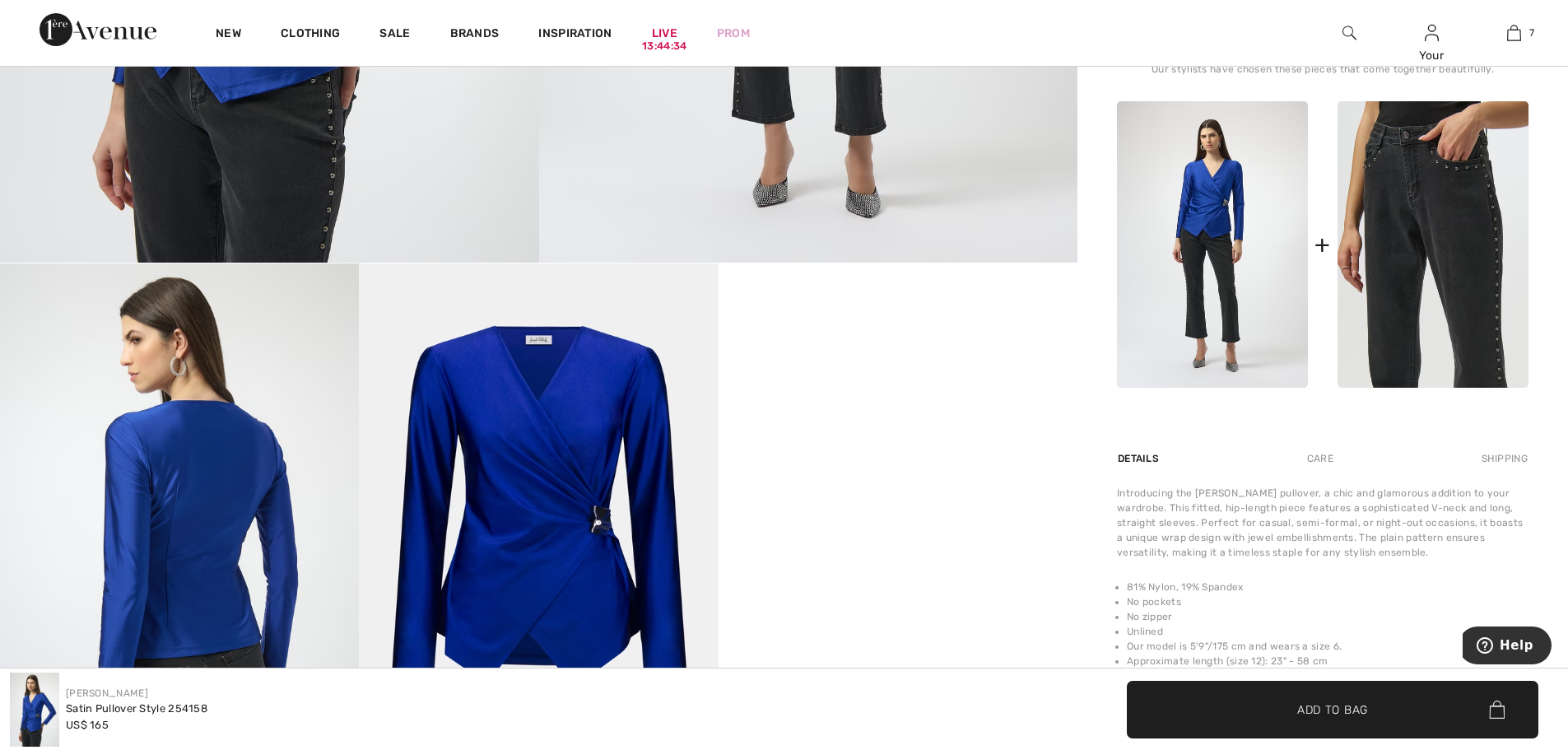
click at [1454, 279] on img at bounding box center [1434, 245] width 191 height 286
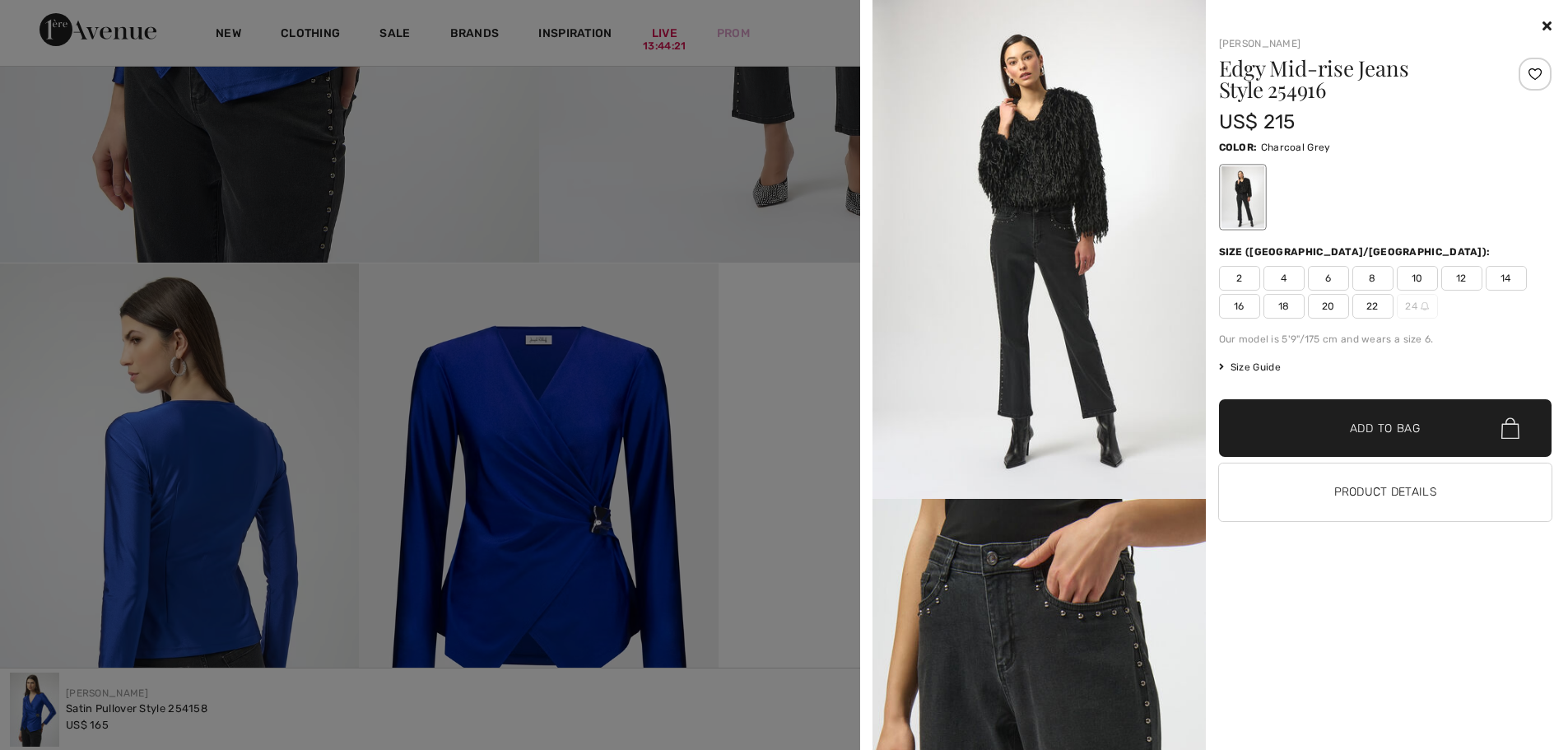
click at [1546, 25] on icon at bounding box center [1547, 25] width 9 height 13
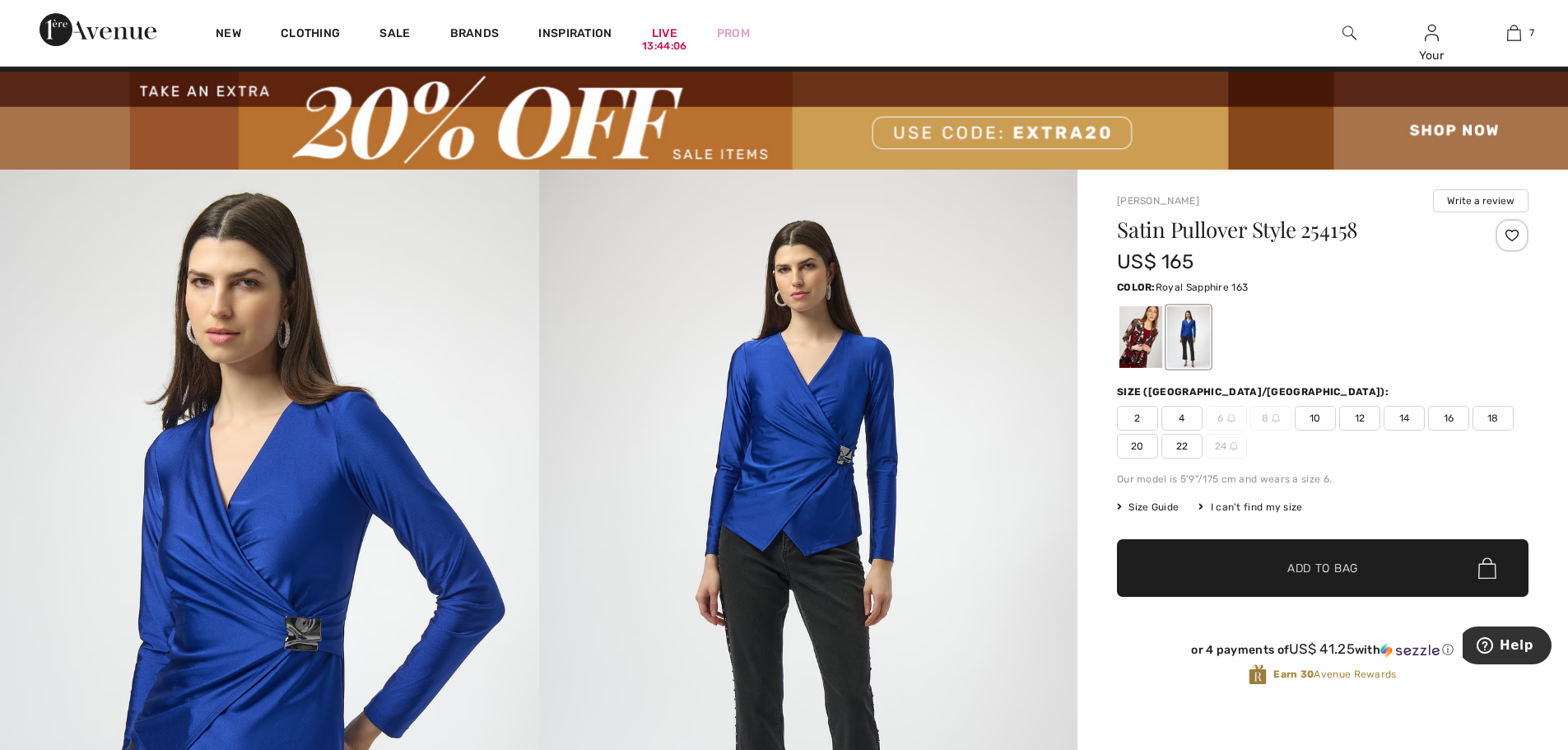
scroll to position [0, 0]
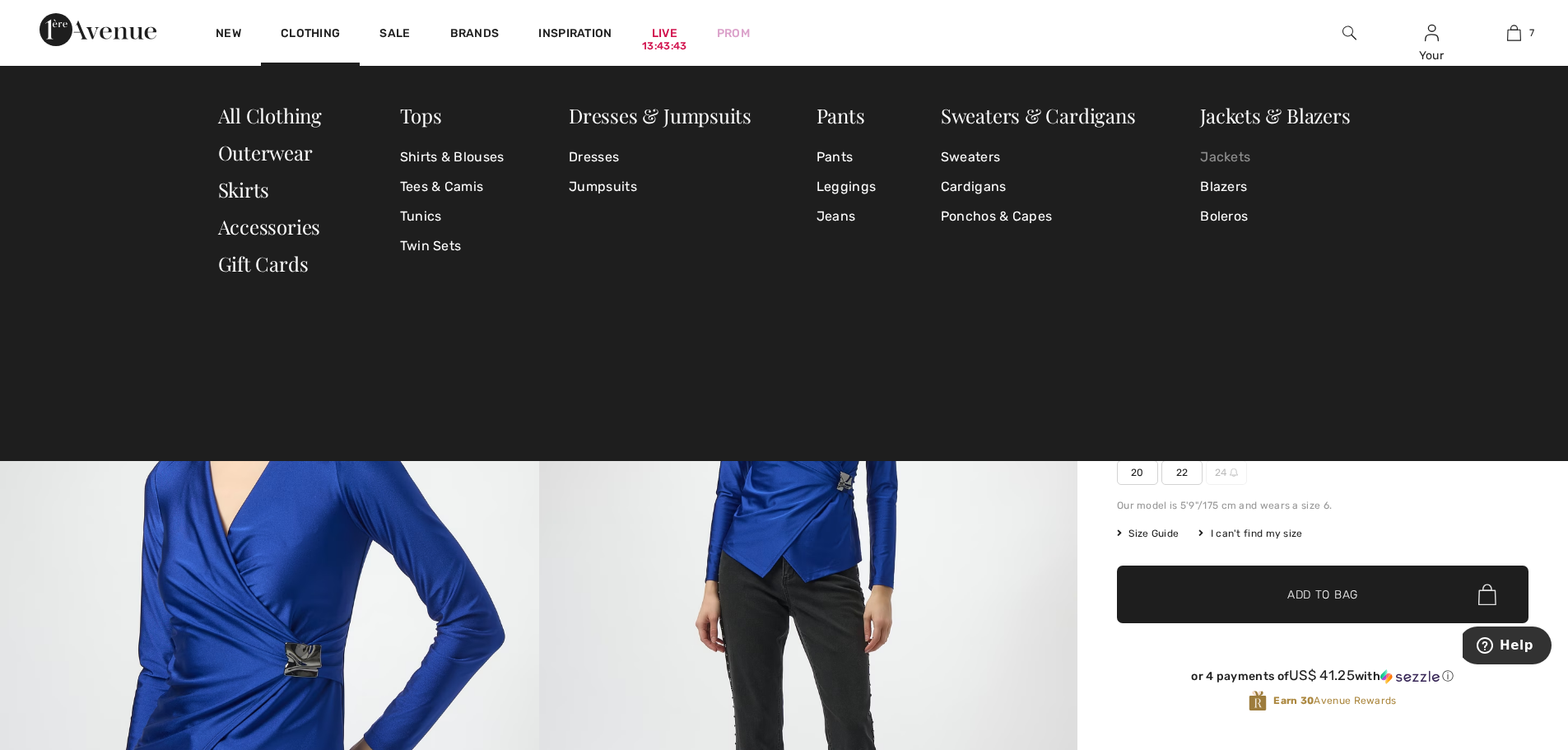
click at [1219, 163] on link "Jackets" at bounding box center [1275, 157] width 150 height 30
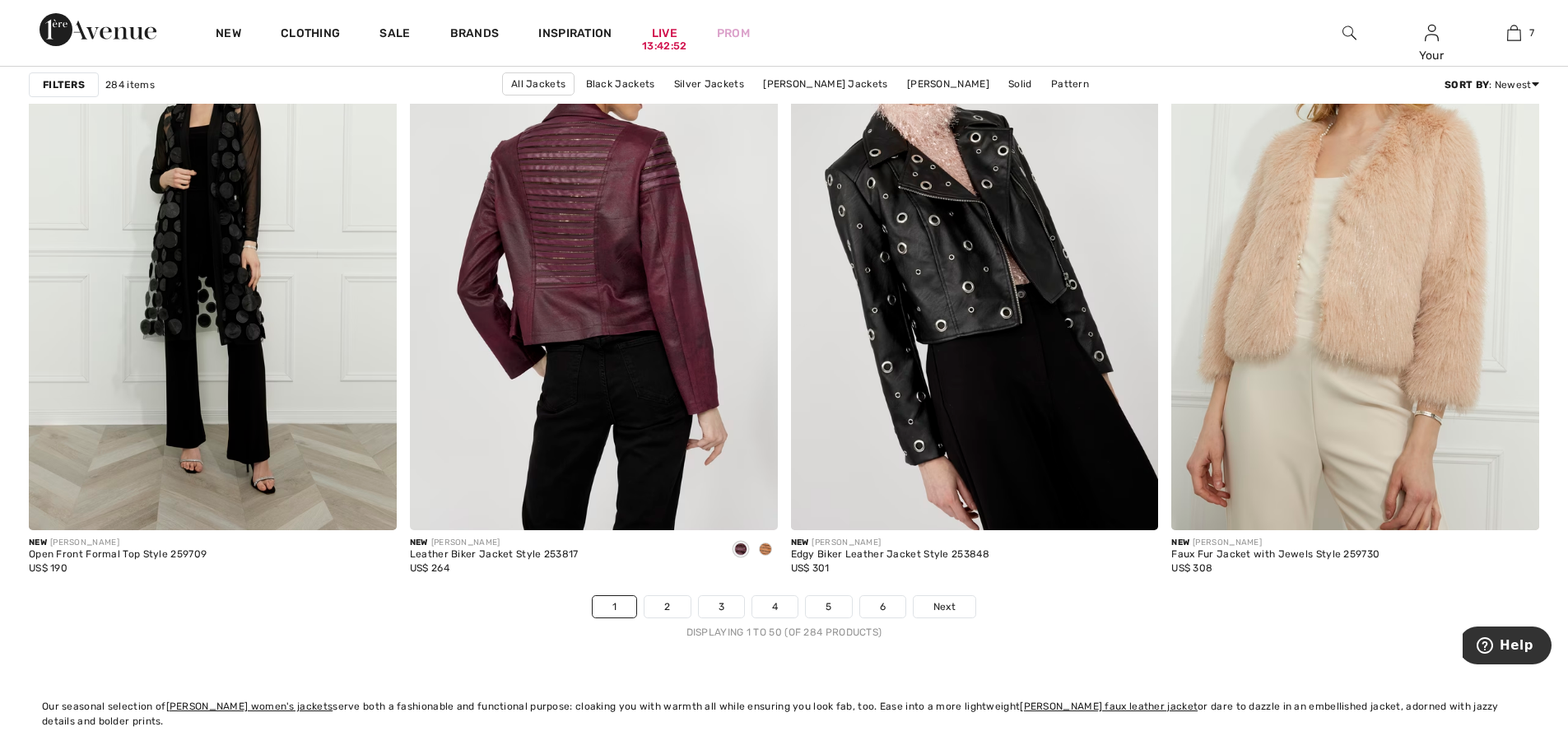
scroll to position [9717, 0]
